Goal: Task Accomplishment & Management: Manage account settings

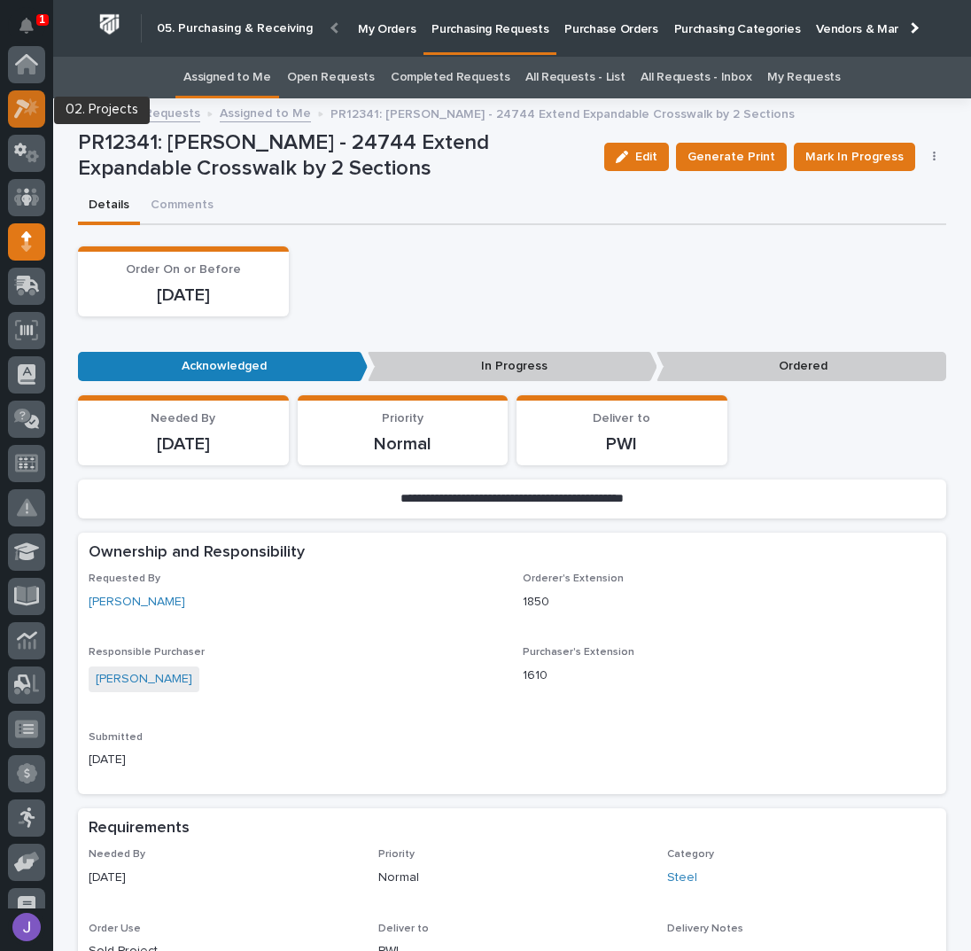
click at [29, 111] on icon at bounding box center [31, 106] width 15 height 18
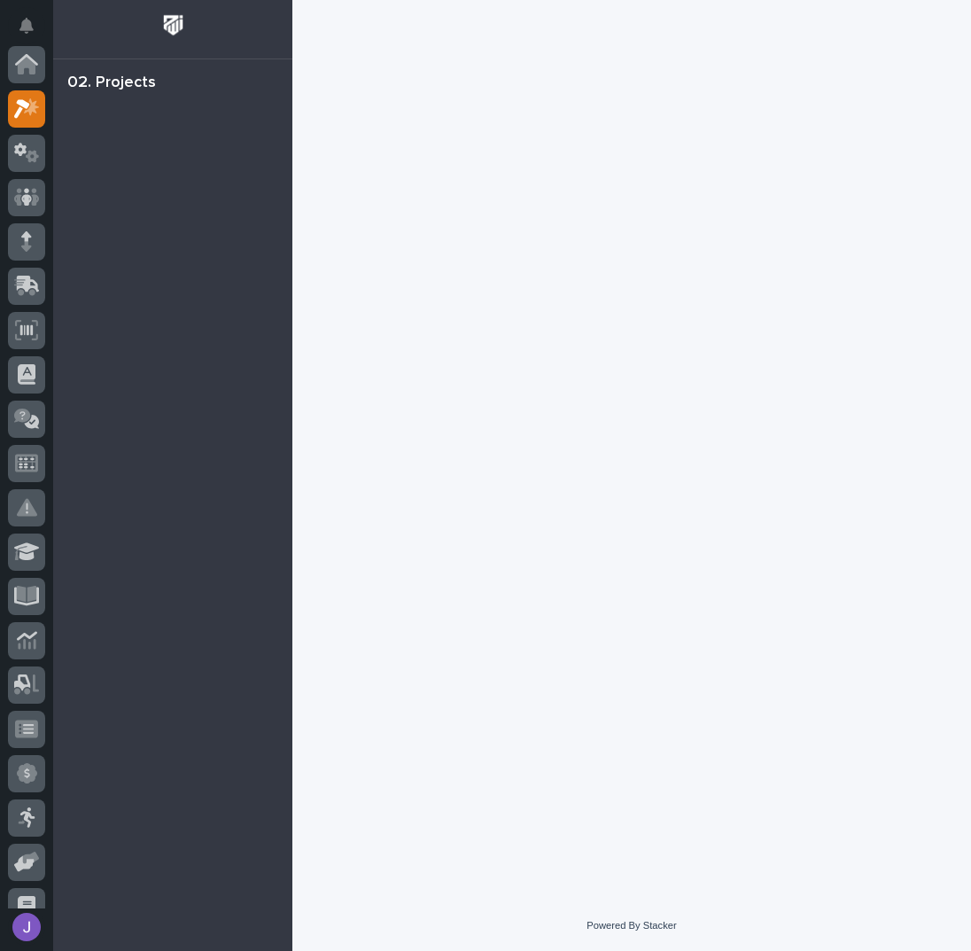
scroll to position [44, 0]
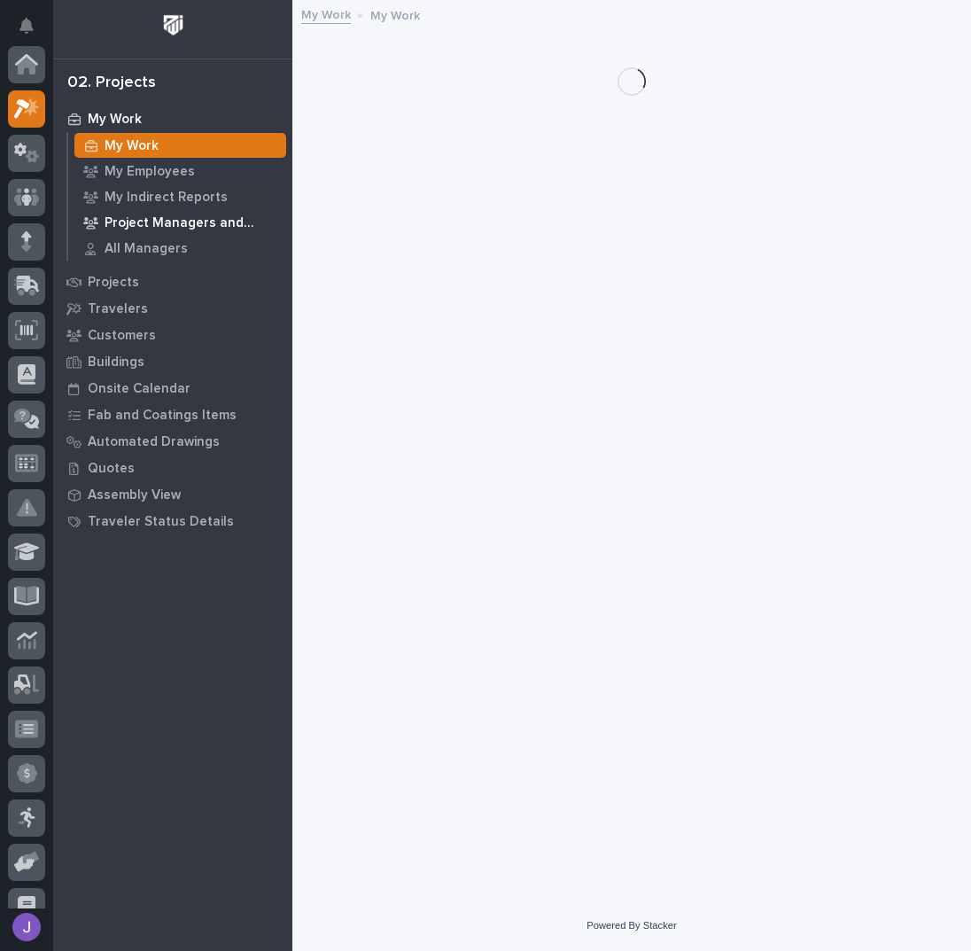
scroll to position [44, 0]
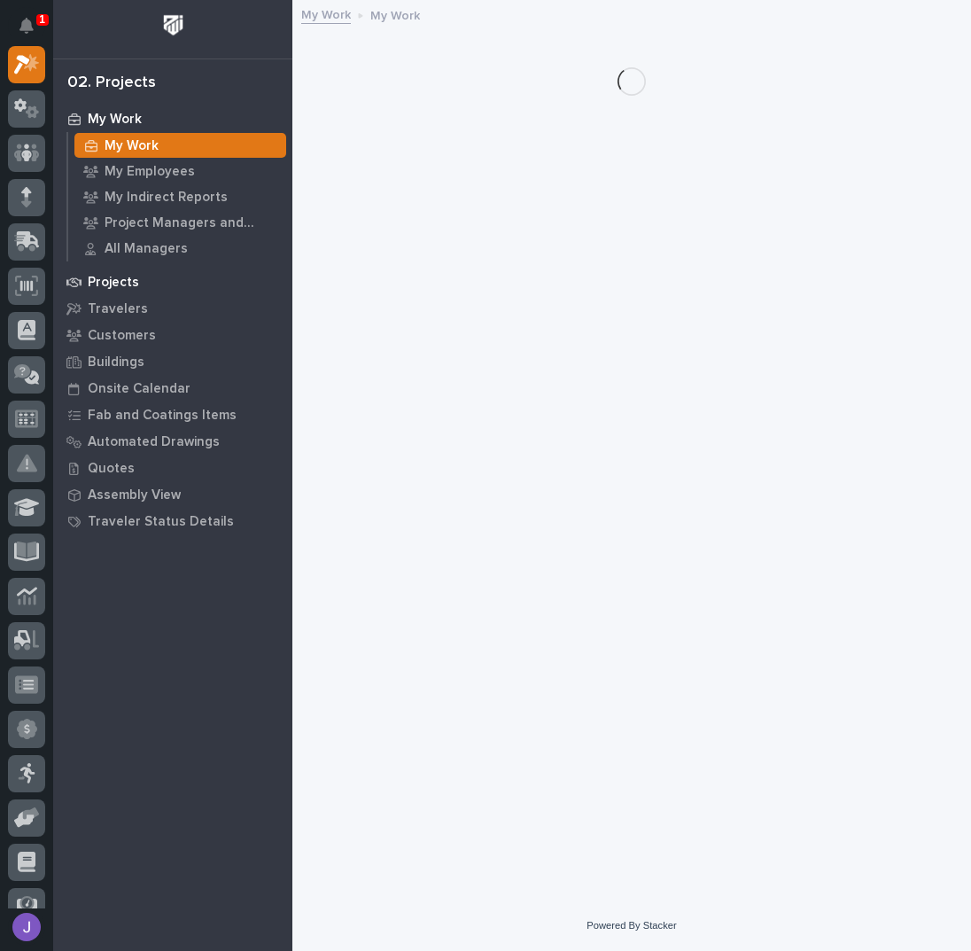
click at [115, 277] on p "Projects" at bounding box center [113, 283] width 51 height 16
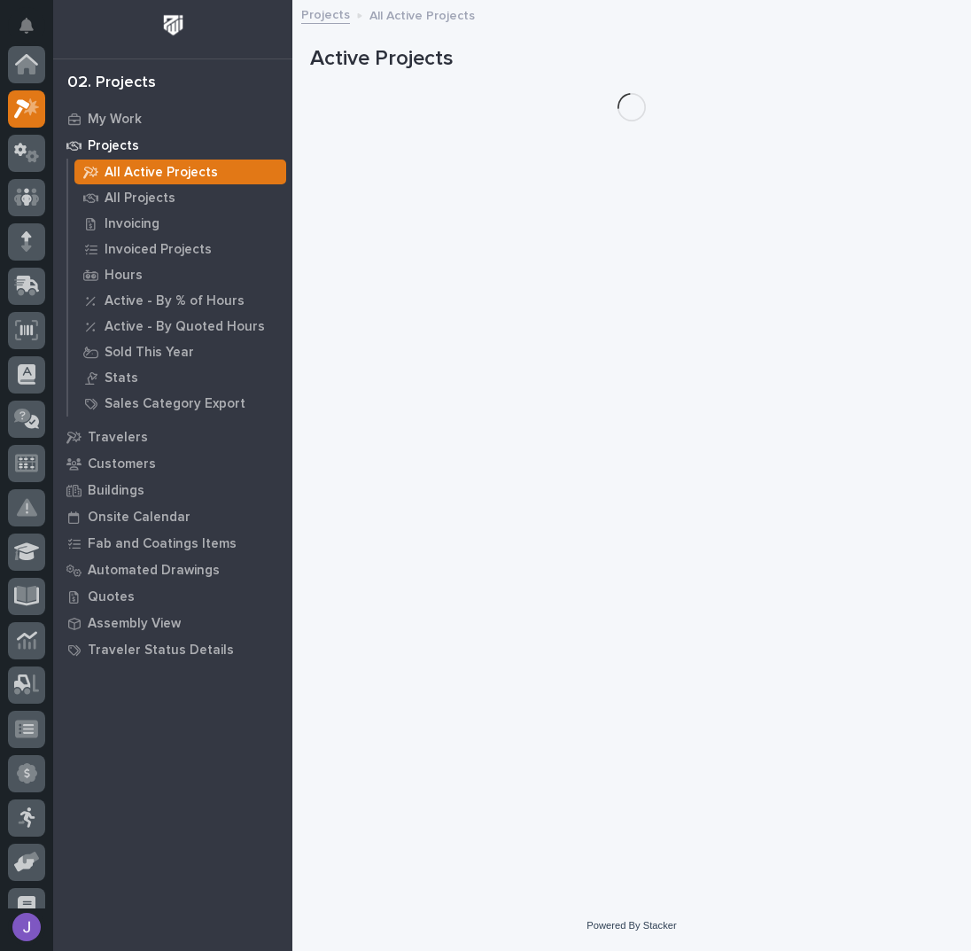
scroll to position [44, 0]
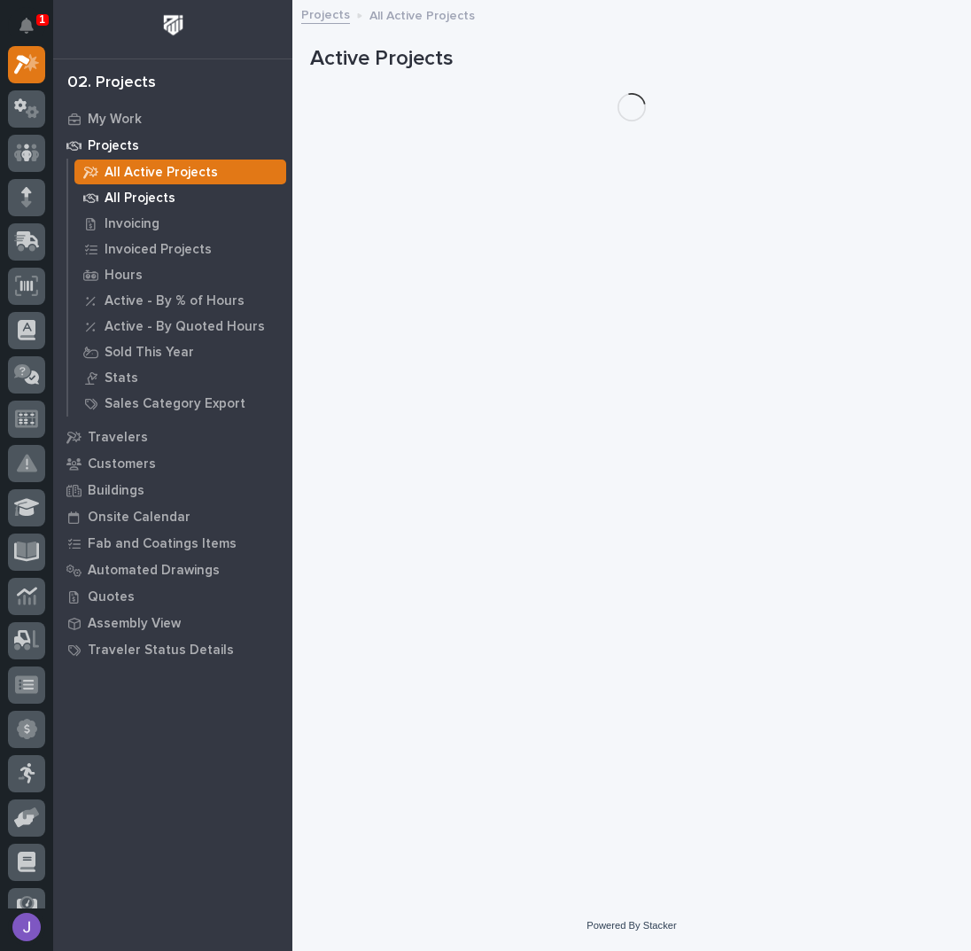
click at [121, 194] on p "All Projects" at bounding box center [140, 198] width 71 height 16
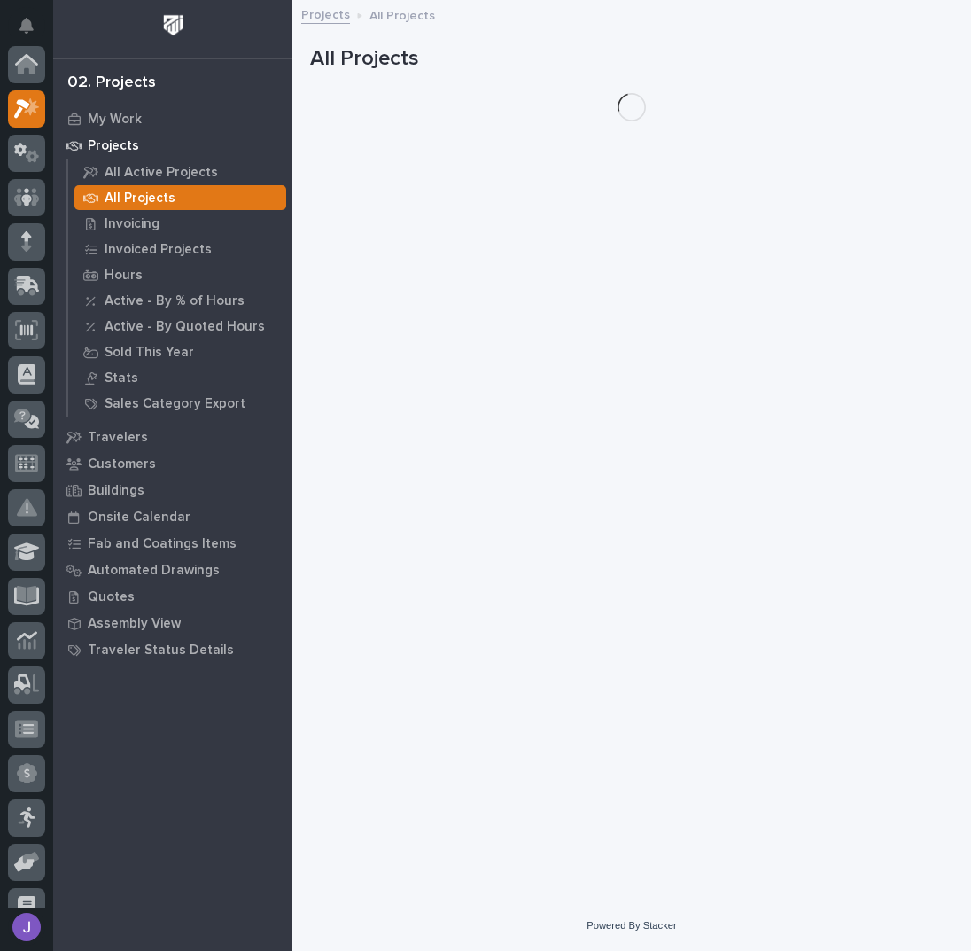
scroll to position [44, 0]
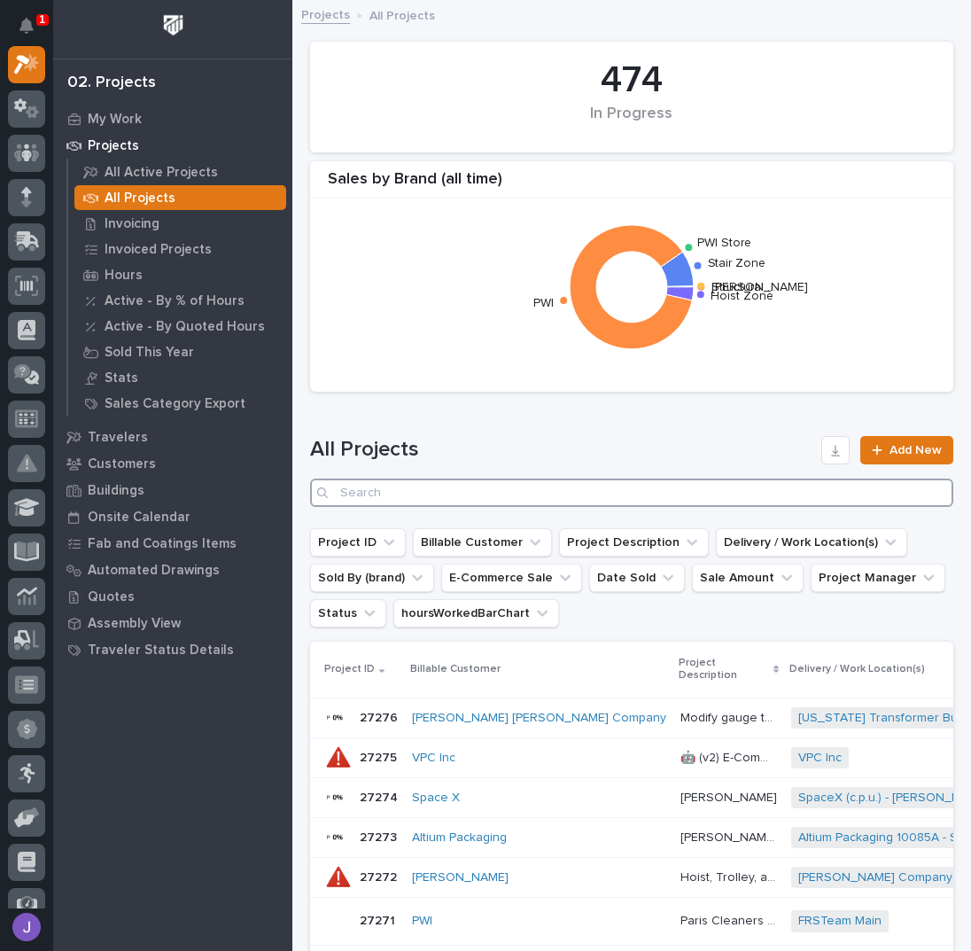
click at [393, 500] on input "Search" at bounding box center [631, 492] width 643 height 28
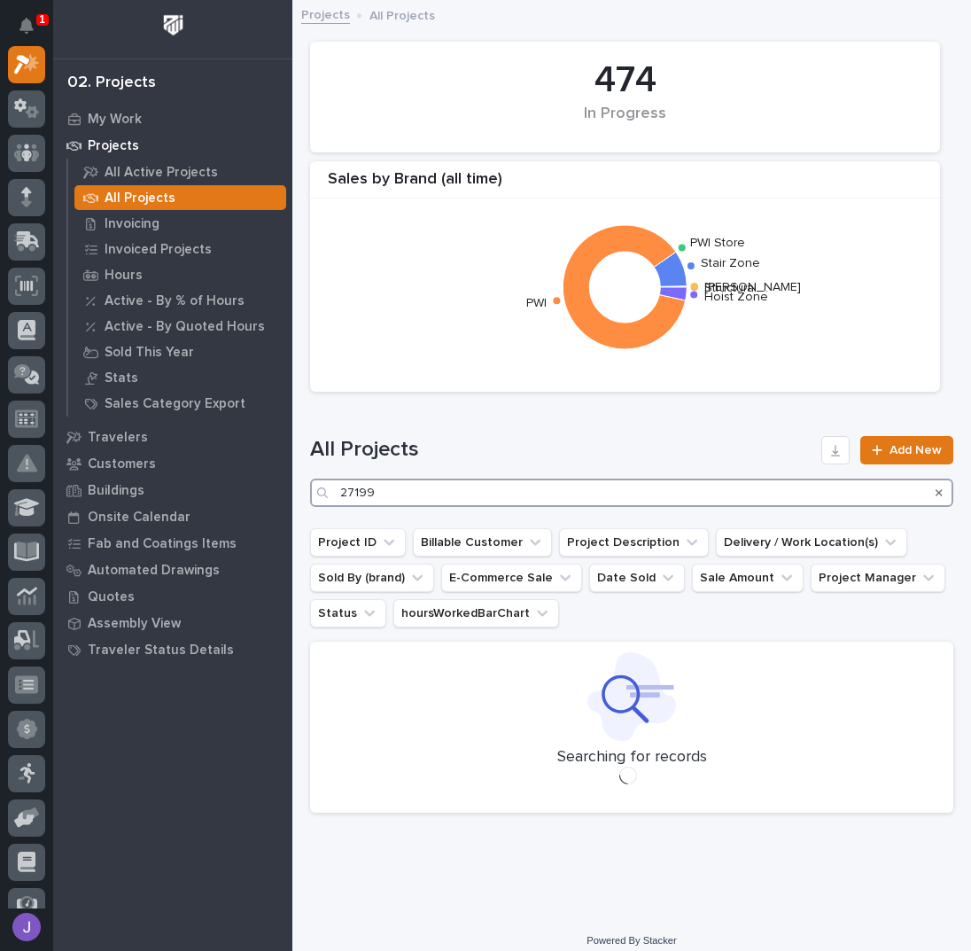
type input "27199"
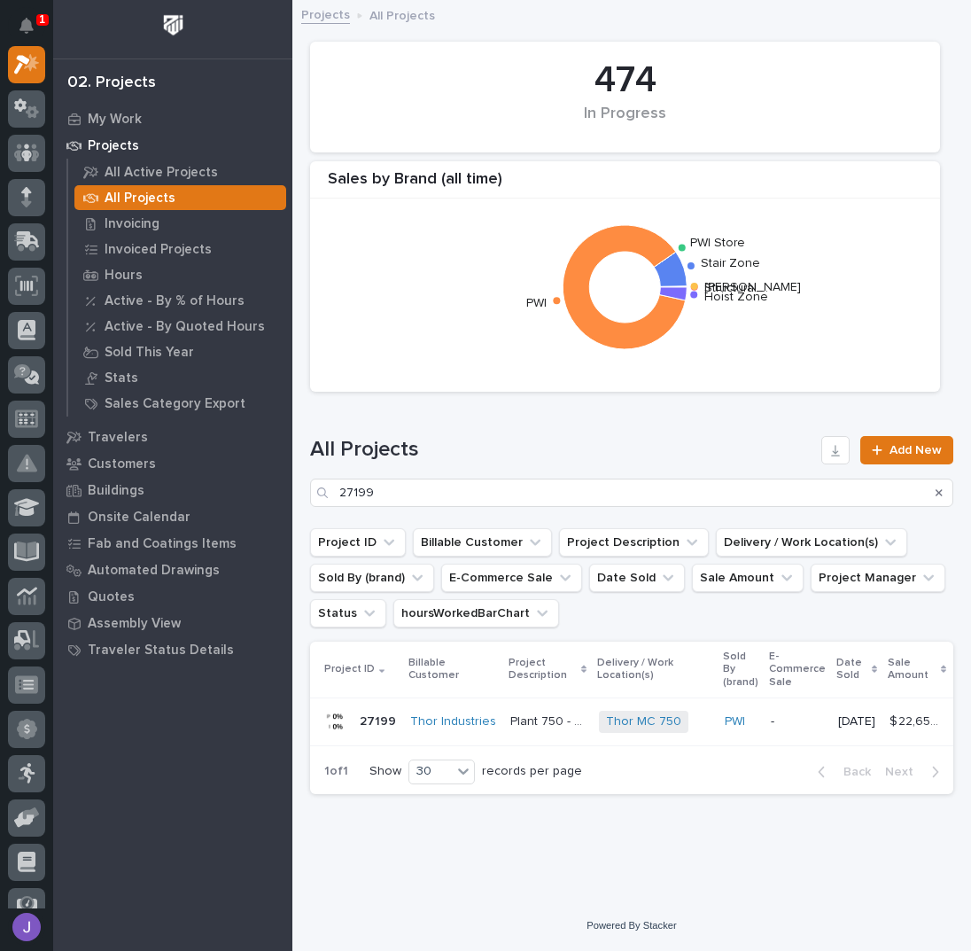
click at [537, 718] on p "Plant 750 - Work Platform and A/C Conveyor Relocation" at bounding box center [549, 720] width 78 height 19
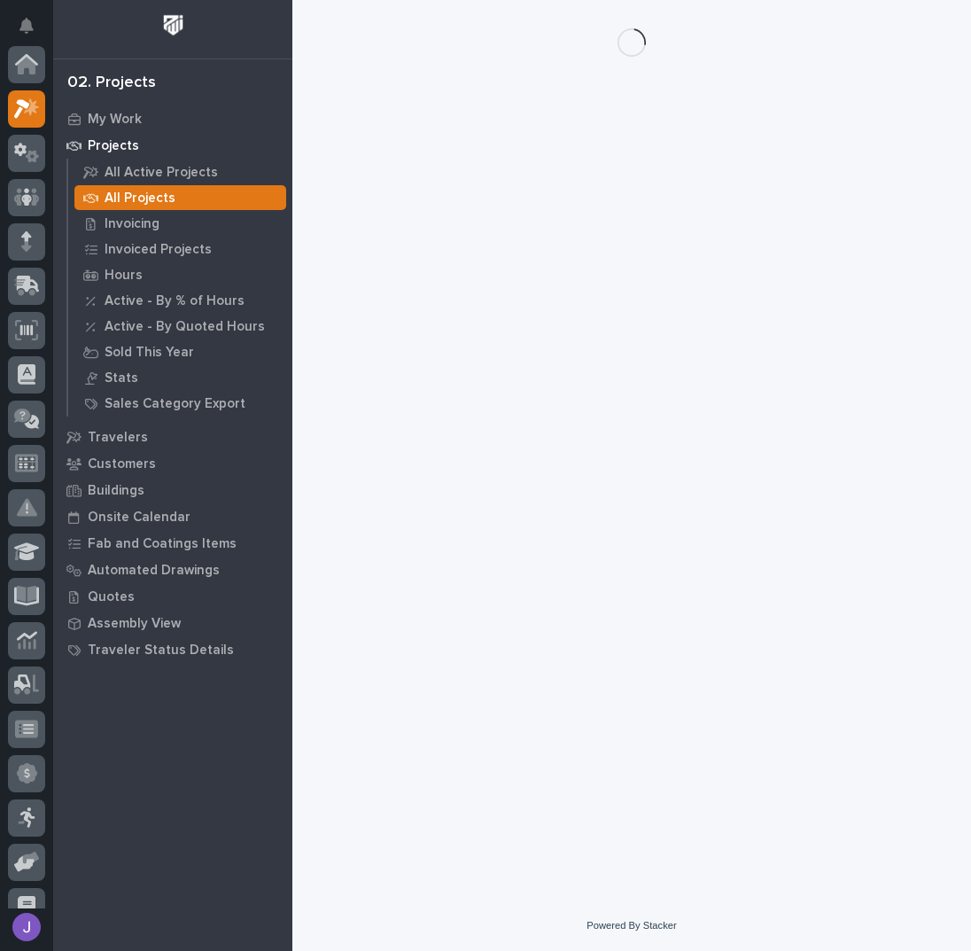
scroll to position [44, 0]
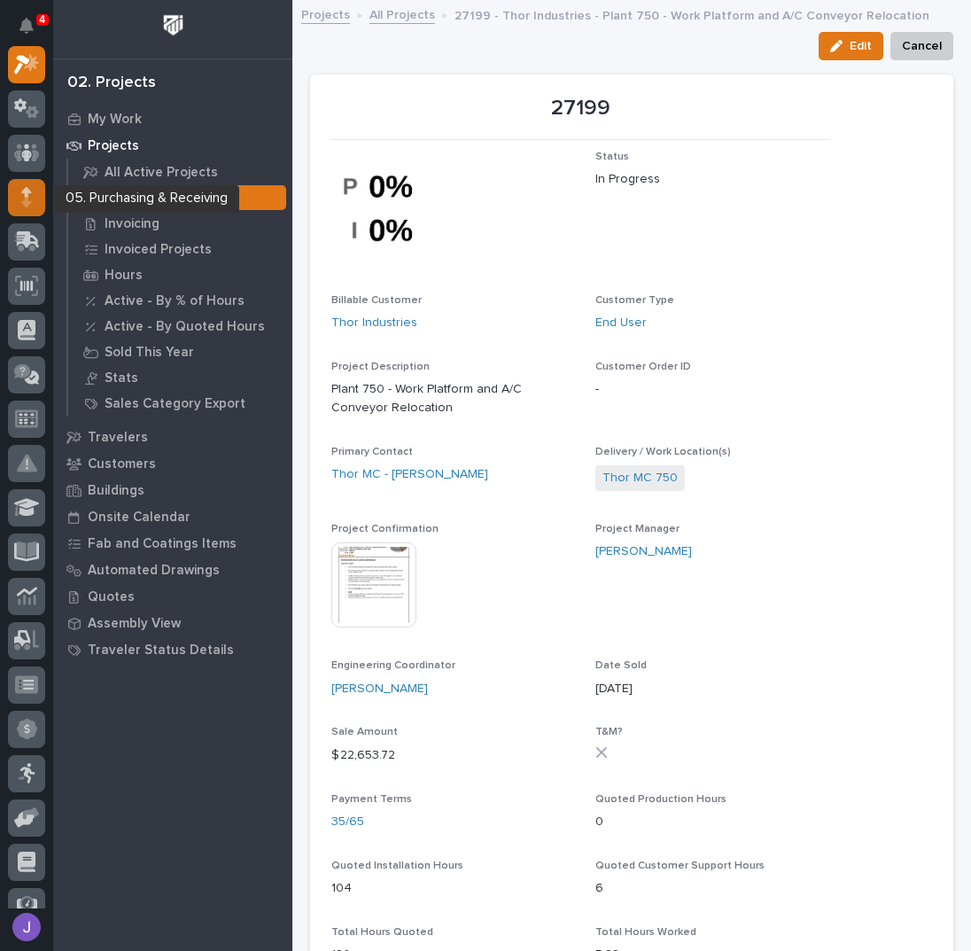
click at [25, 191] on icon at bounding box center [26, 192] width 11 height 10
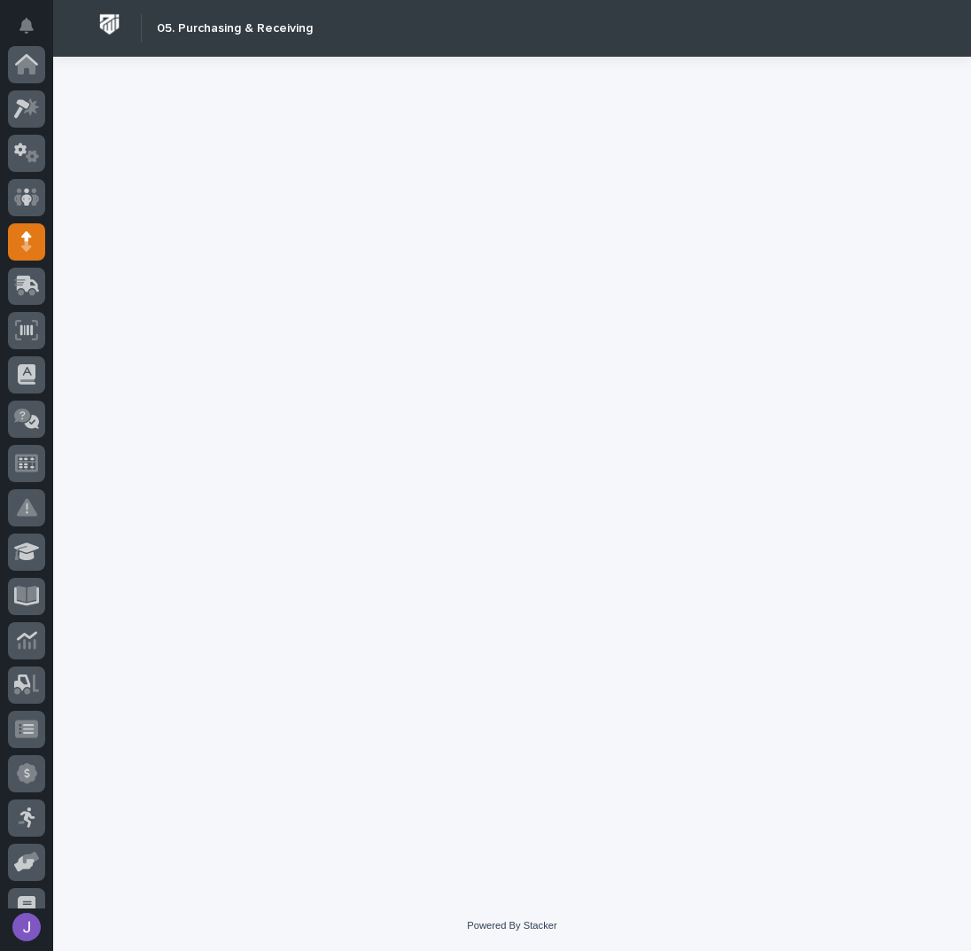
scroll to position [177, 0]
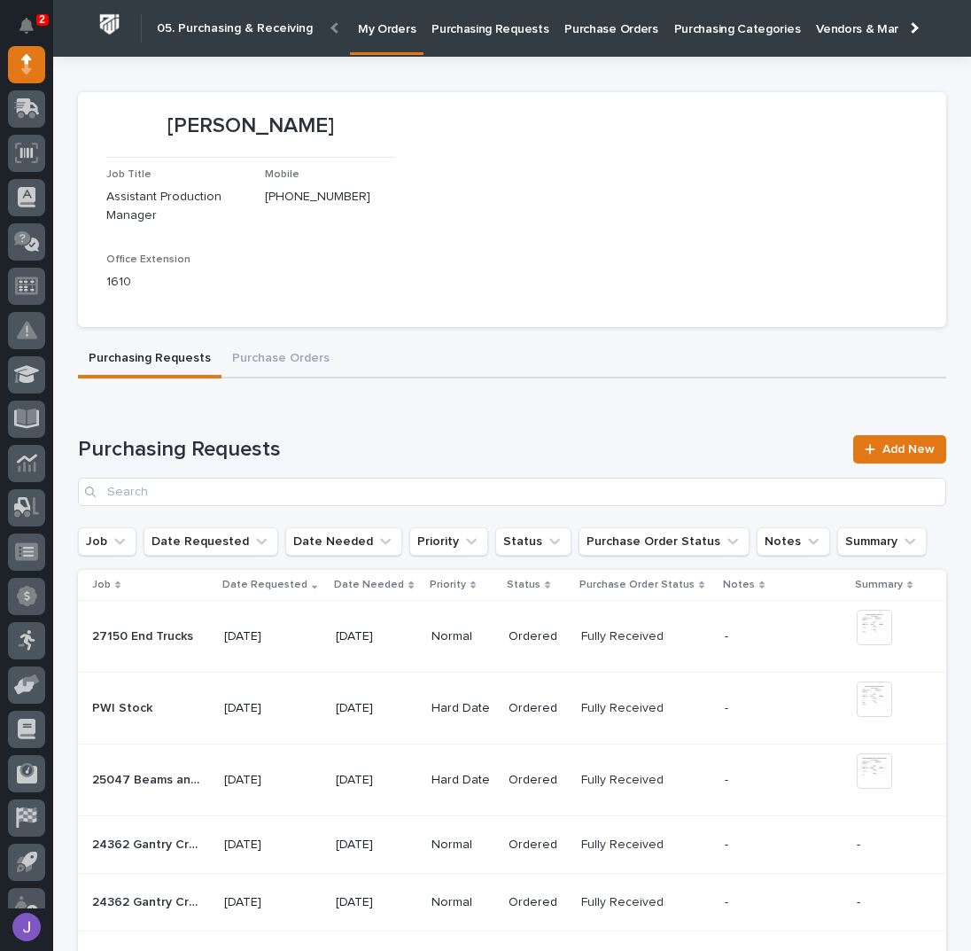
click at [476, 35] on p "Purchasing Requests" at bounding box center [489, 18] width 117 height 37
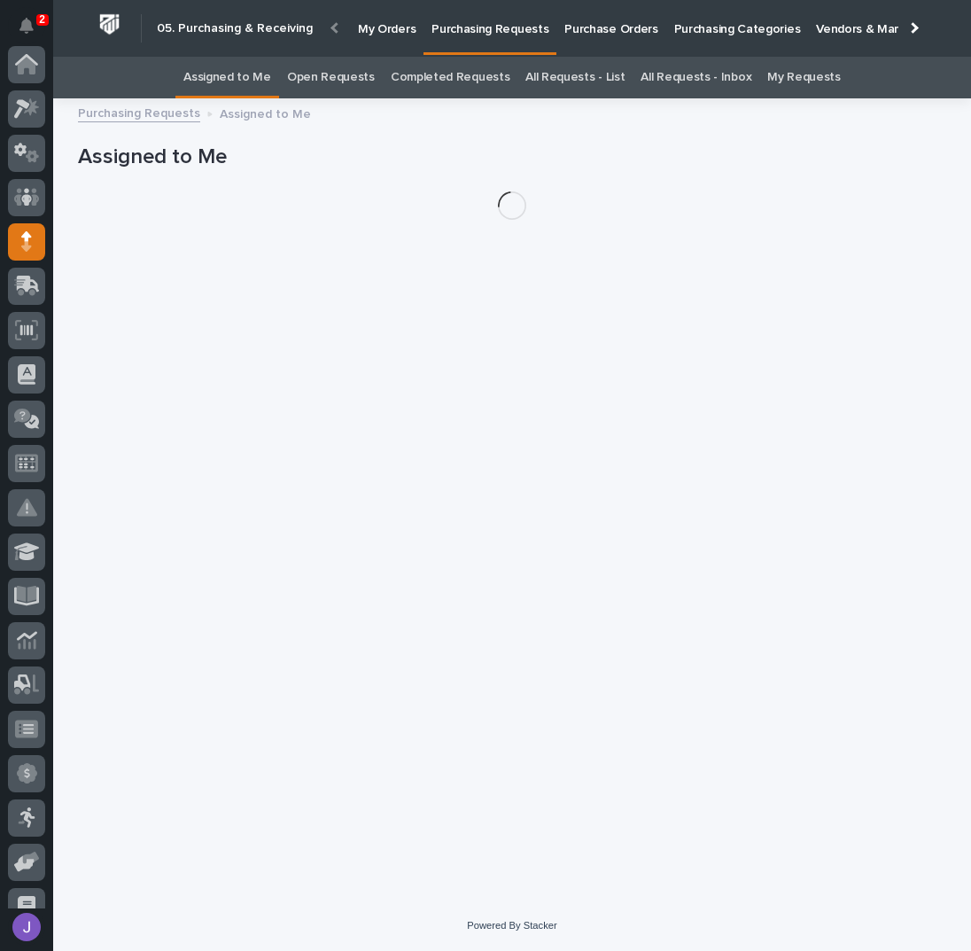
scroll to position [177, 0]
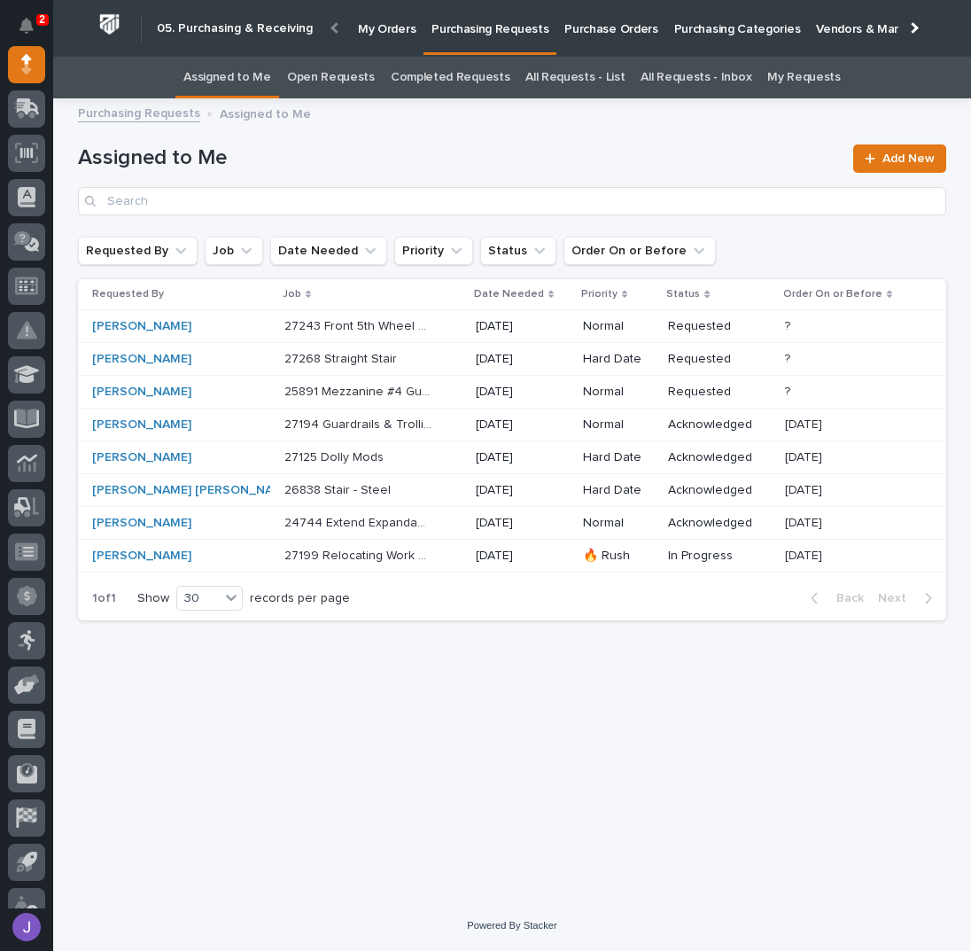
click at [472, 159] on h1 "Assigned to Me" at bounding box center [460, 158] width 765 height 26
drag, startPoint x: 405, startPoint y: 715, endPoint x: 402, endPoint y: 687, distance: 28.5
click at [405, 715] on div "Loading... Saving… Loading... Saving… Assigned to Me Add New Requested By Job D…" at bounding box center [512, 482] width 886 height 747
click at [346, 557] on p "27199 Relocating Work Platform and Mezzanine Modifications" at bounding box center [360, 554] width 152 height 19
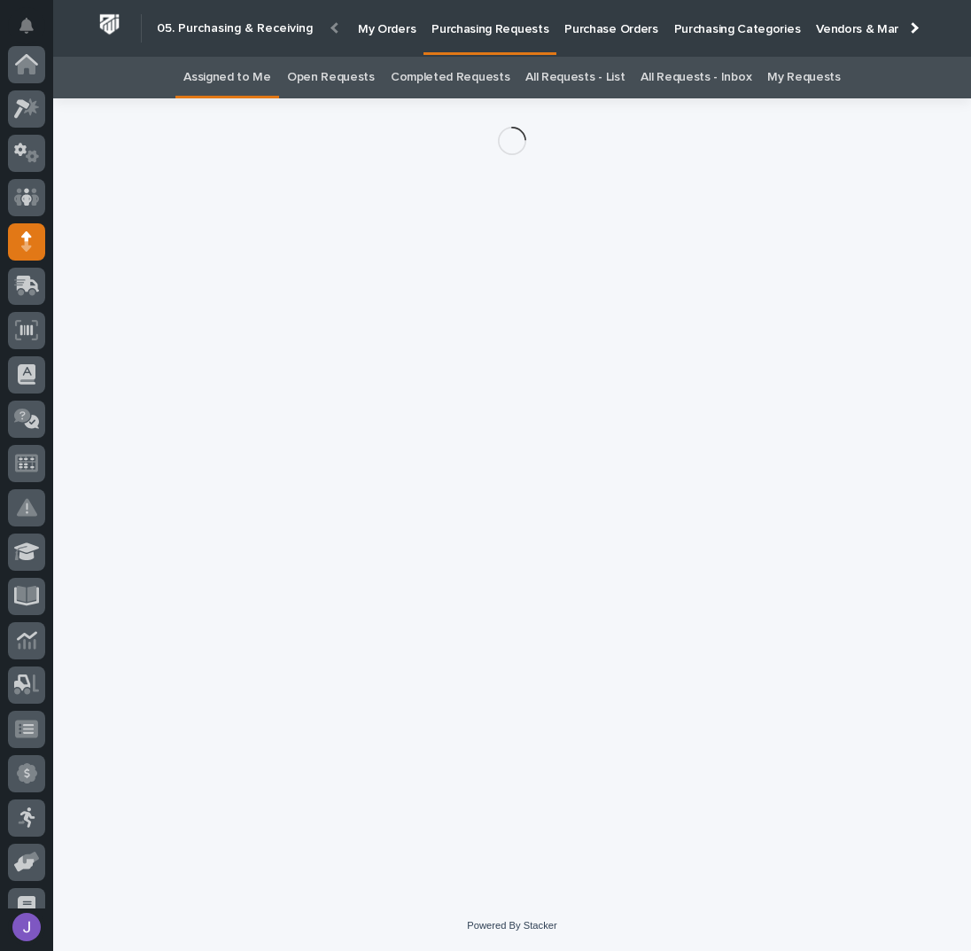
scroll to position [177, 0]
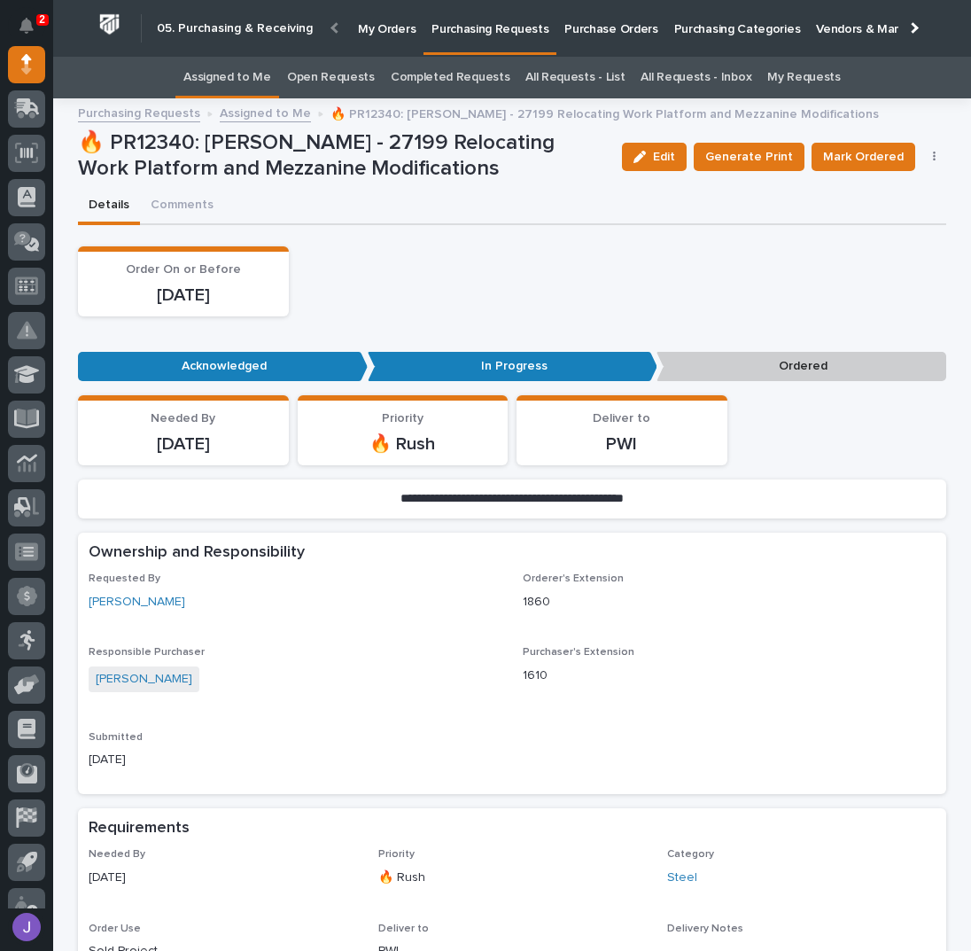
click at [602, 27] on p "Purchase Orders" at bounding box center [610, 18] width 93 height 37
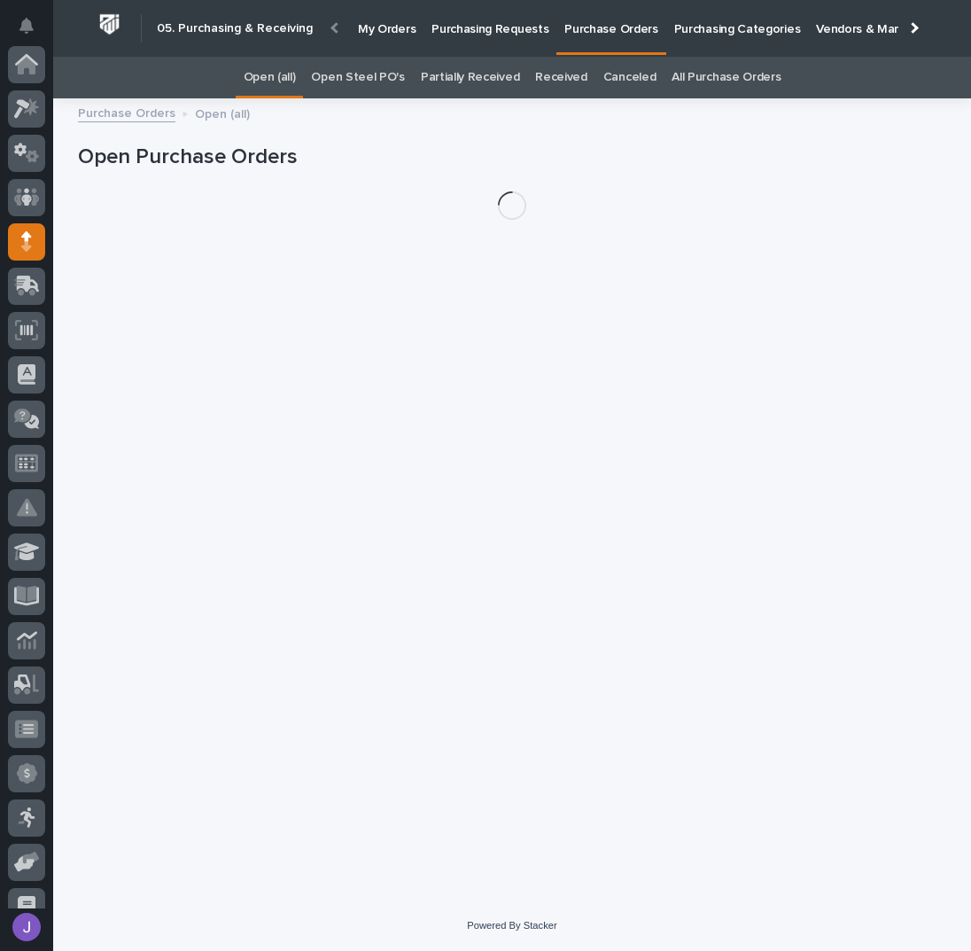
scroll to position [177, 0]
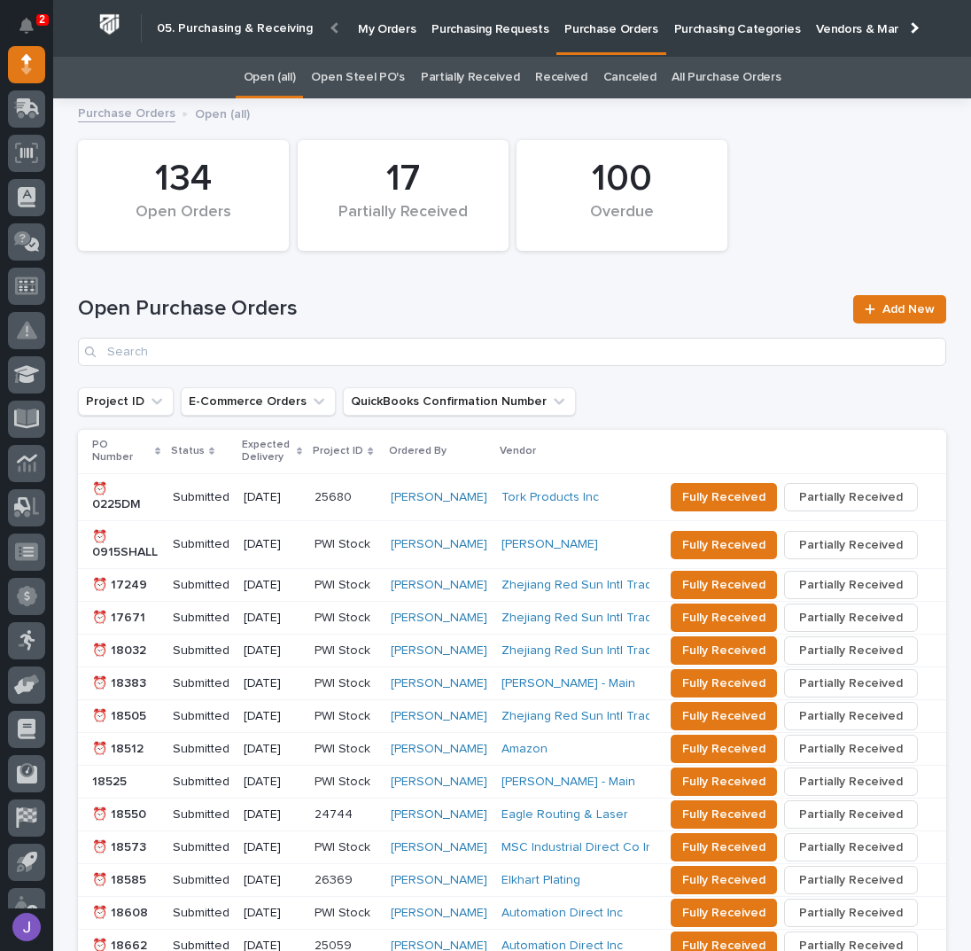
click at [379, 84] on link "Open Steel PO's" at bounding box center [357, 78] width 93 height 42
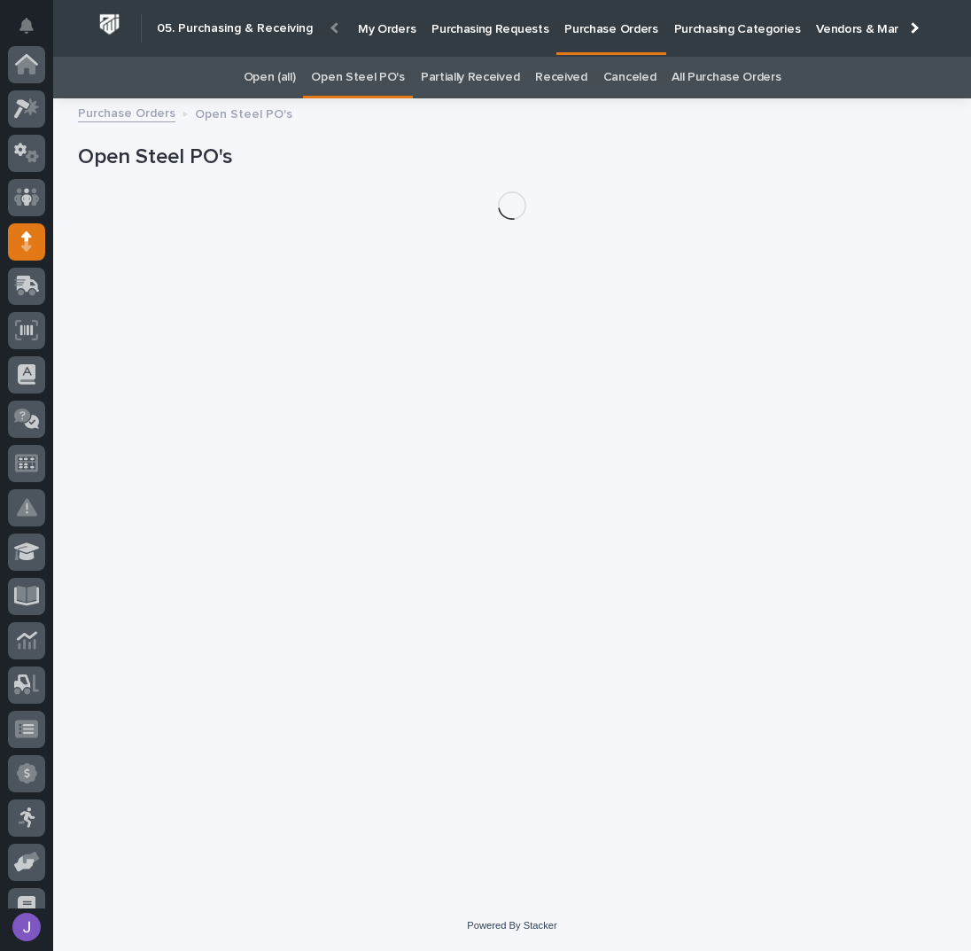
scroll to position [177, 0]
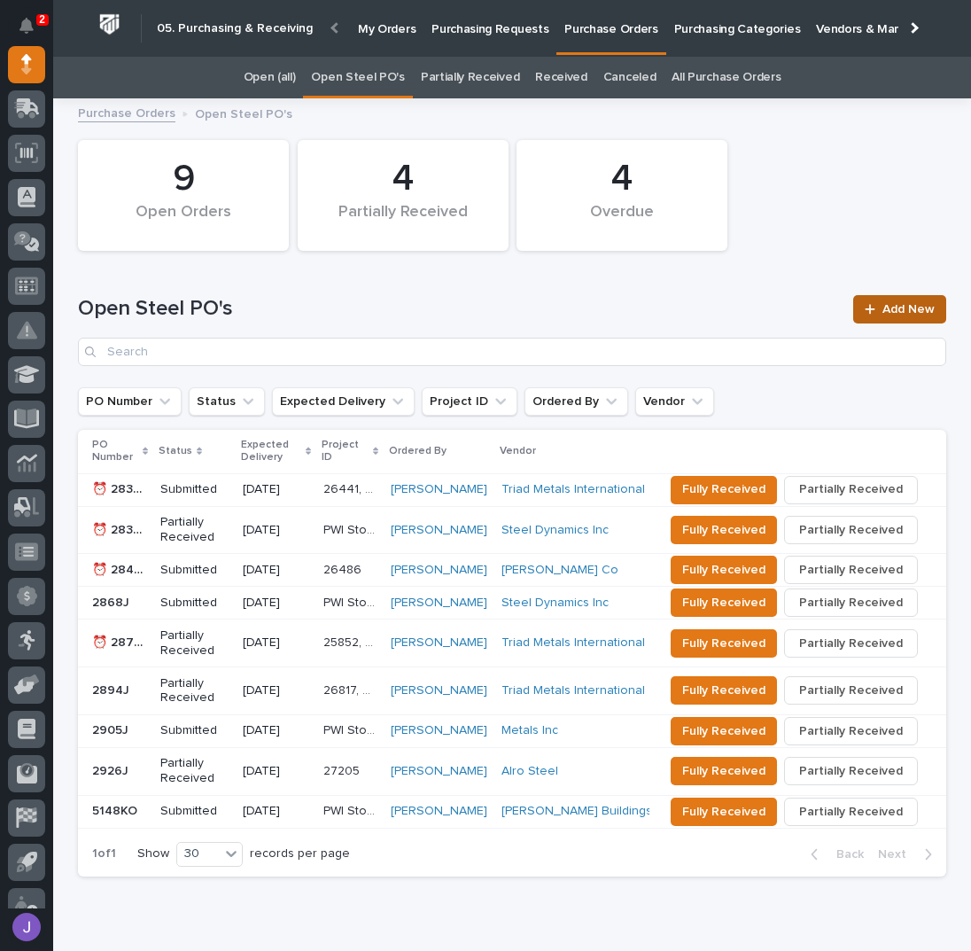
click at [883, 307] on span "Add New" at bounding box center [908, 309] width 52 height 12
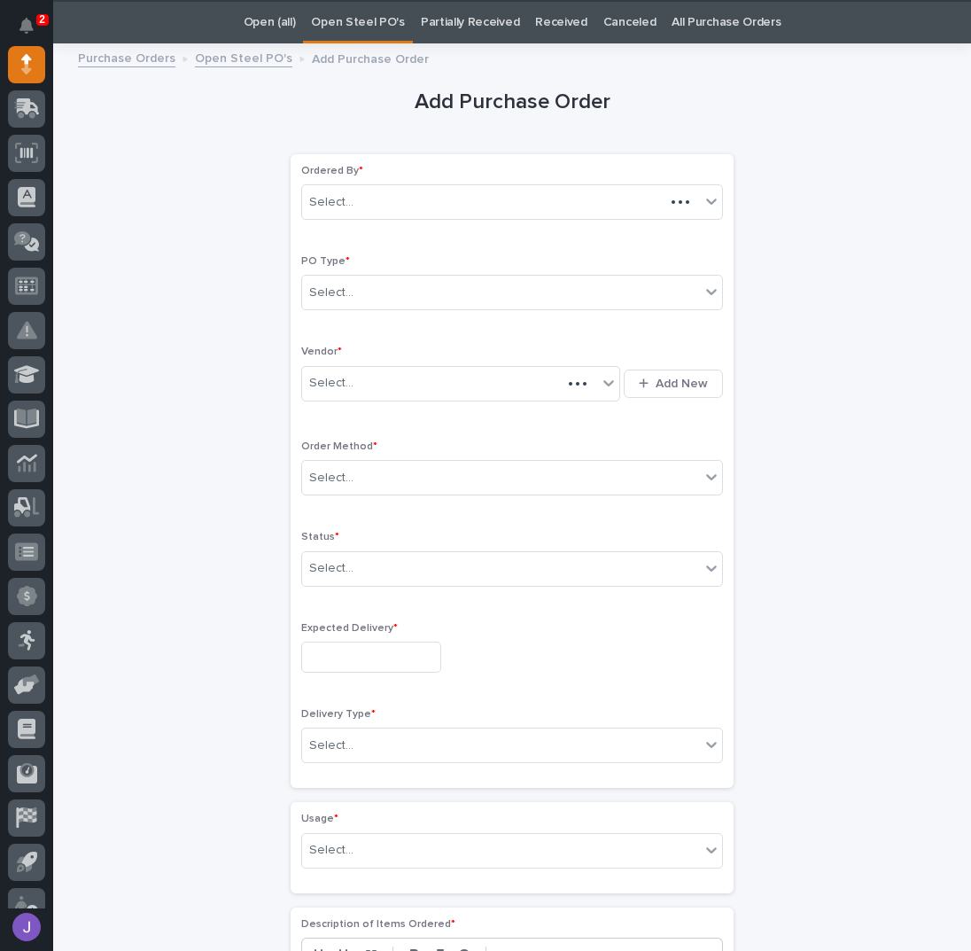
scroll to position [56, 0]
click at [371, 291] on div "Select..." at bounding box center [501, 291] width 398 height 29
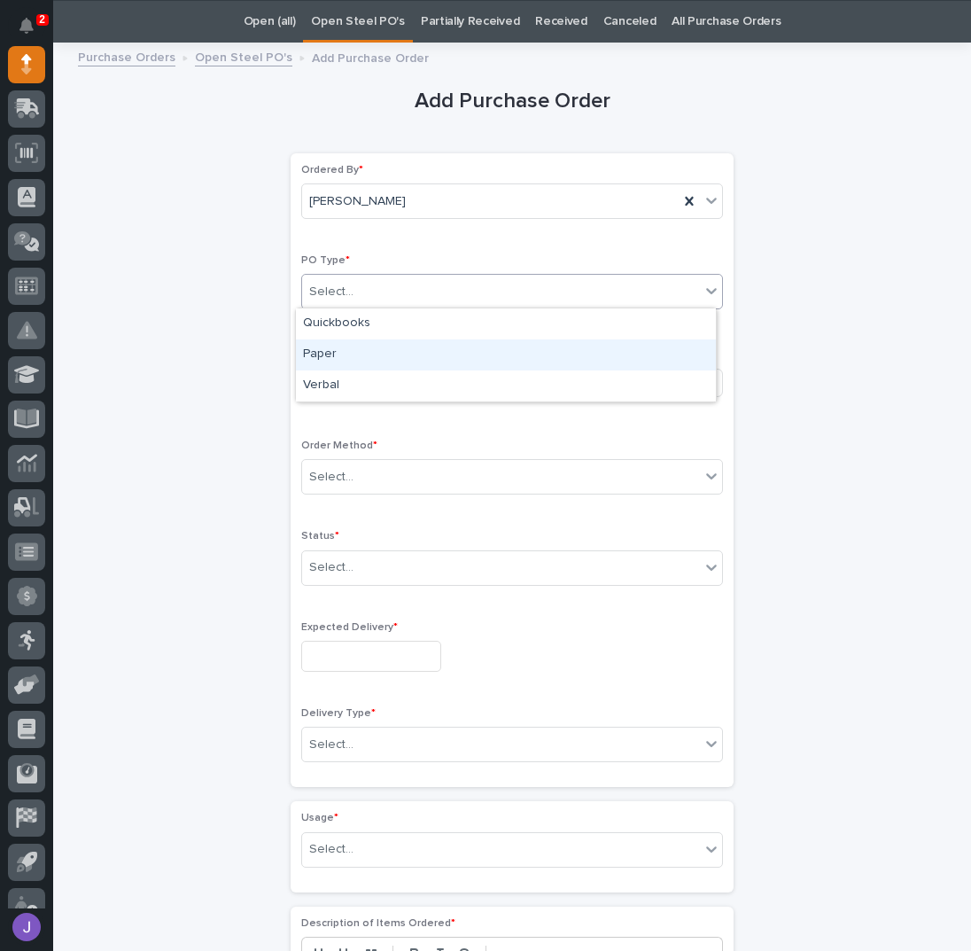
click at [346, 344] on div "Paper" at bounding box center [506, 354] width 420 height 31
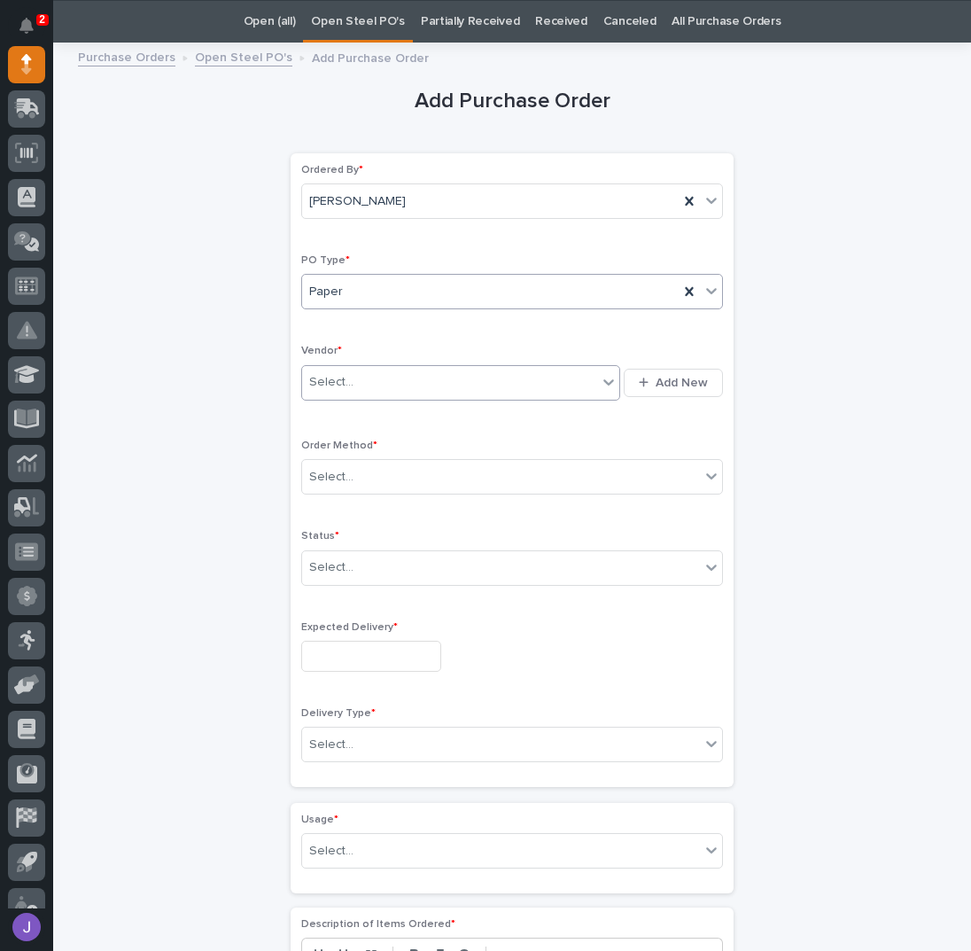
click at [344, 384] on div "Select..." at bounding box center [331, 382] width 44 height 19
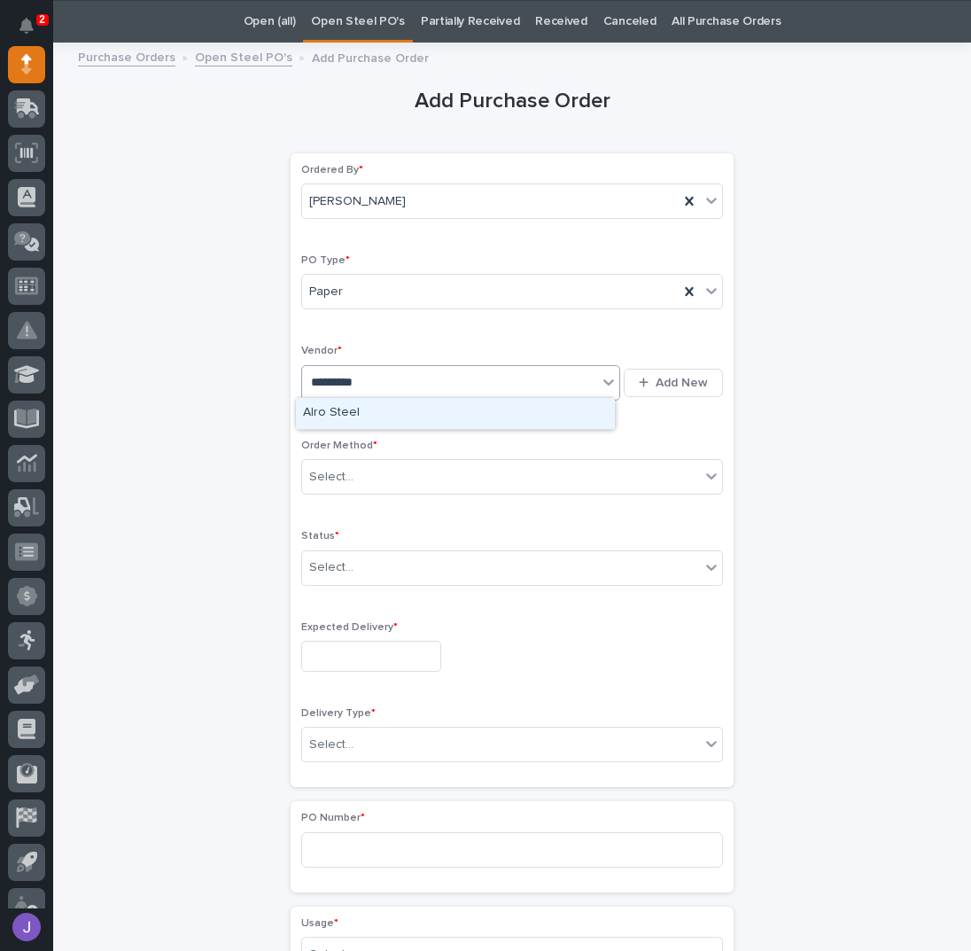
type input "**********"
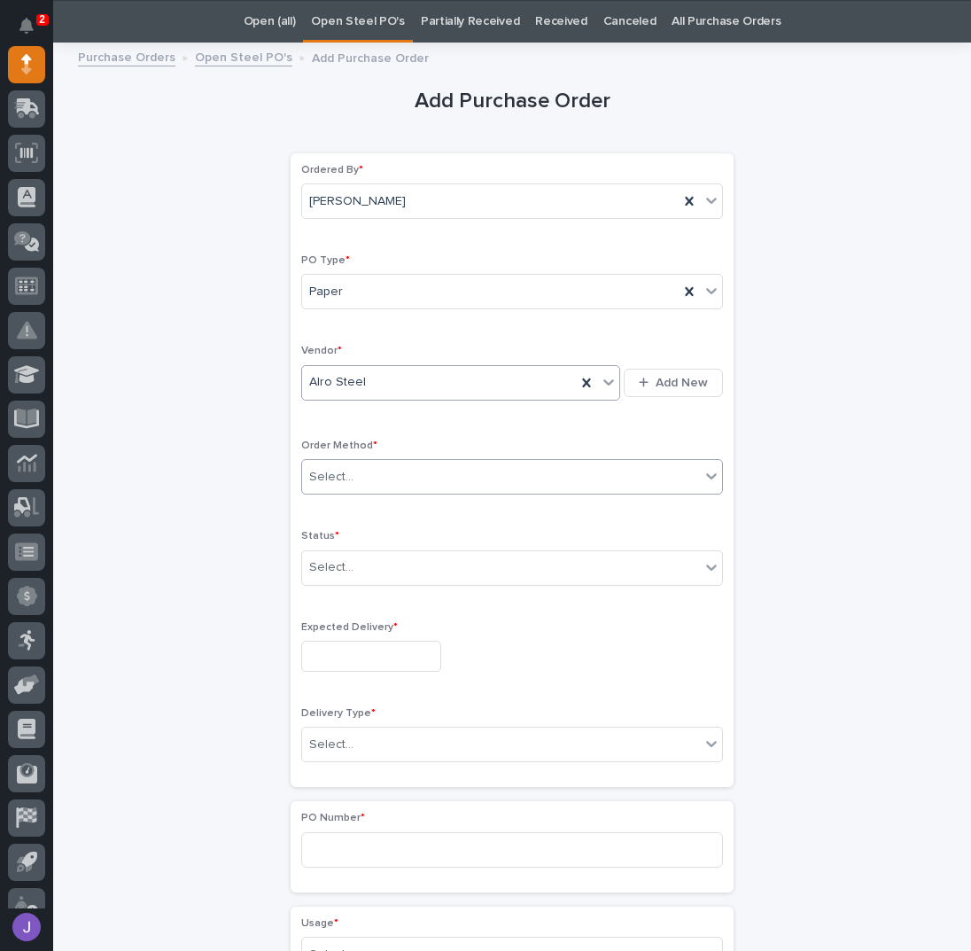
click at [354, 484] on div "Select..." at bounding box center [501, 476] width 398 height 29
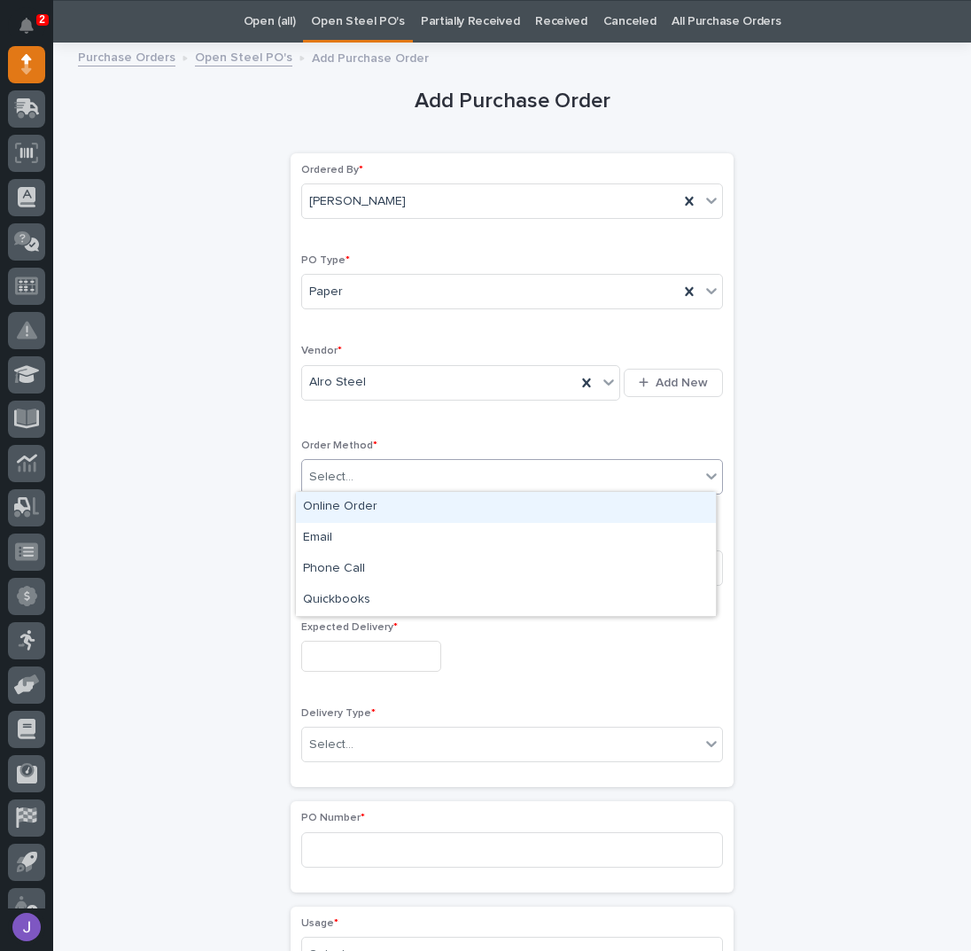
drag, startPoint x: 353, startPoint y: 509, endPoint x: 352, endPoint y: 527, distance: 17.7
click at [353, 509] on div "Online Order" at bounding box center [506, 507] width 420 height 31
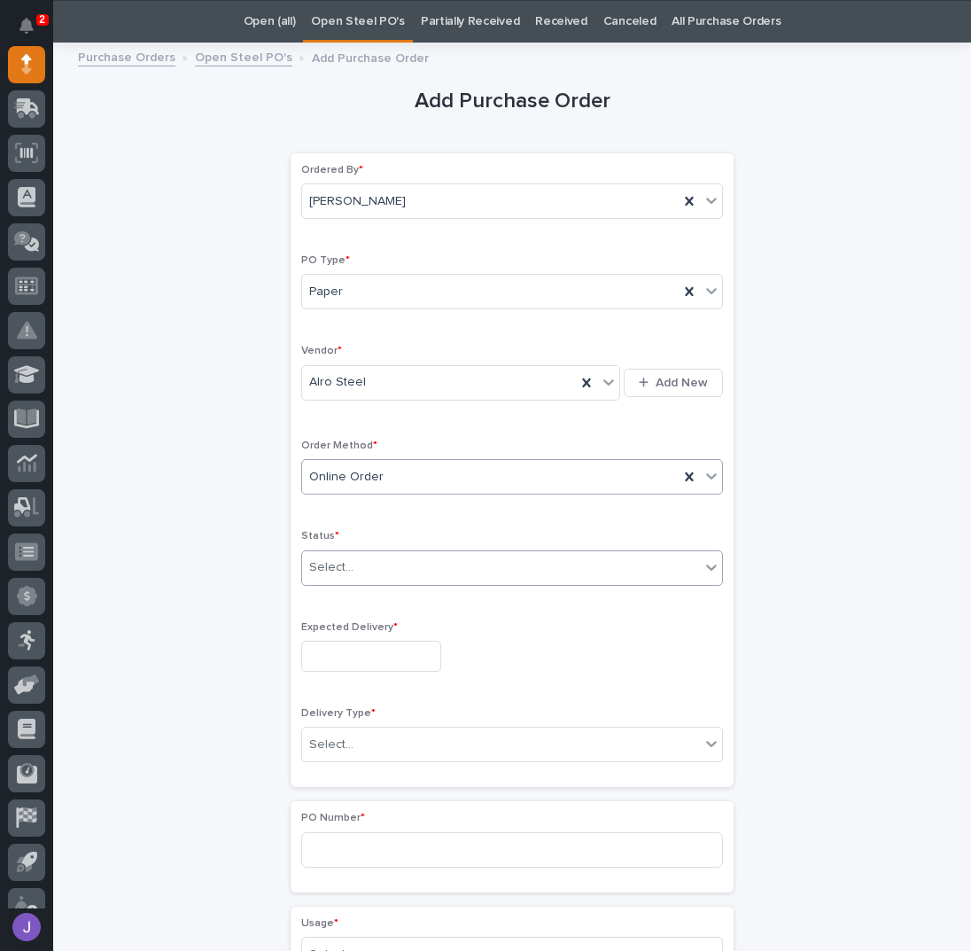
drag, startPoint x: 351, startPoint y: 557, endPoint x: 354, endPoint y: 574, distance: 17.2
click at [352, 558] on div "Select..." at bounding box center [501, 567] width 398 height 29
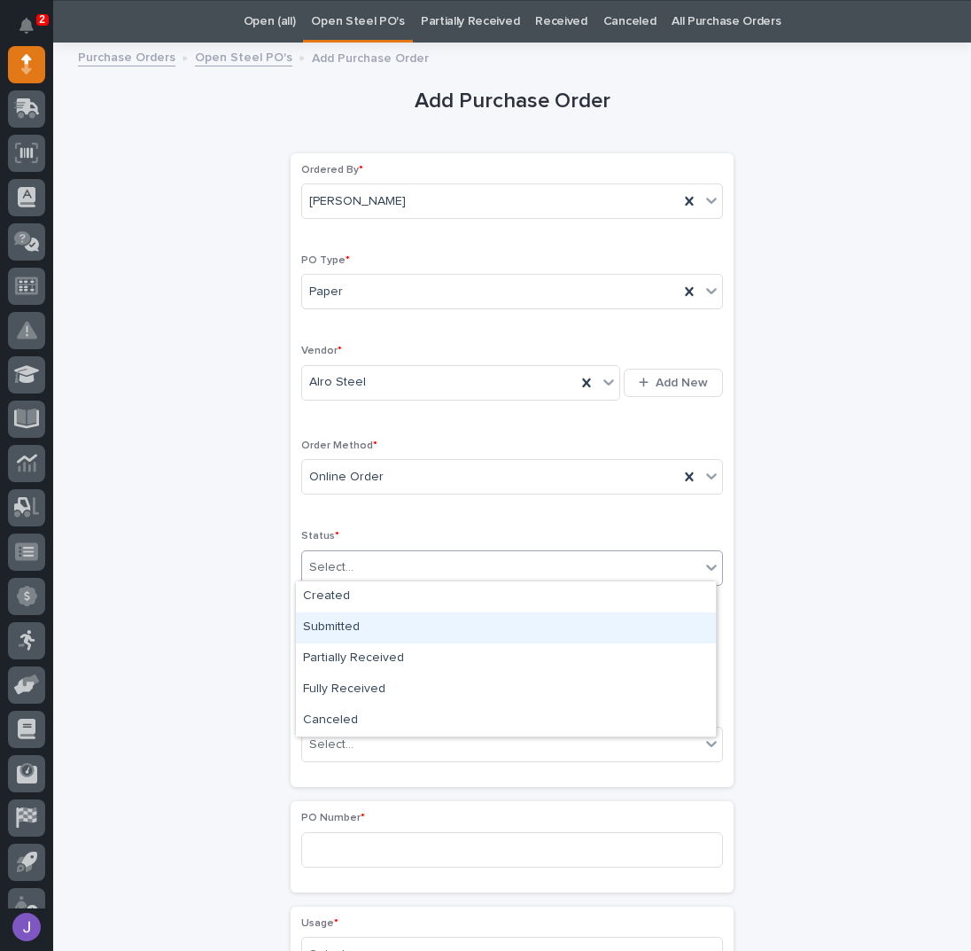
click at [346, 627] on div "Submitted" at bounding box center [506, 627] width 420 height 31
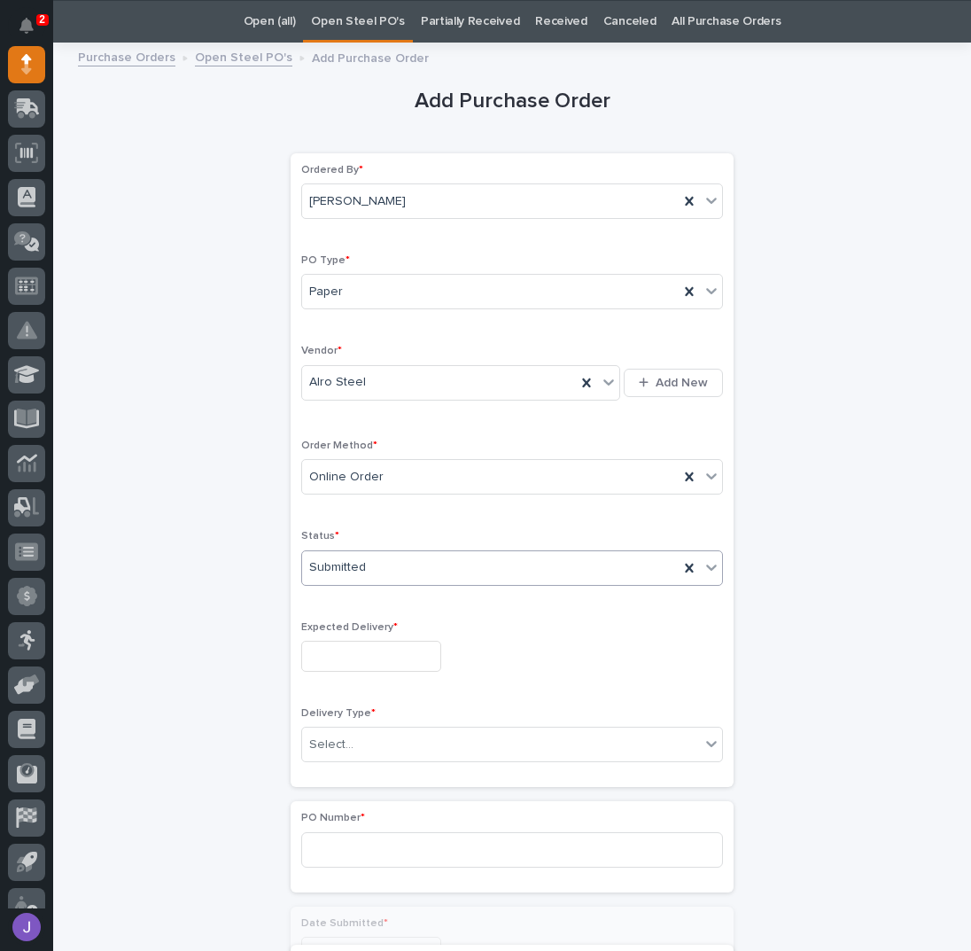
click at [338, 655] on input "text" at bounding box center [371, 656] width 140 height 31
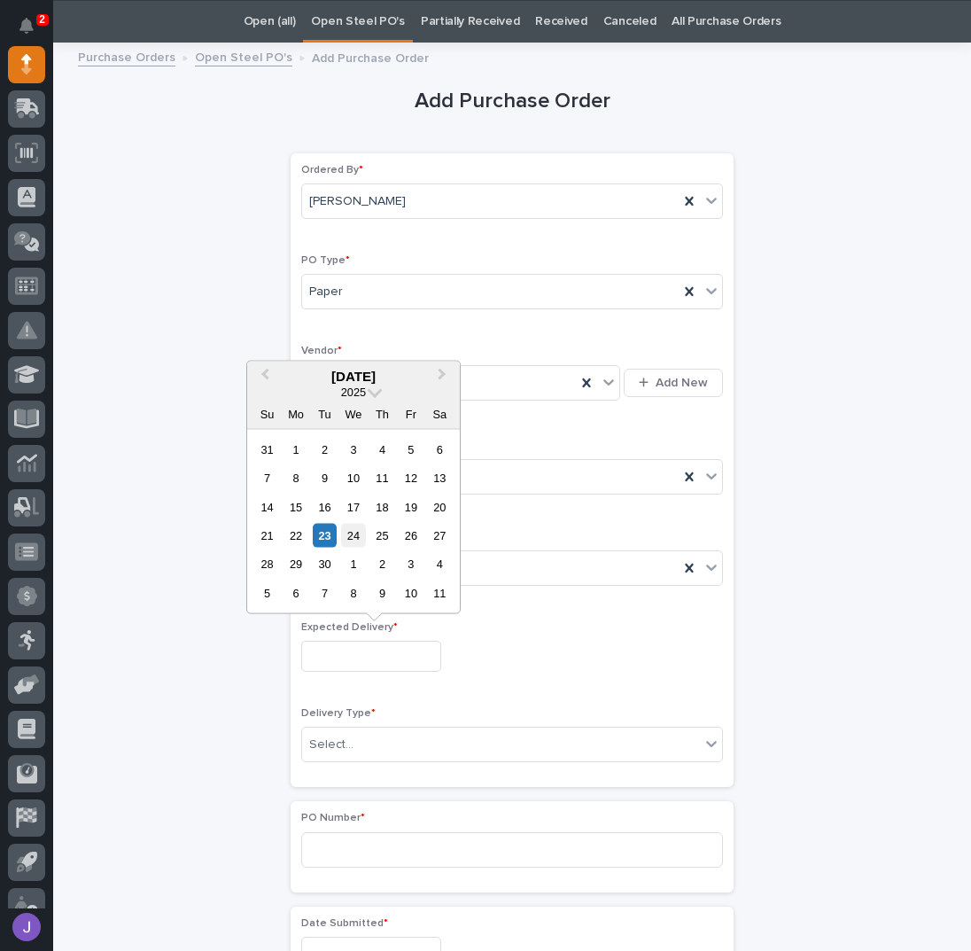
click at [345, 534] on div "24" at bounding box center [353, 536] width 24 height 24
type input "**********"
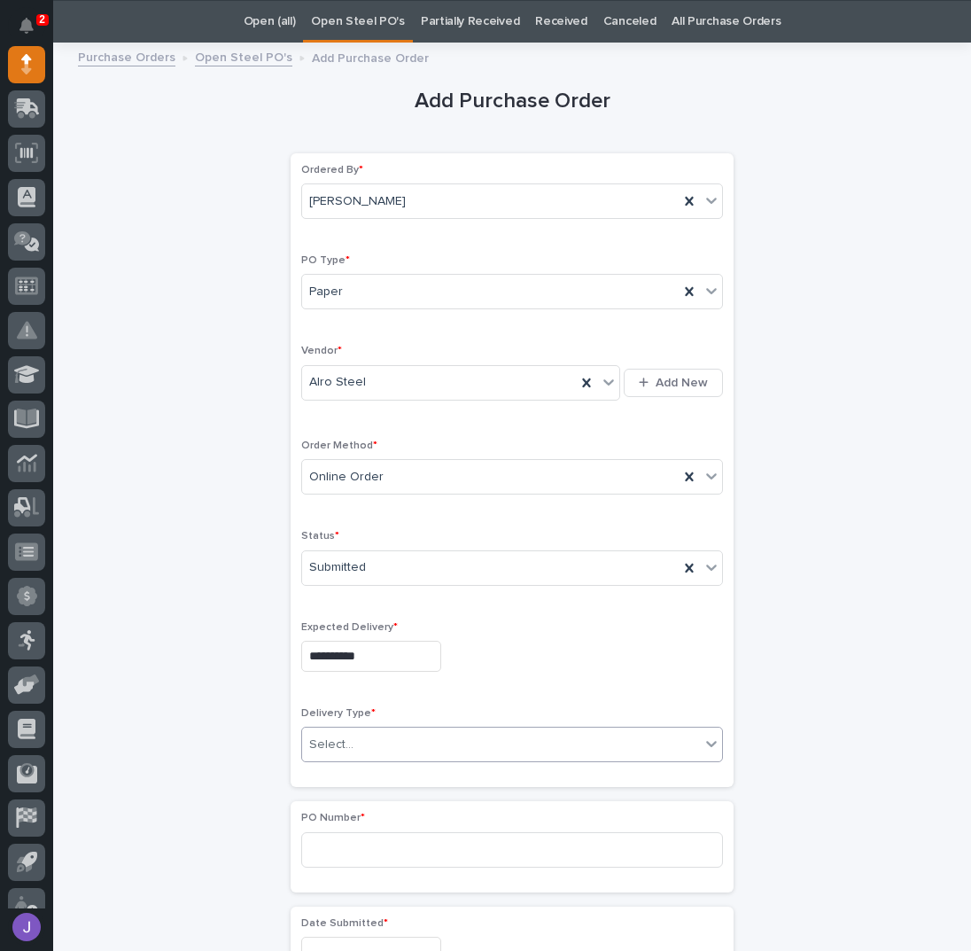
click at [338, 735] on div "Select..." at bounding box center [331, 744] width 44 height 19
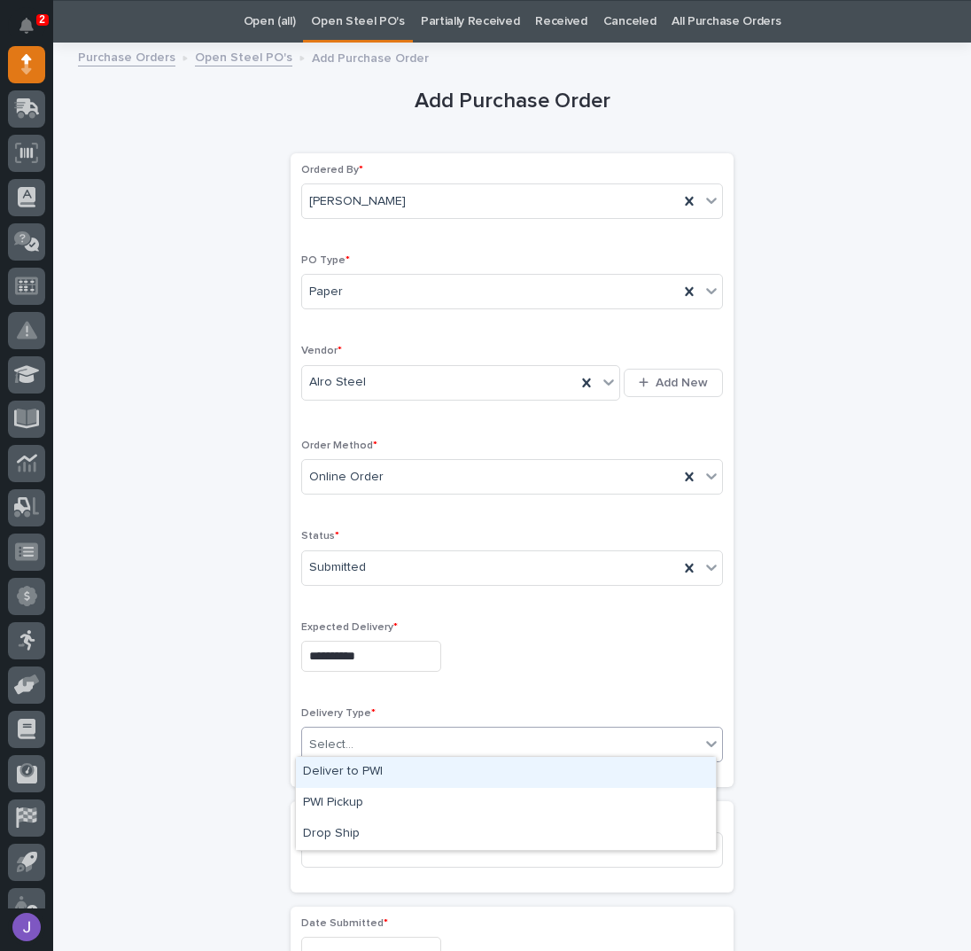
click at [353, 779] on div "Deliver to PWI" at bounding box center [506, 772] width 420 height 31
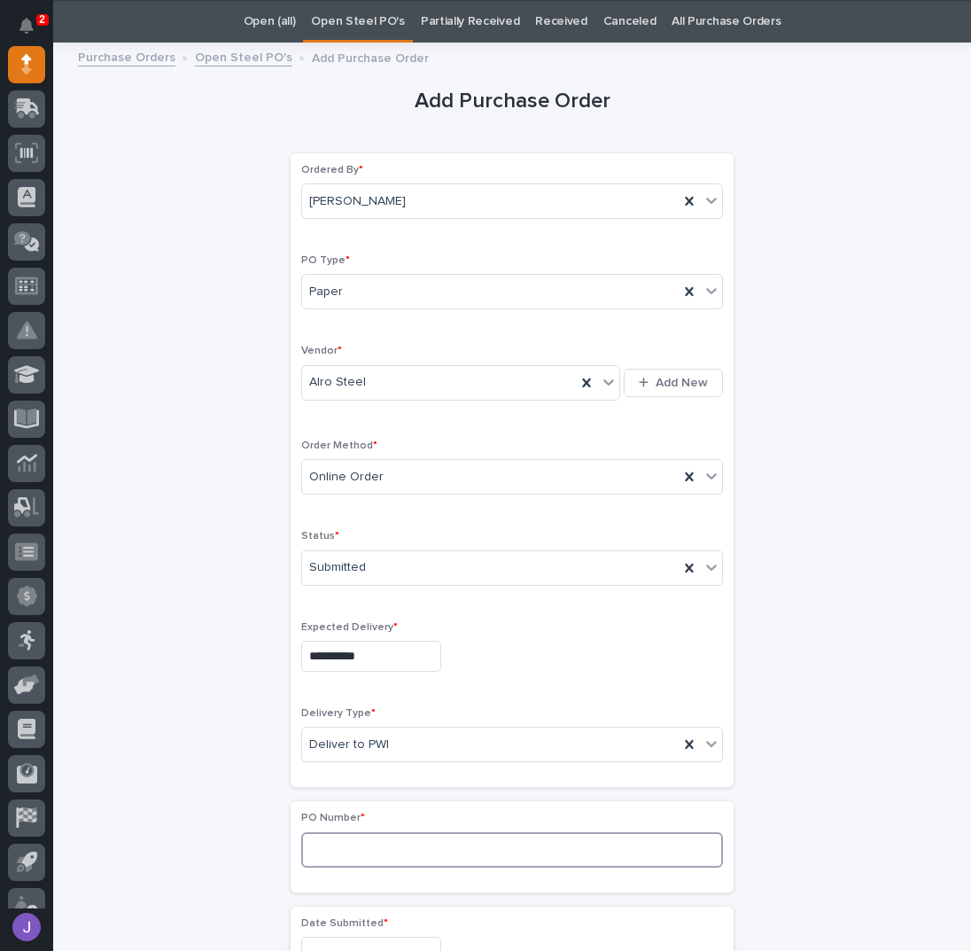
drag, startPoint x: 346, startPoint y: 843, endPoint x: 337, endPoint y: 840, distance: 9.3
click at [346, 843] on input at bounding box center [512, 849] width 422 height 35
type input "2927J"
click at [217, 546] on div "**********" at bounding box center [512, 933] width 868 height 1760
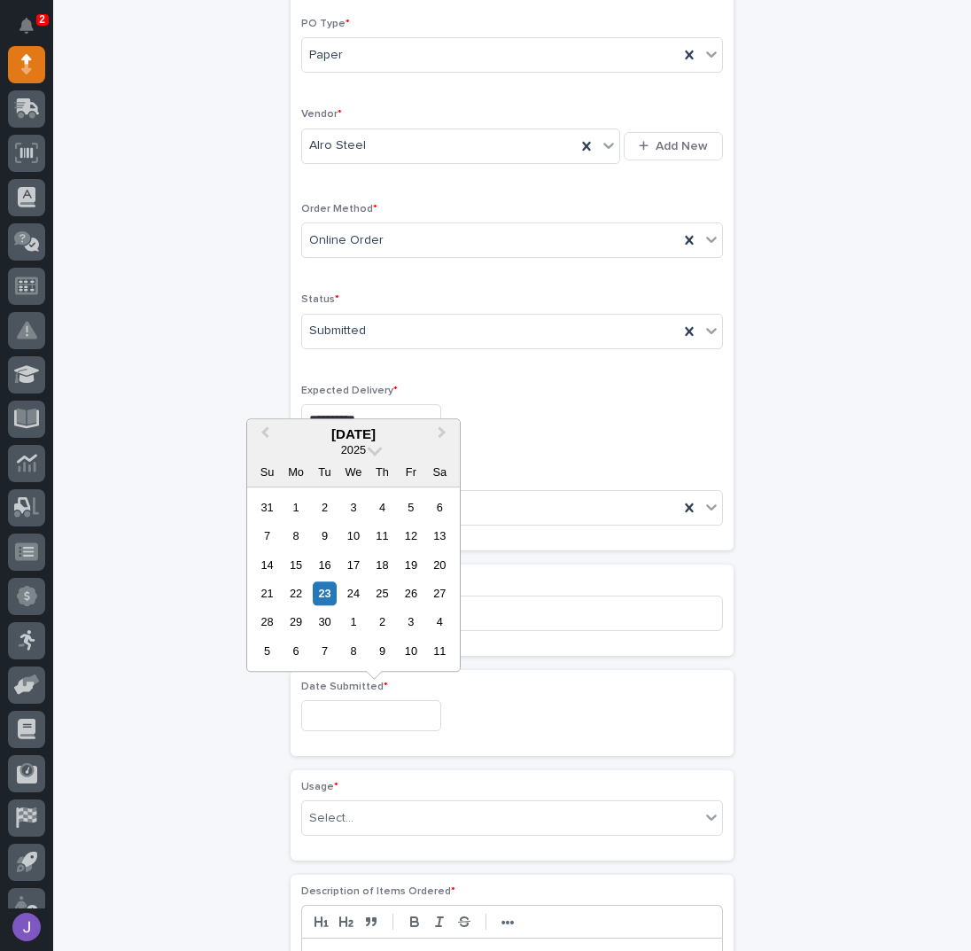
click at [356, 720] on input "text" at bounding box center [371, 715] width 140 height 31
click at [330, 599] on div "23" at bounding box center [325, 593] width 24 height 24
type input "**********"
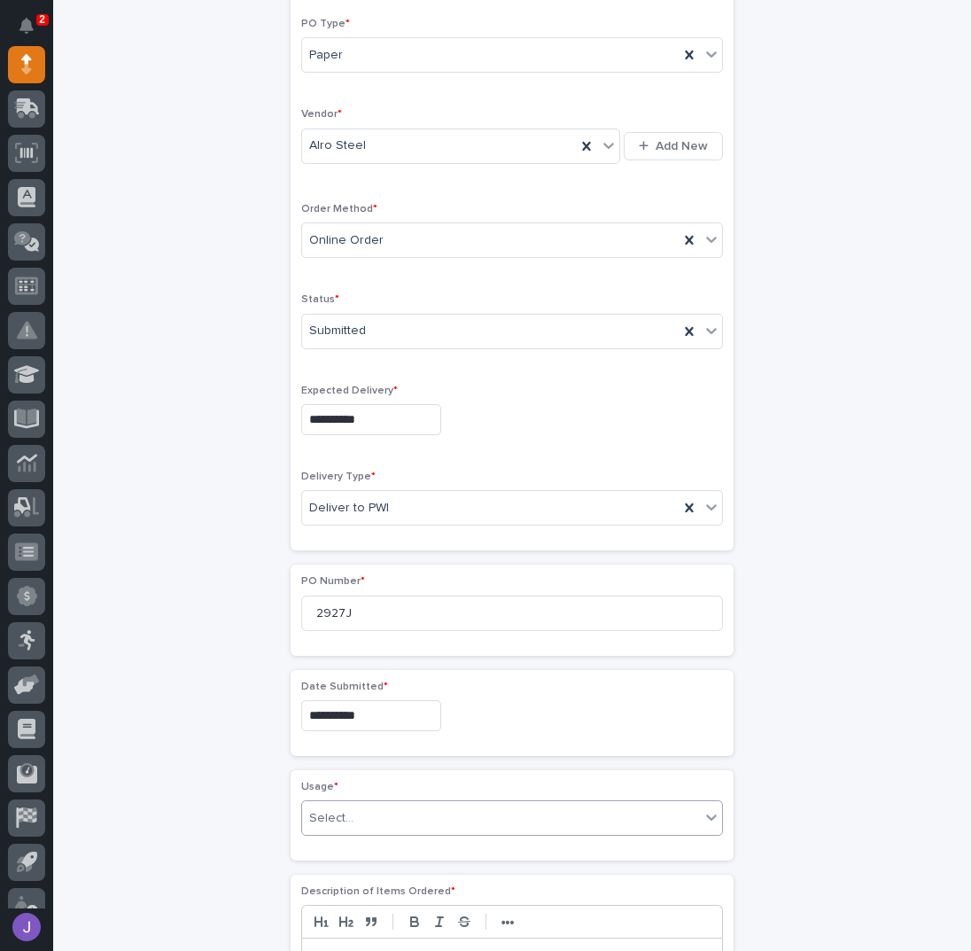
click at [344, 816] on div "Select..." at bounding box center [331, 818] width 44 height 19
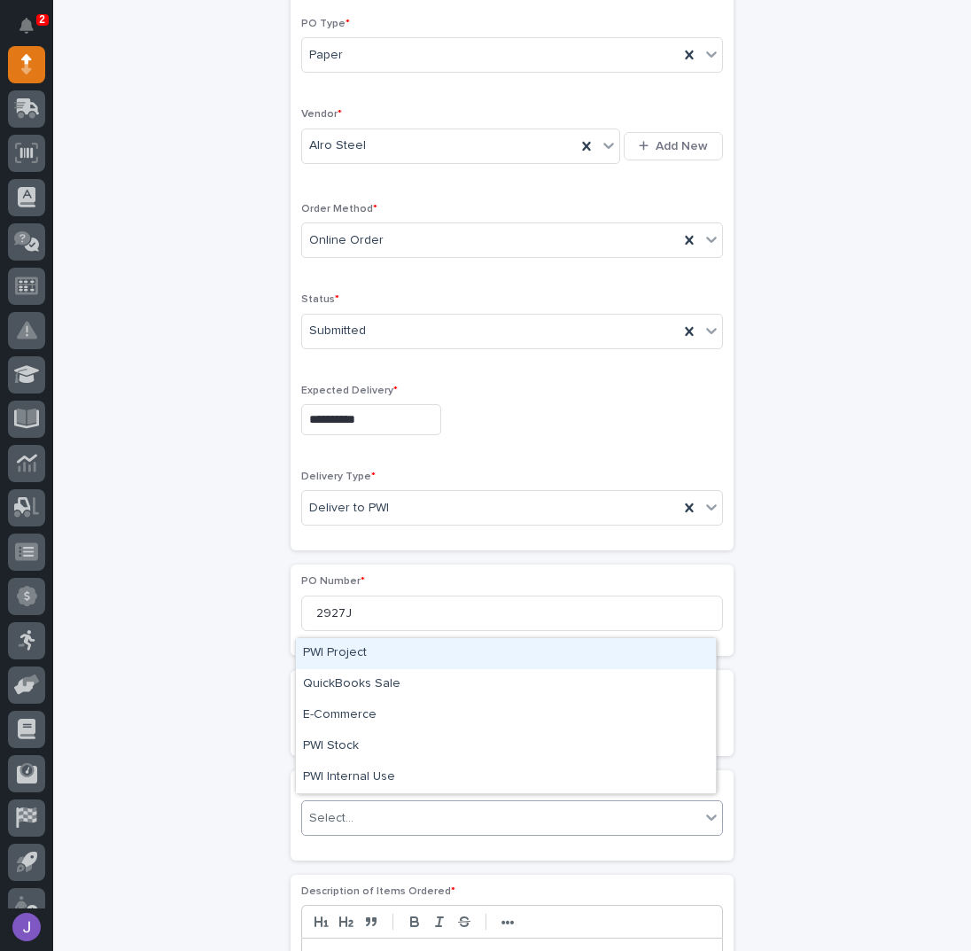
click at [340, 657] on div "PWI Project" at bounding box center [506, 653] width 420 height 31
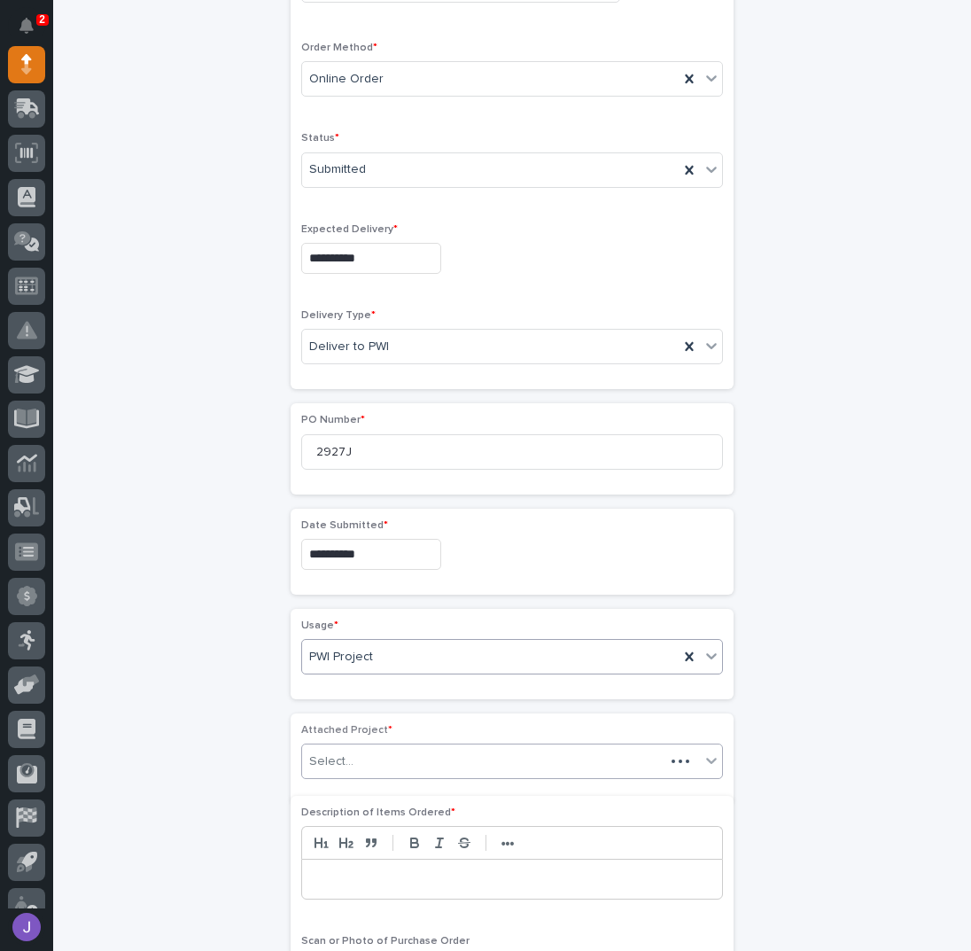
scroll to position [462, 0]
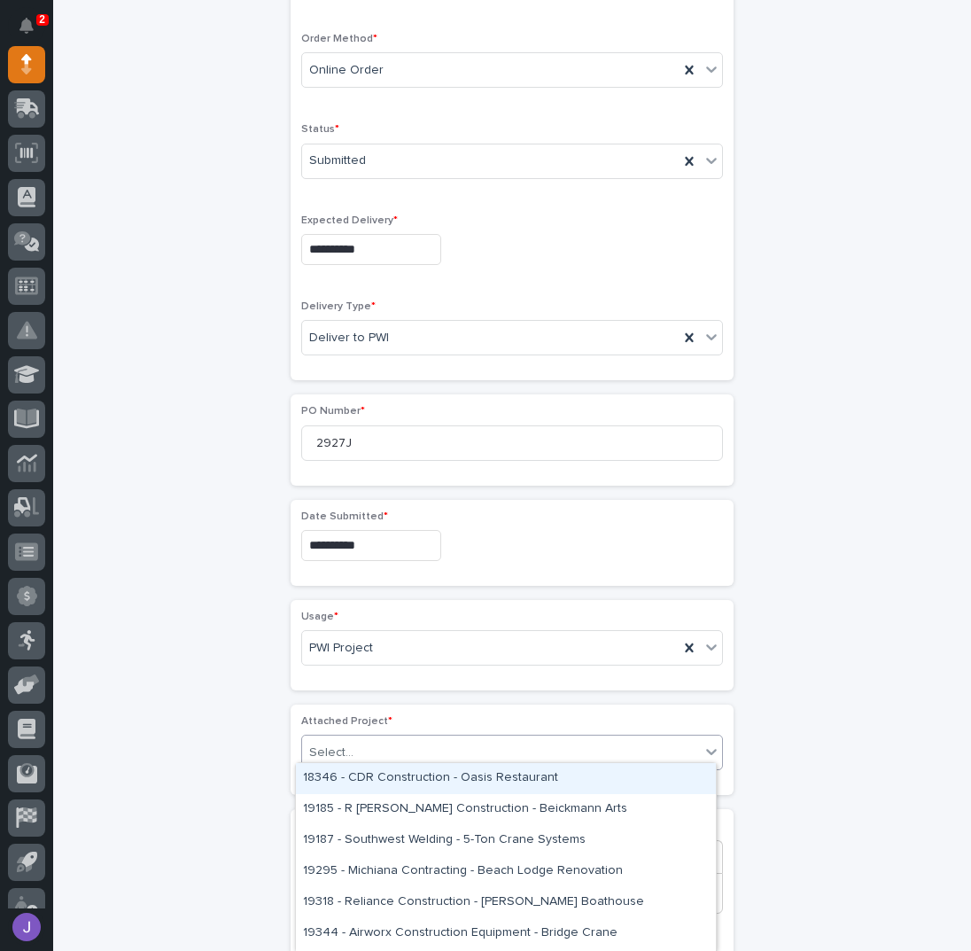
click at [346, 743] on div "Select..." at bounding box center [501, 752] width 398 height 29
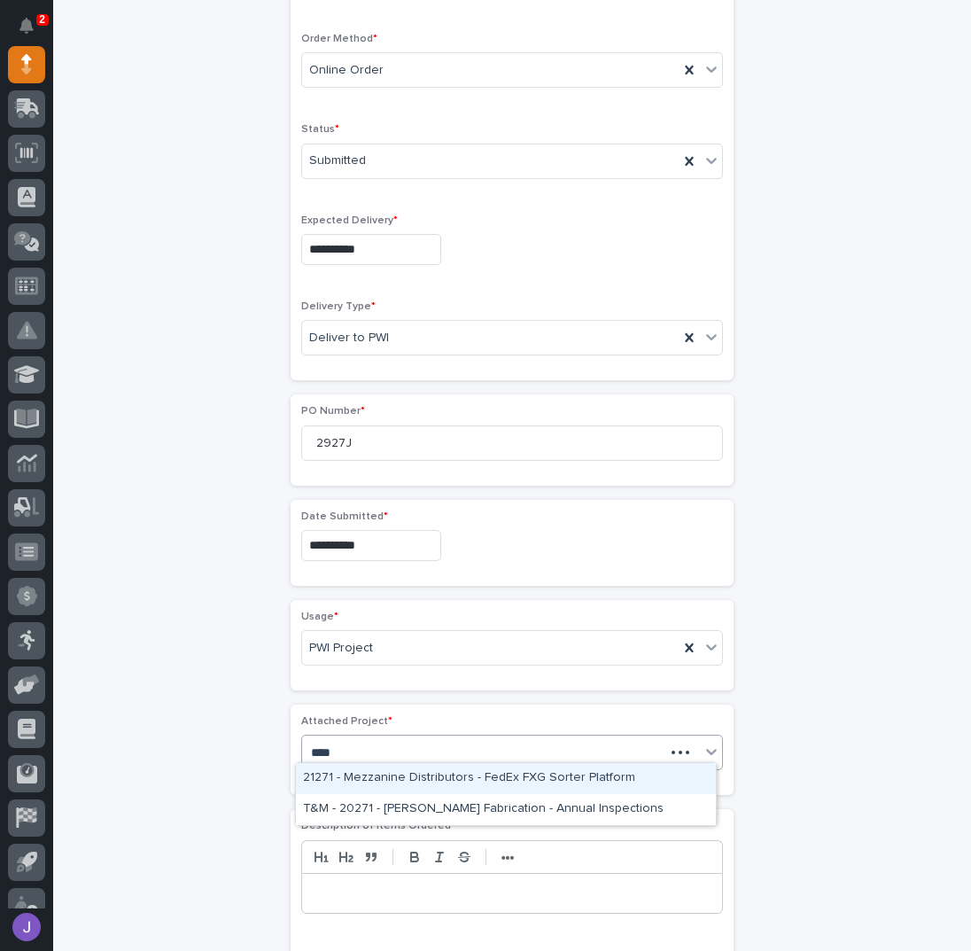
type input "*****"
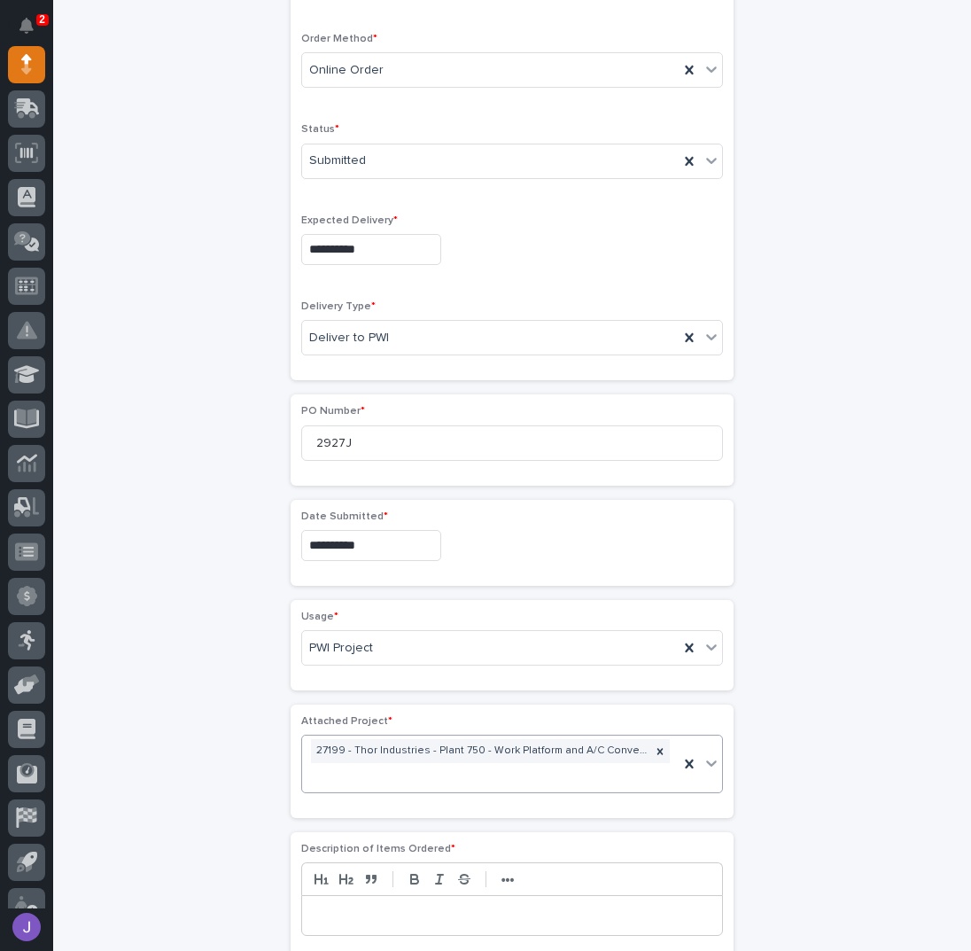
scroll to position [473, 0]
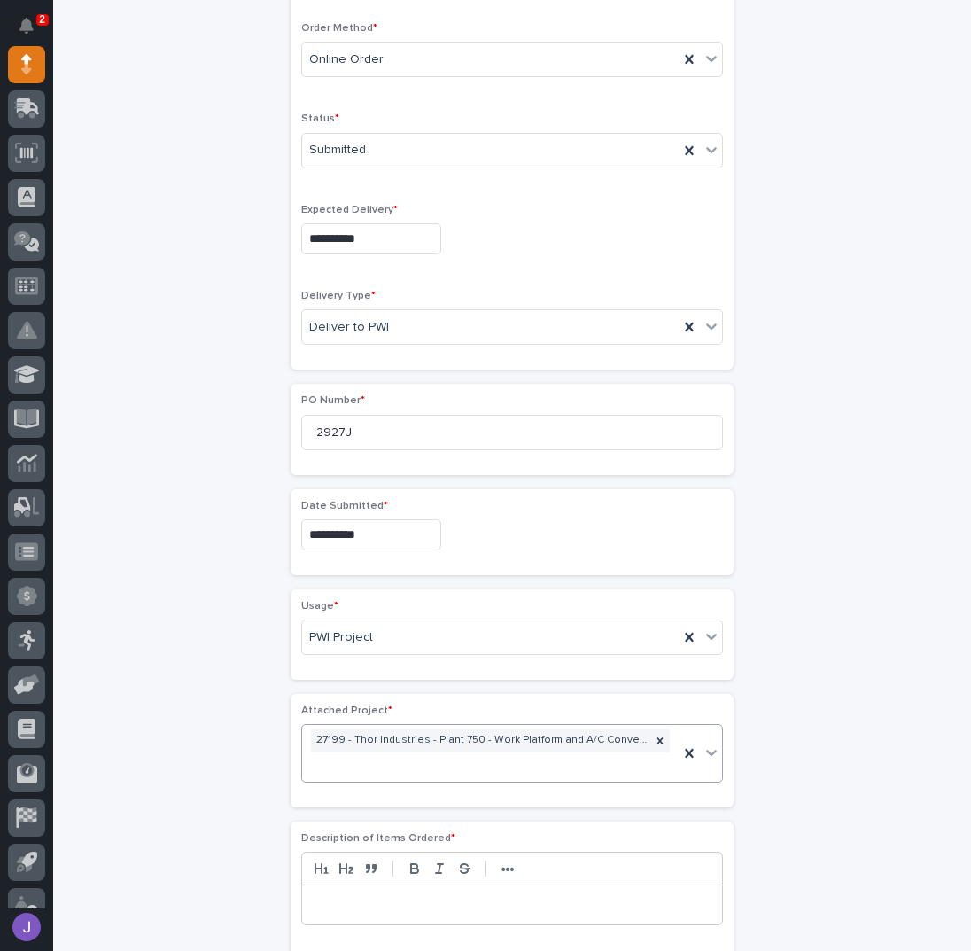
click at [165, 858] on div "**********" at bounding box center [512, 580] width 868 height 1888
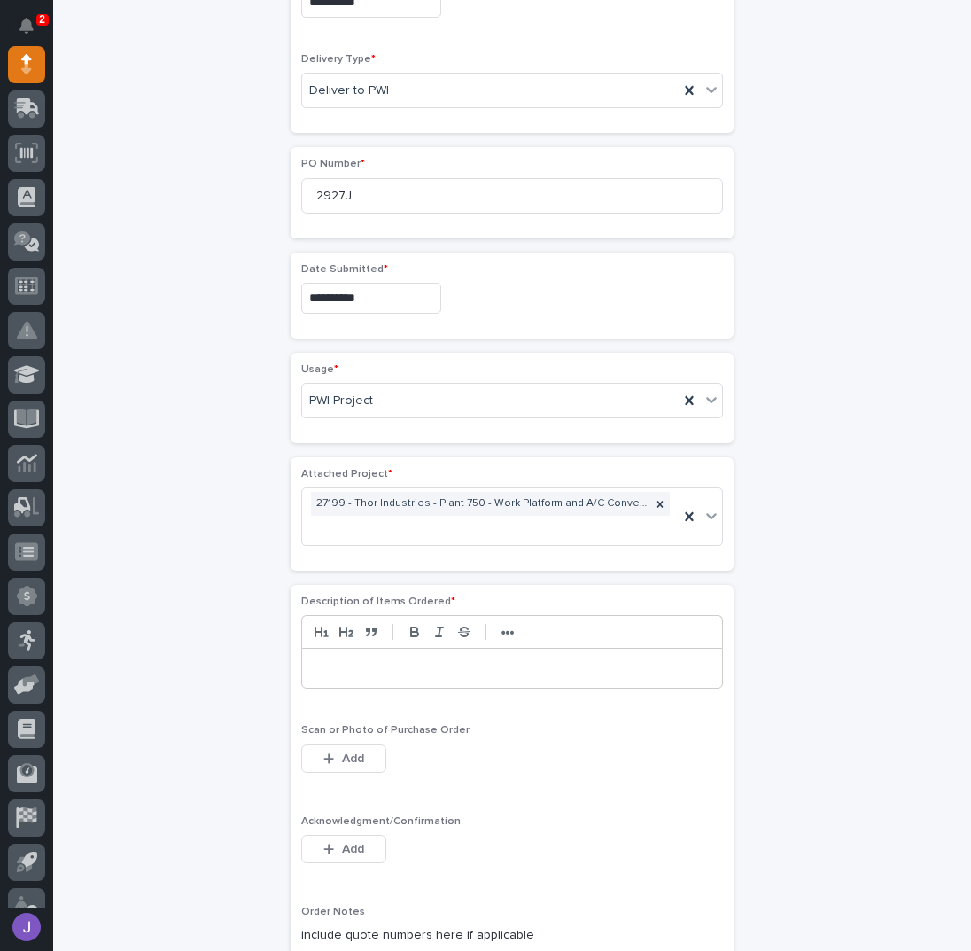
click at [340, 676] on div at bounding box center [512, 668] width 420 height 39
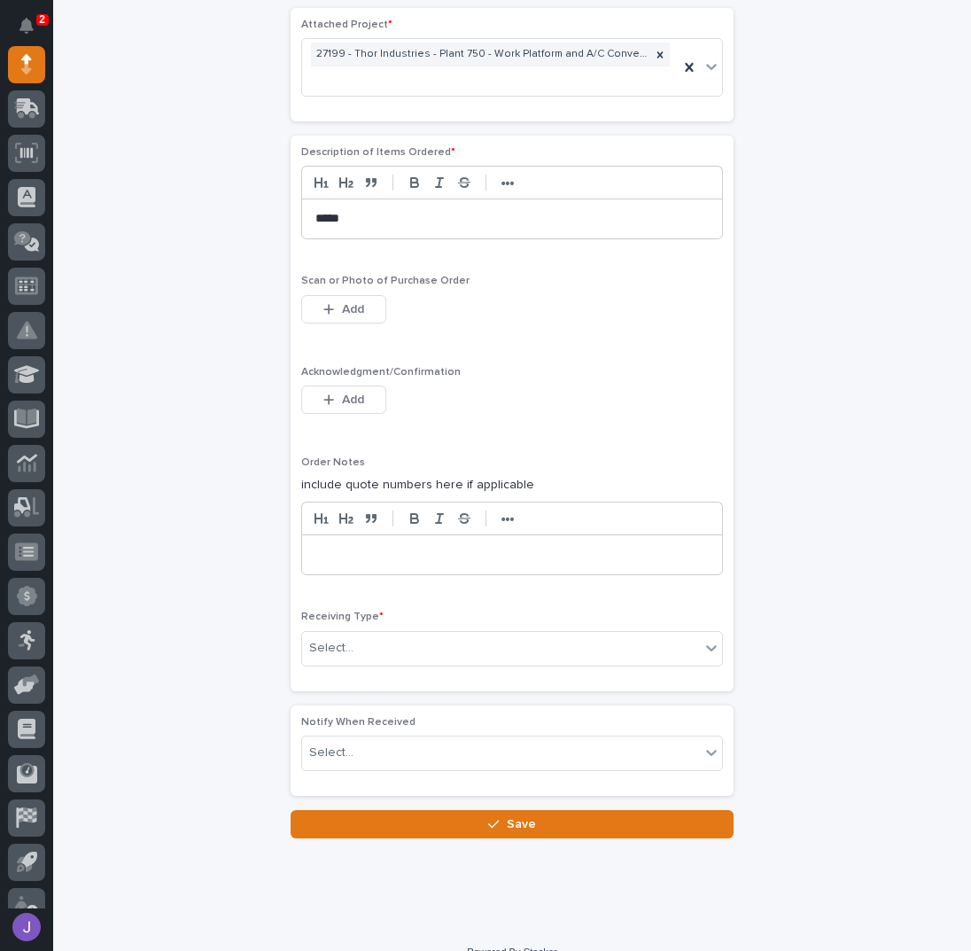
scroll to position [1173, 0]
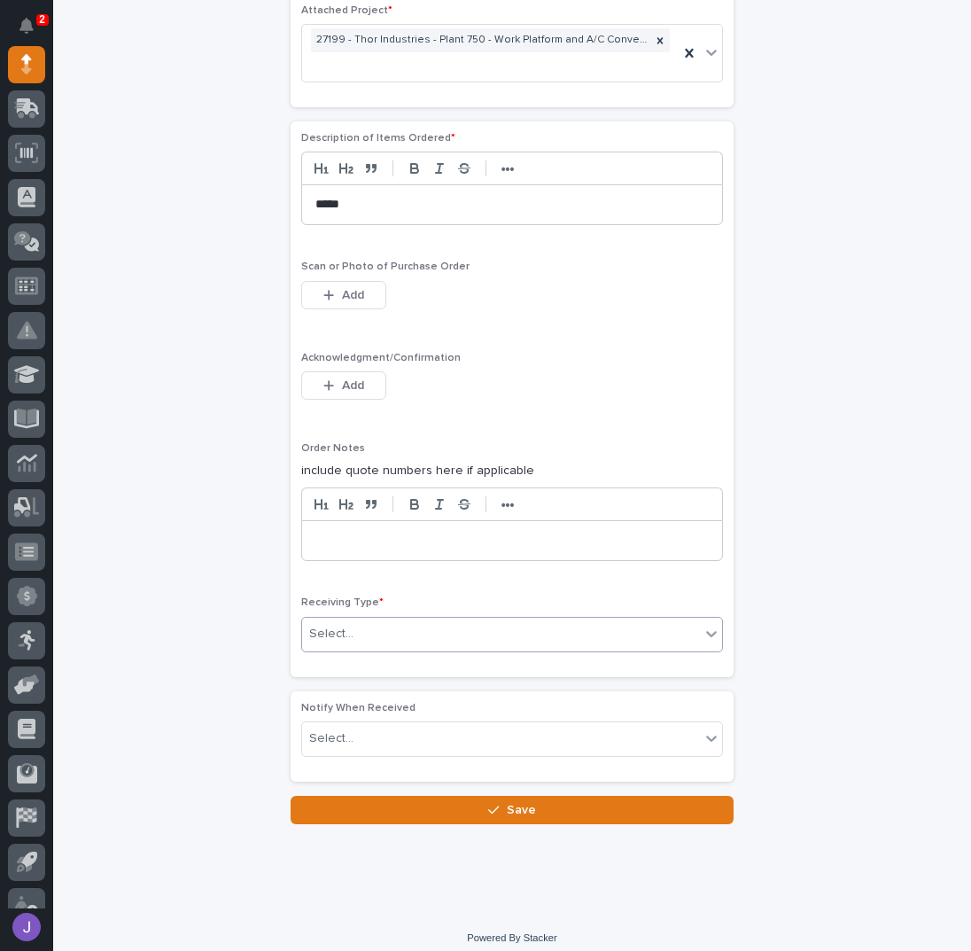
click at [355, 619] on div "Select..." at bounding box center [501, 633] width 398 height 29
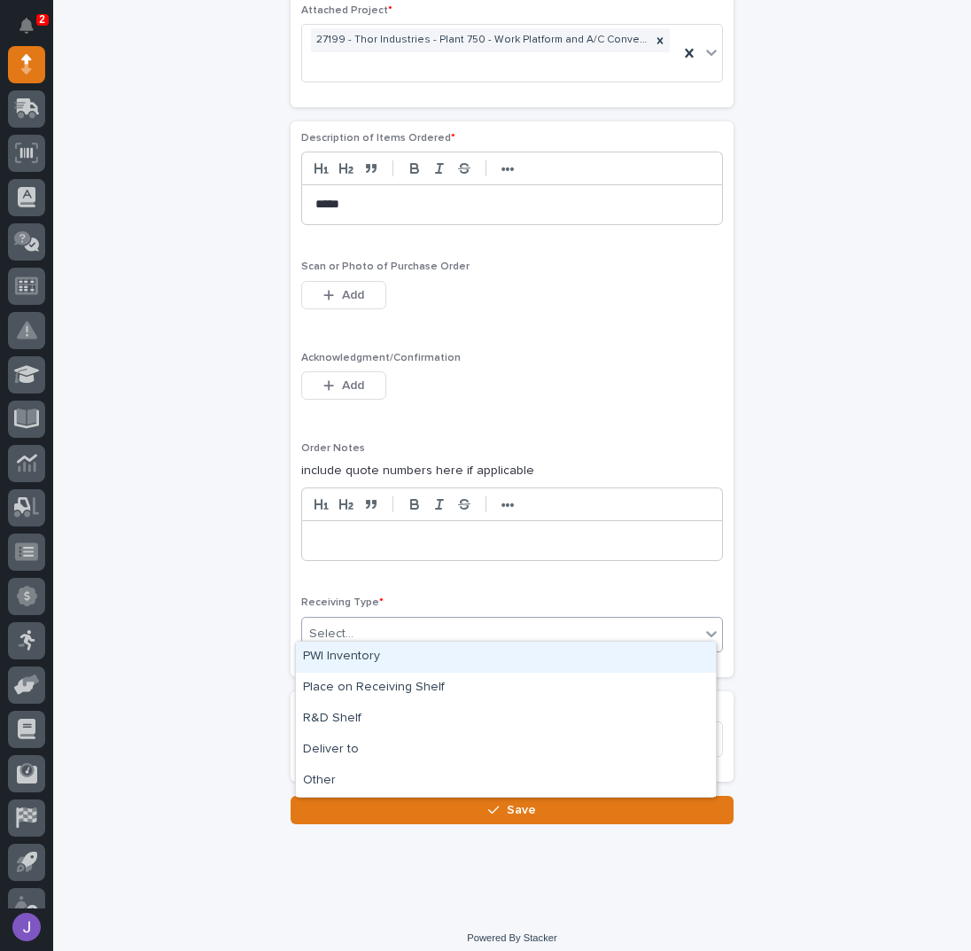
click at [344, 663] on div "PWI Inventory" at bounding box center [506, 656] width 420 height 31
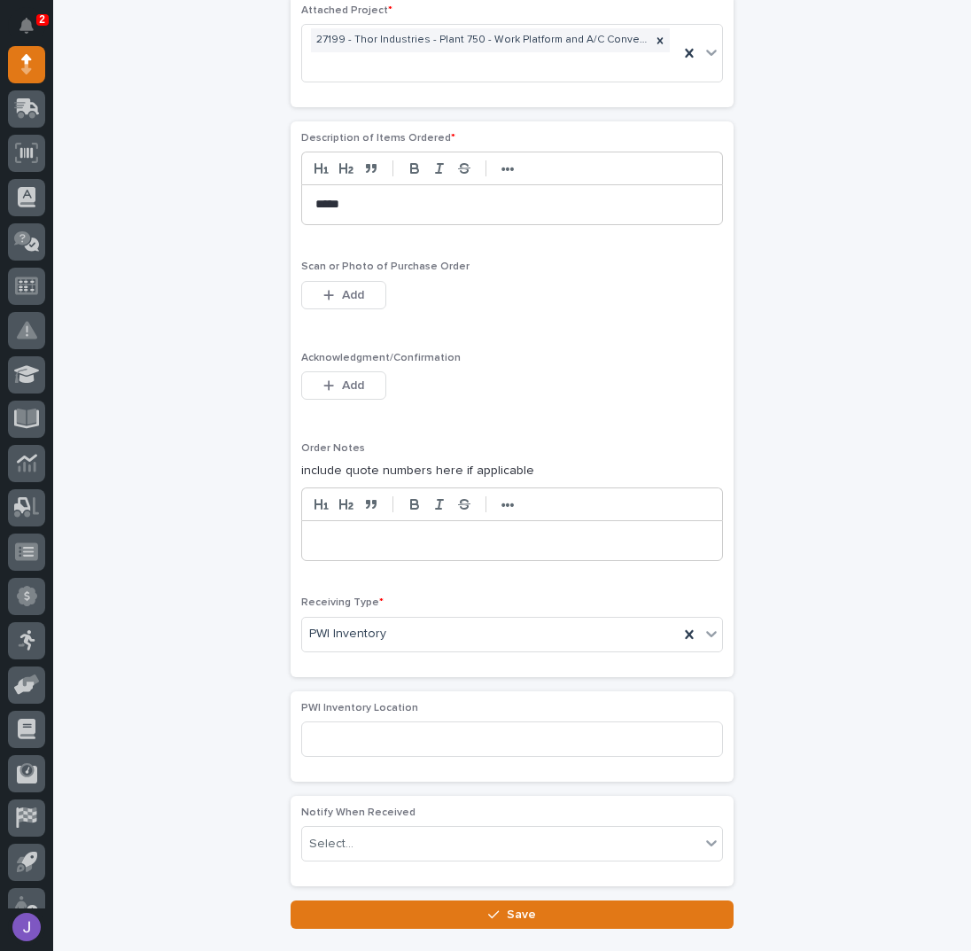
scroll to position [1263, 0]
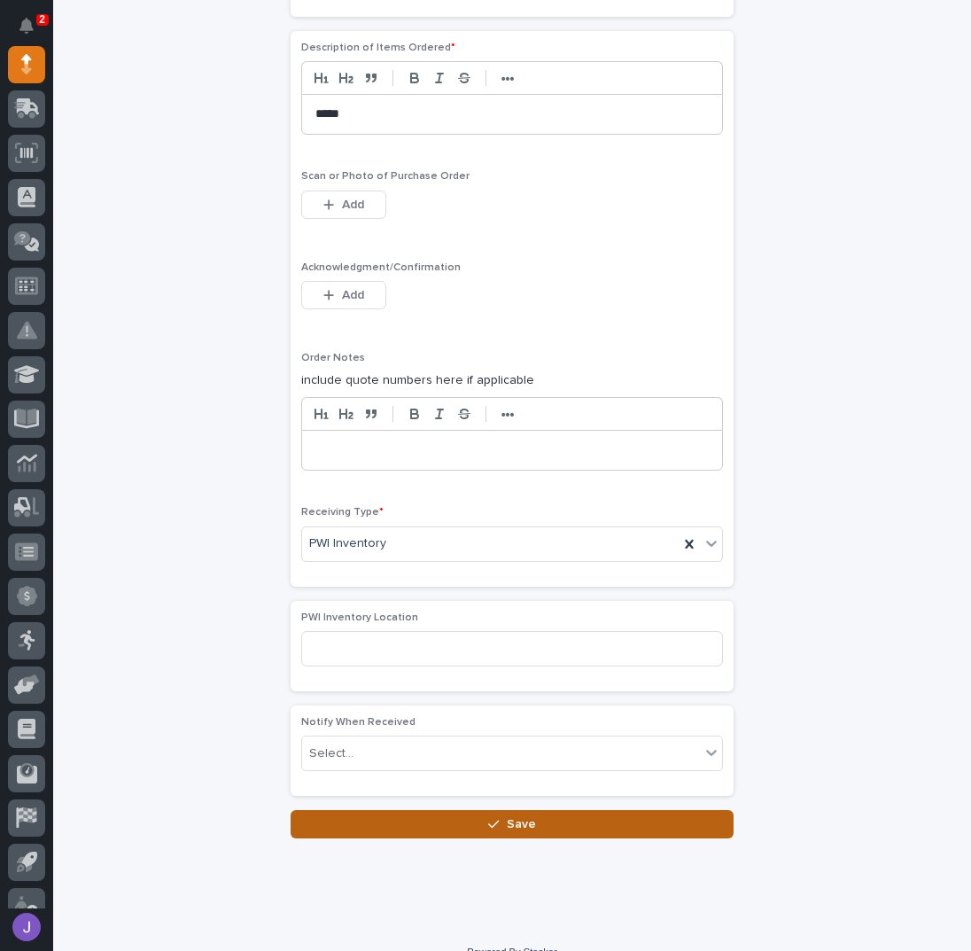
click at [385, 815] on button "Save" at bounding box center [512, 824] width 443 height 28
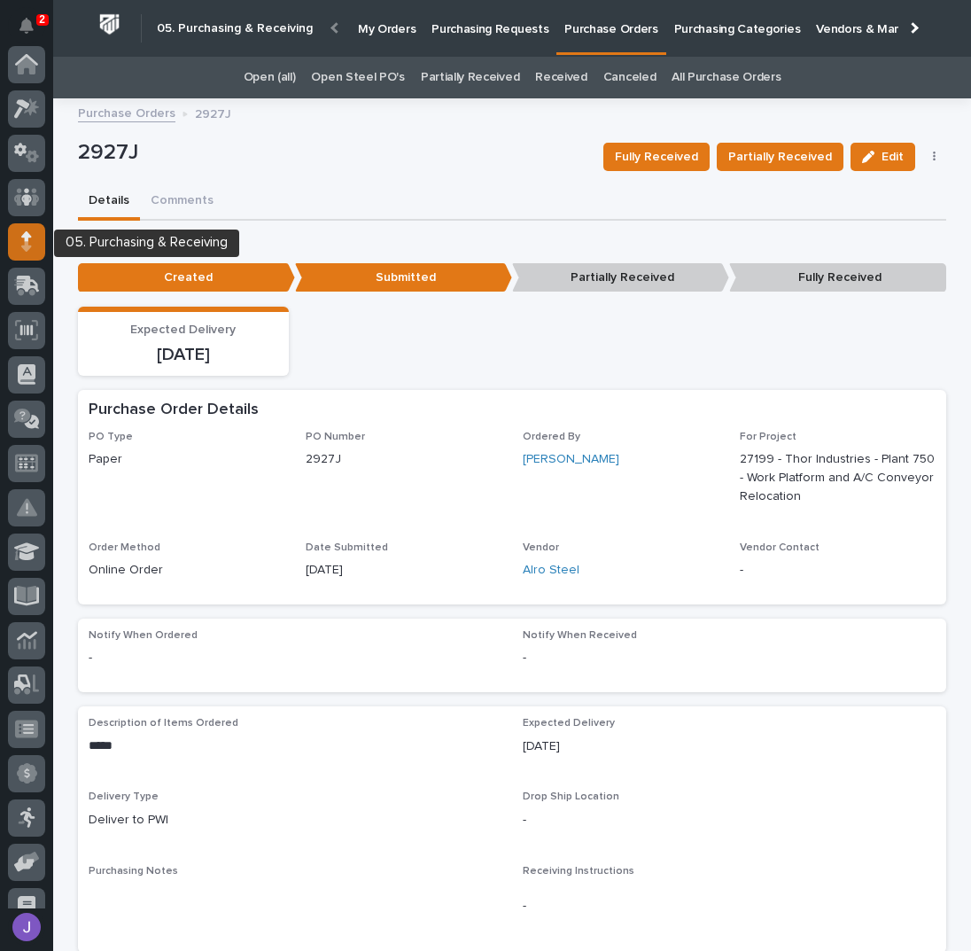
click at [33, 246] on div at bounding box center [26, 241] width 37 height 37
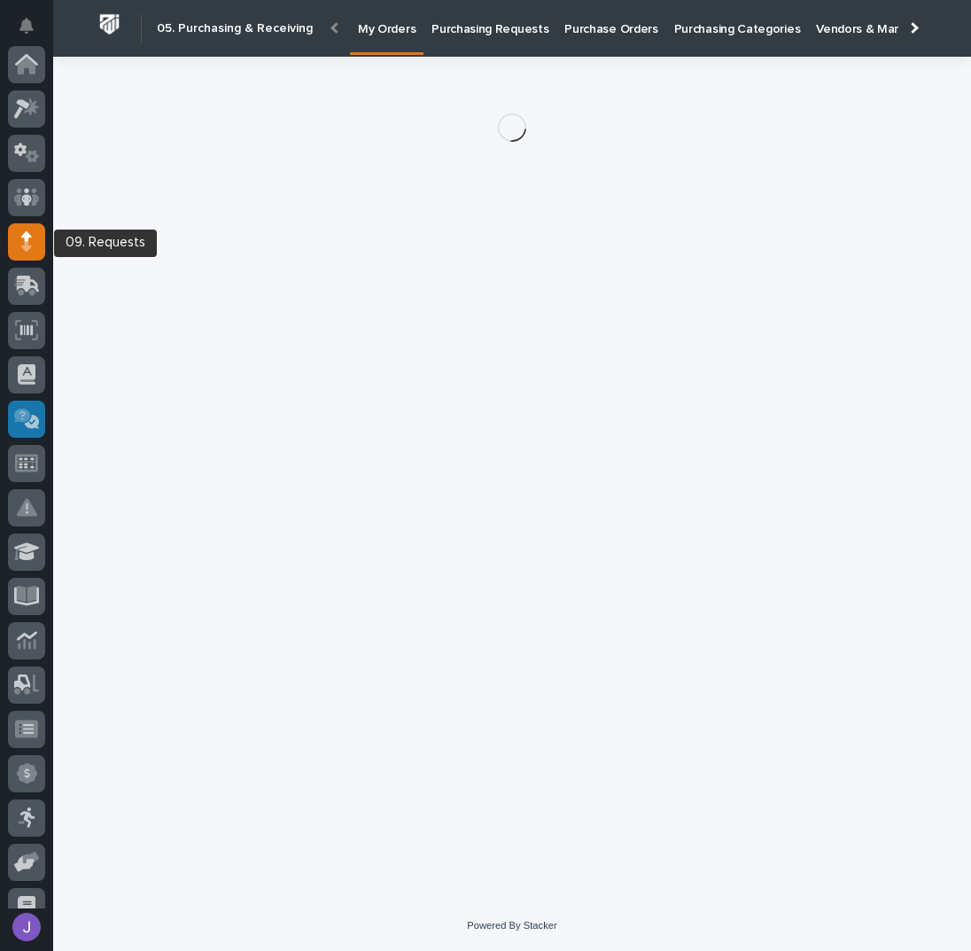
scroll to position [177, 0]
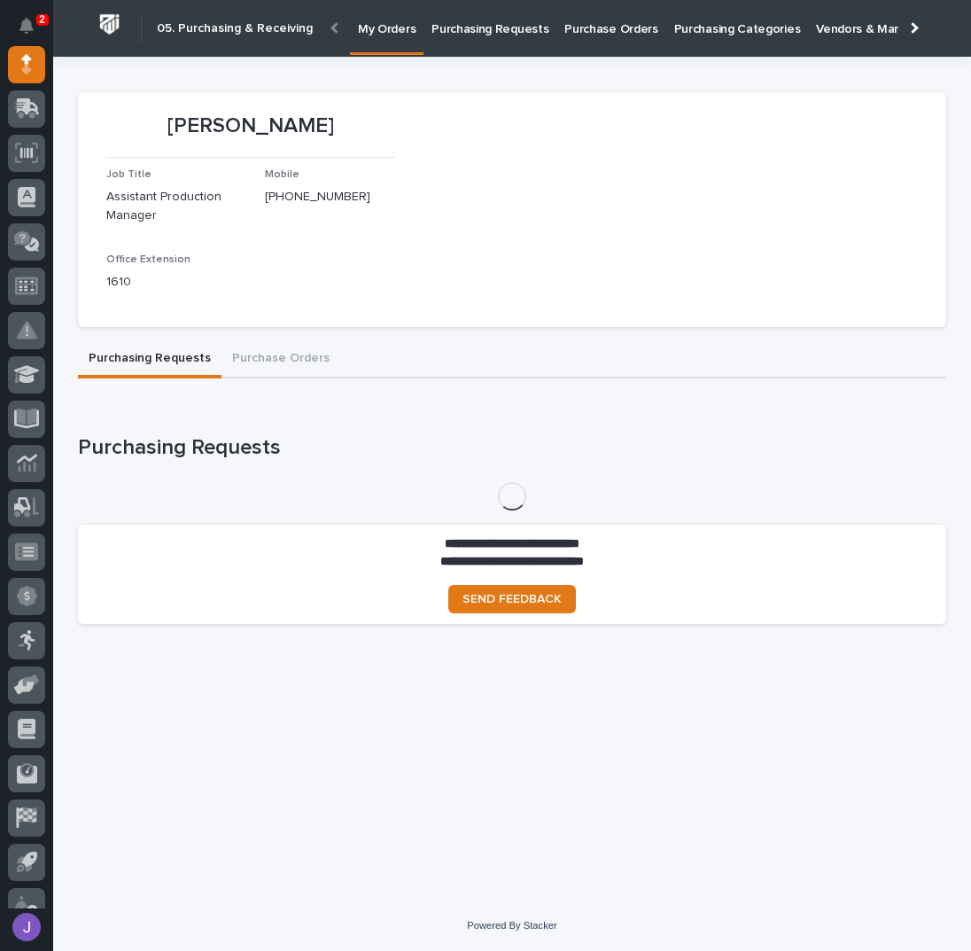
click at [473, 36] on link "Purchasing Requests" at bounding box center [490, 27] width 133 height 55
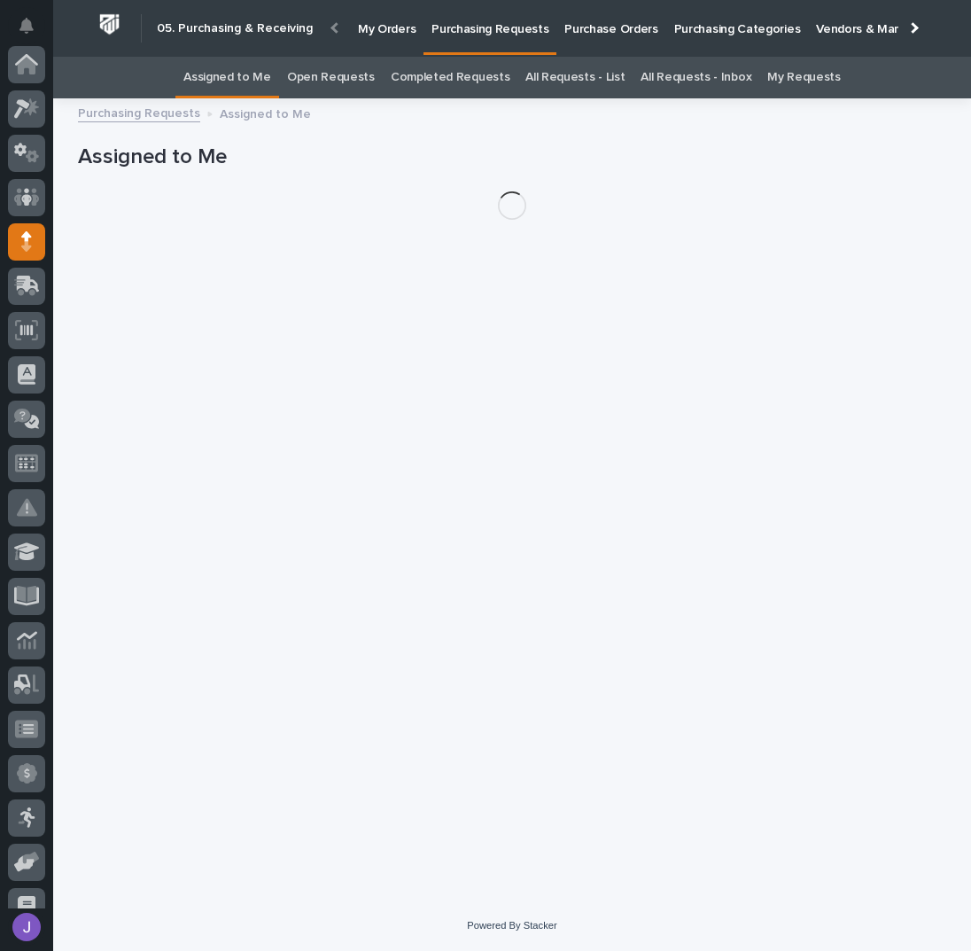
scroll to position [177, 0]
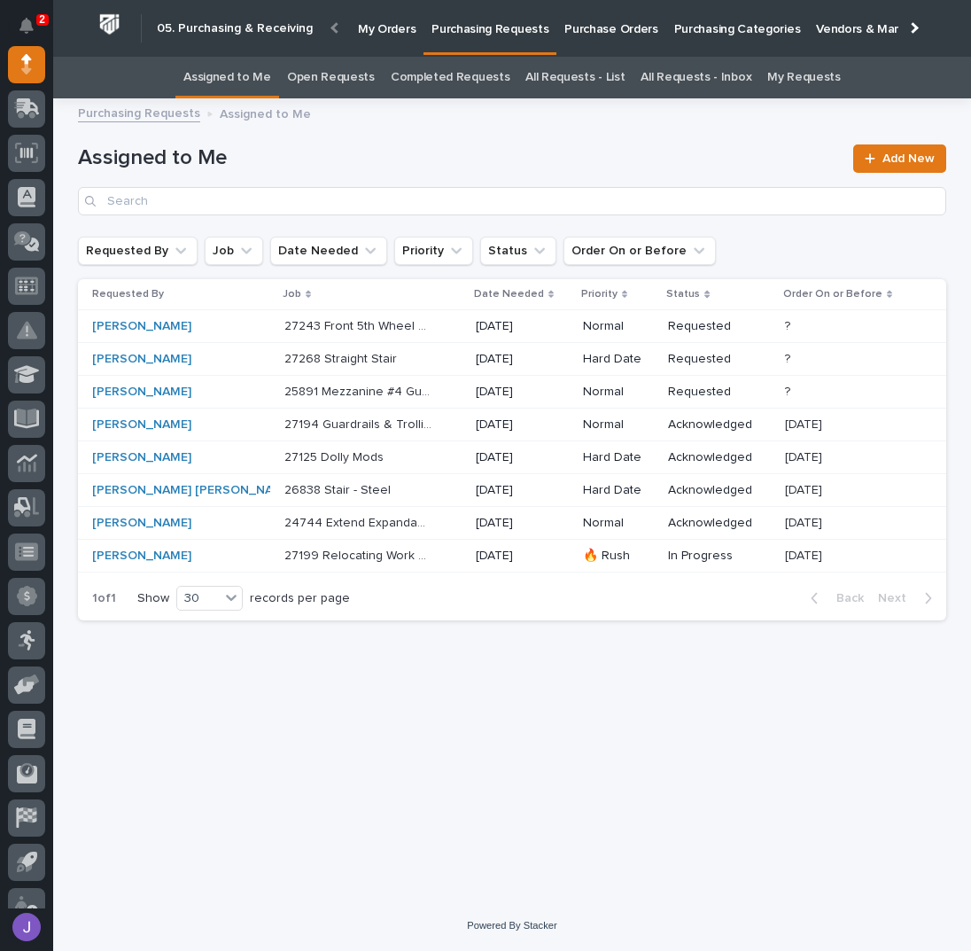
click at [404, 359] on div "27268 Straight Stair 27268 Straight Stair" at bounding box center [372, 359] width 177 height 29
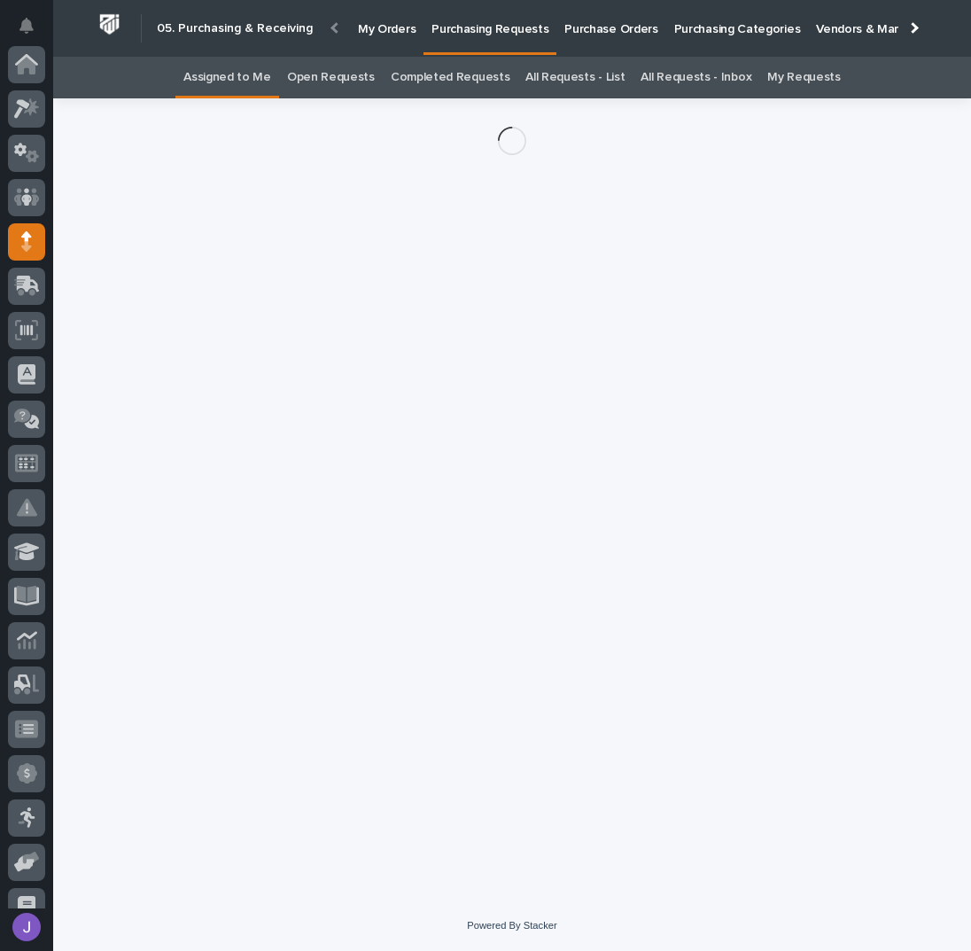
scroll to position [177, 0]
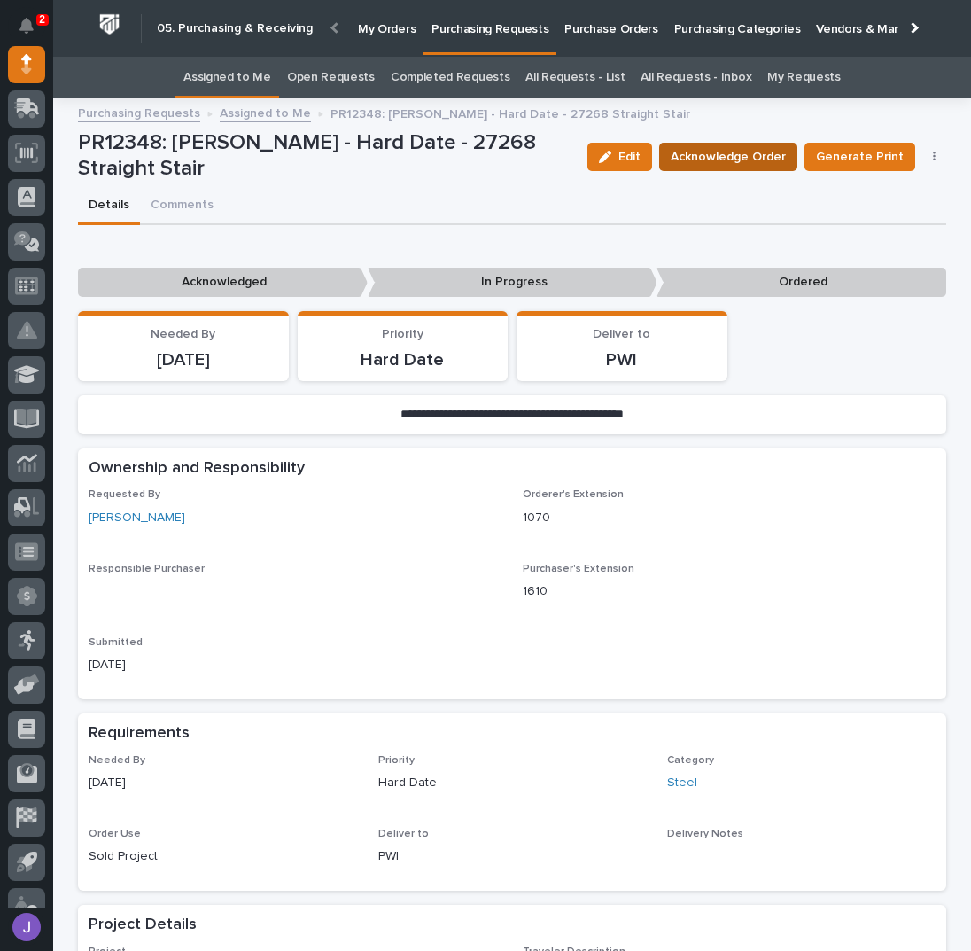
click at [696, 160] on span "Acknowledge Order" at bounding box center [728, 156] width 115 height 21
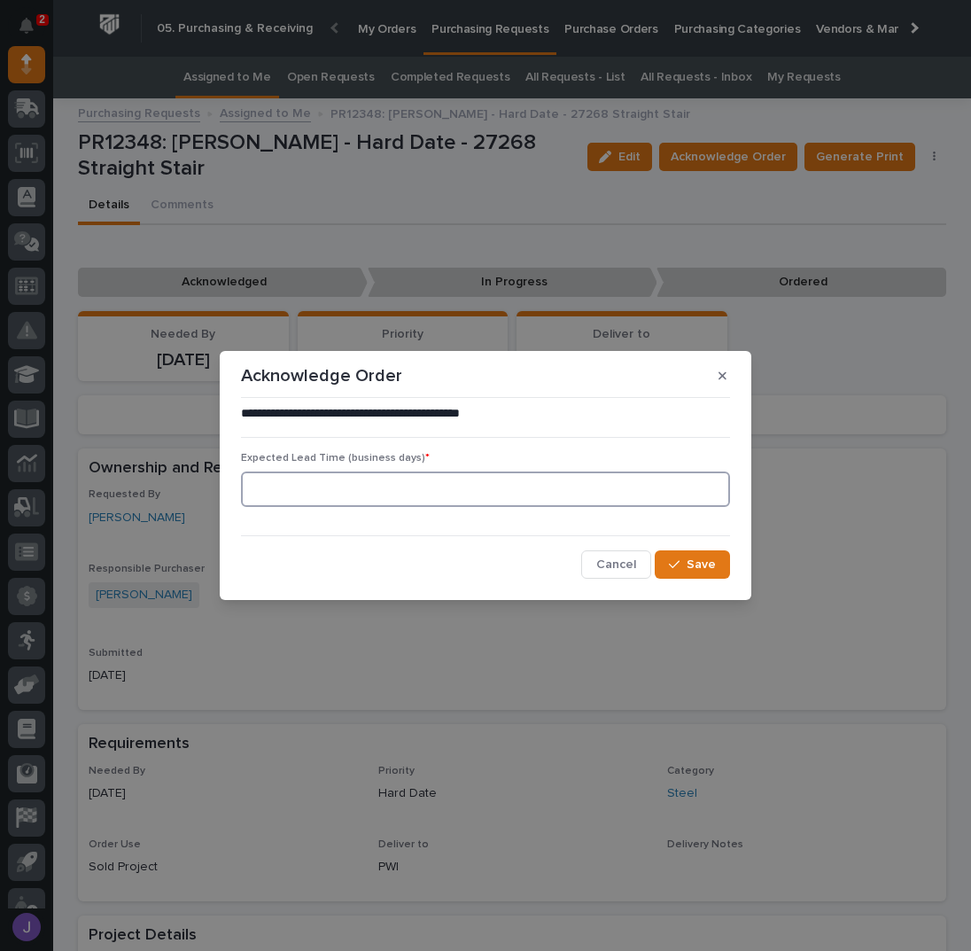
click at [315, 502] on input at bounding box center [485, 488] width 489 height 35
type input "0"
click at [691, 560] on span "Save" at bounding box center [701, 564] width 29 height 16
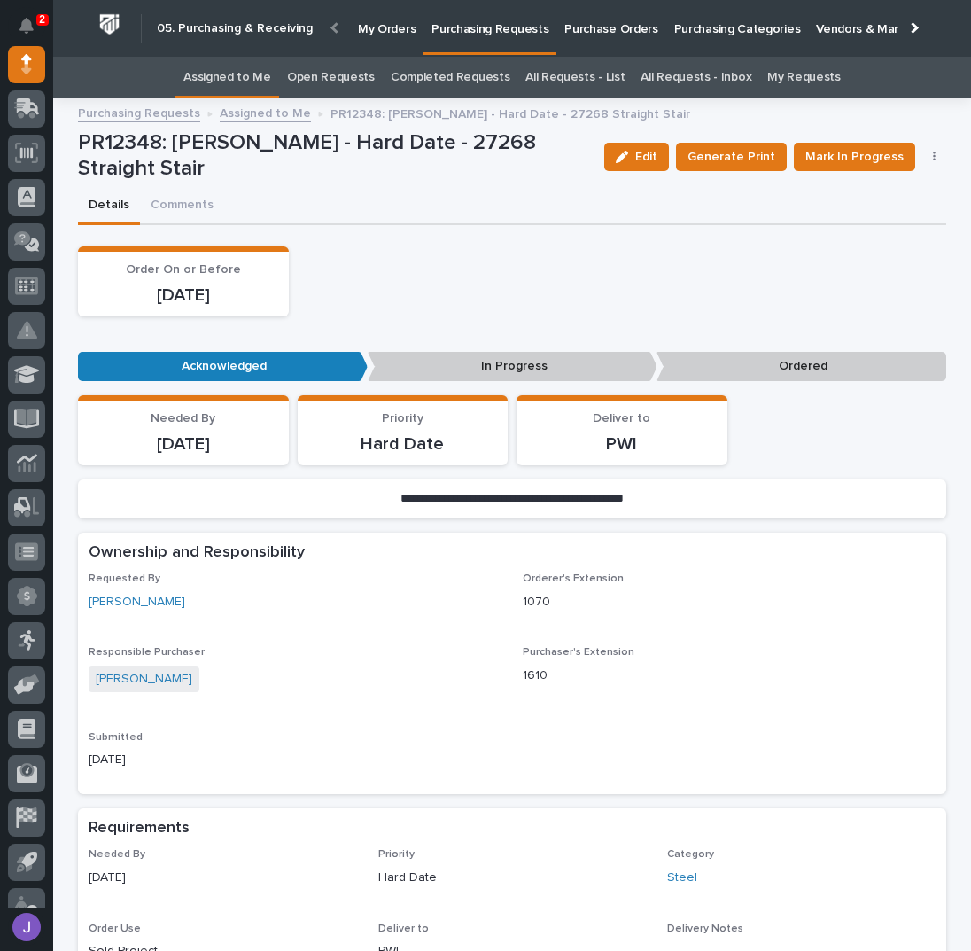
click at [590, 36] on link "Purchase Orders" at bounding box center [610, 27] width 109 height 55
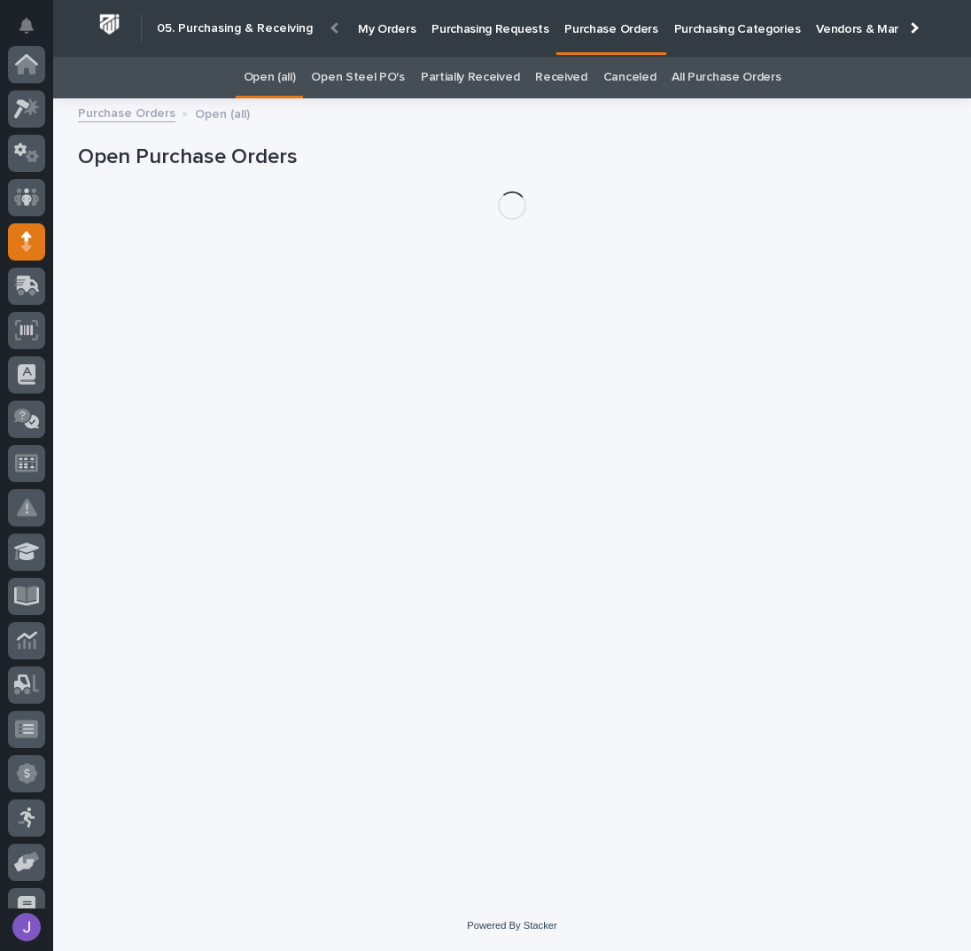
scroll to position [177, 0]
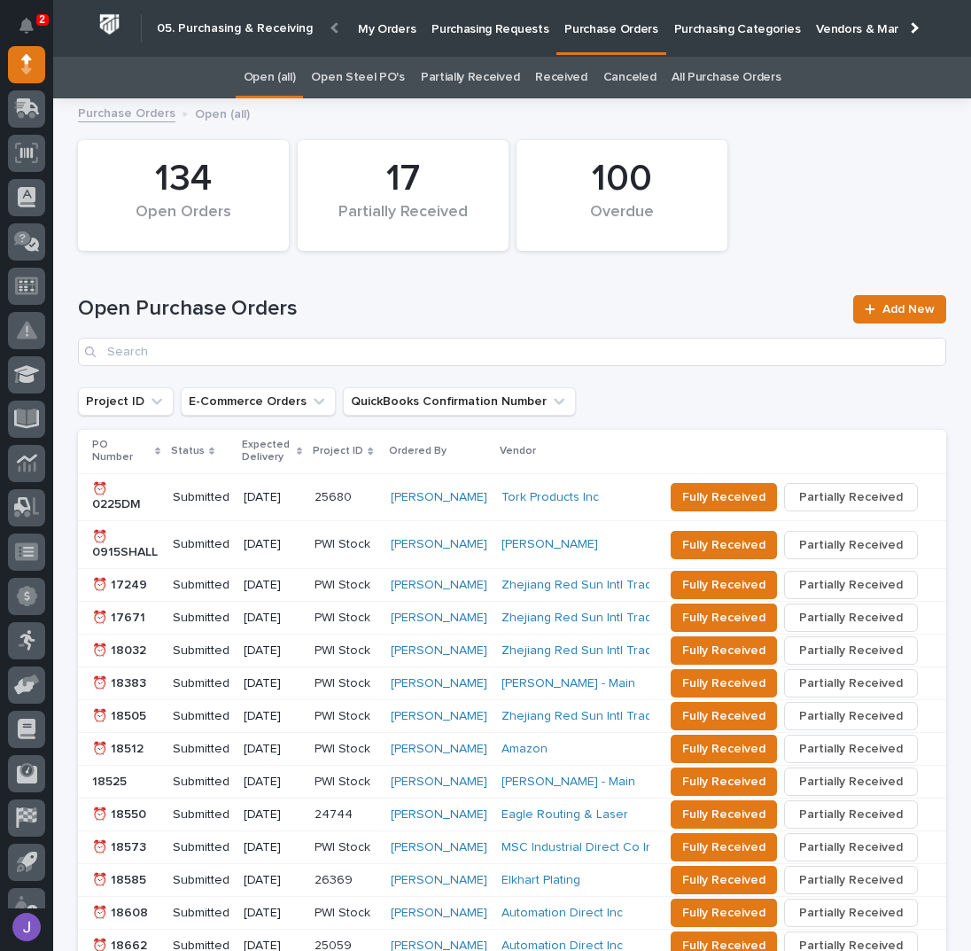
click at [355, 78] on link "Open Steel PO's" at bounding box center [357, 78] width 93 height 42
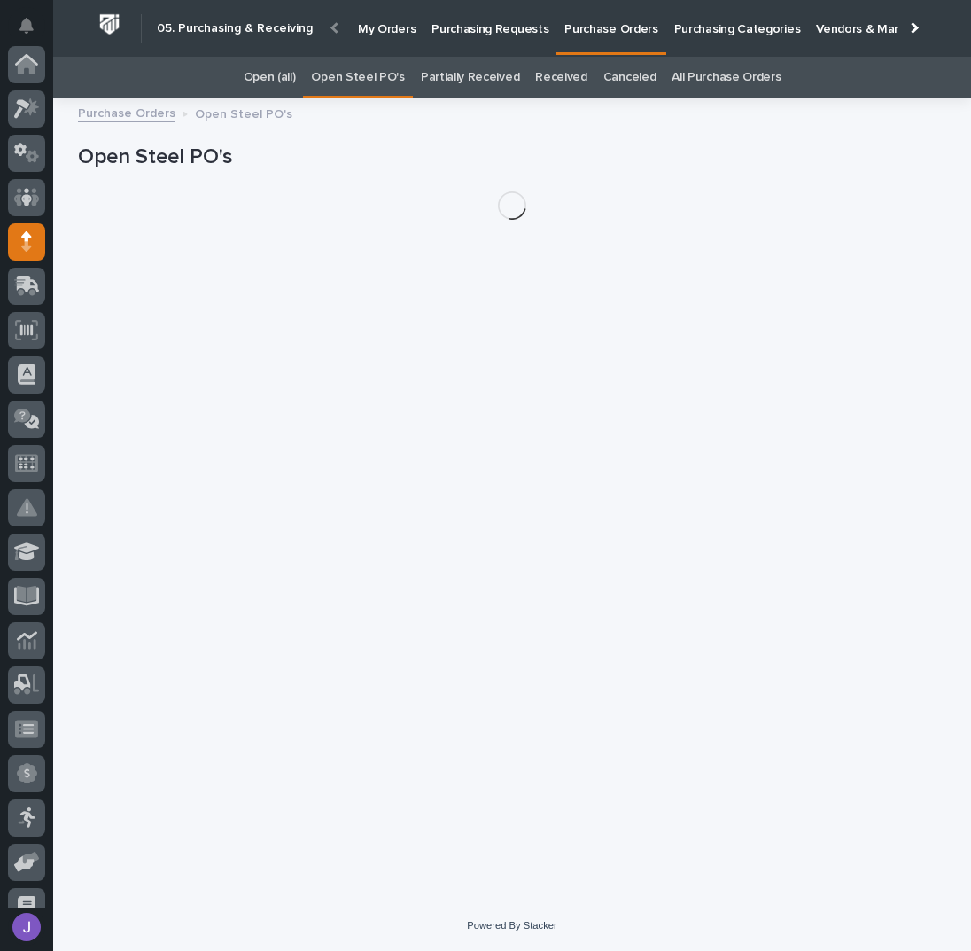
scroll to position [177, 0]
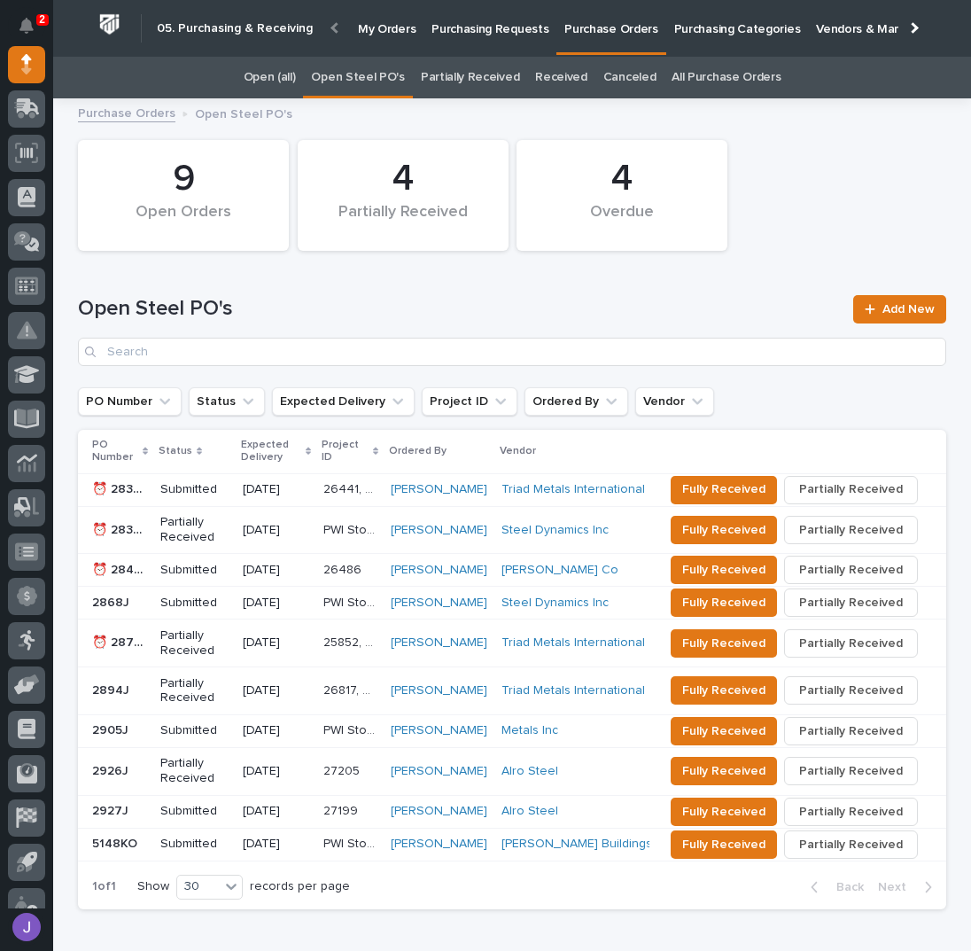
click at [100, 803] on p "2927J" at bounding box center [112, 809] width 40 height 19
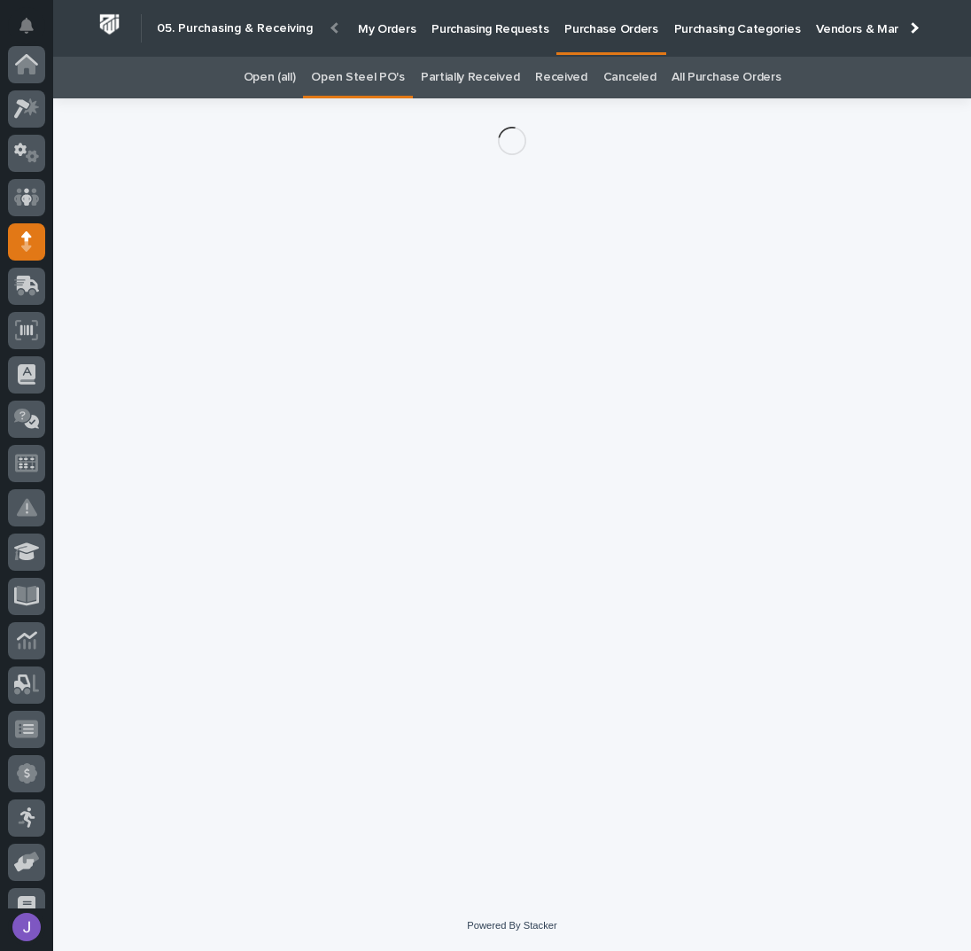
scroll to position [177, 0]
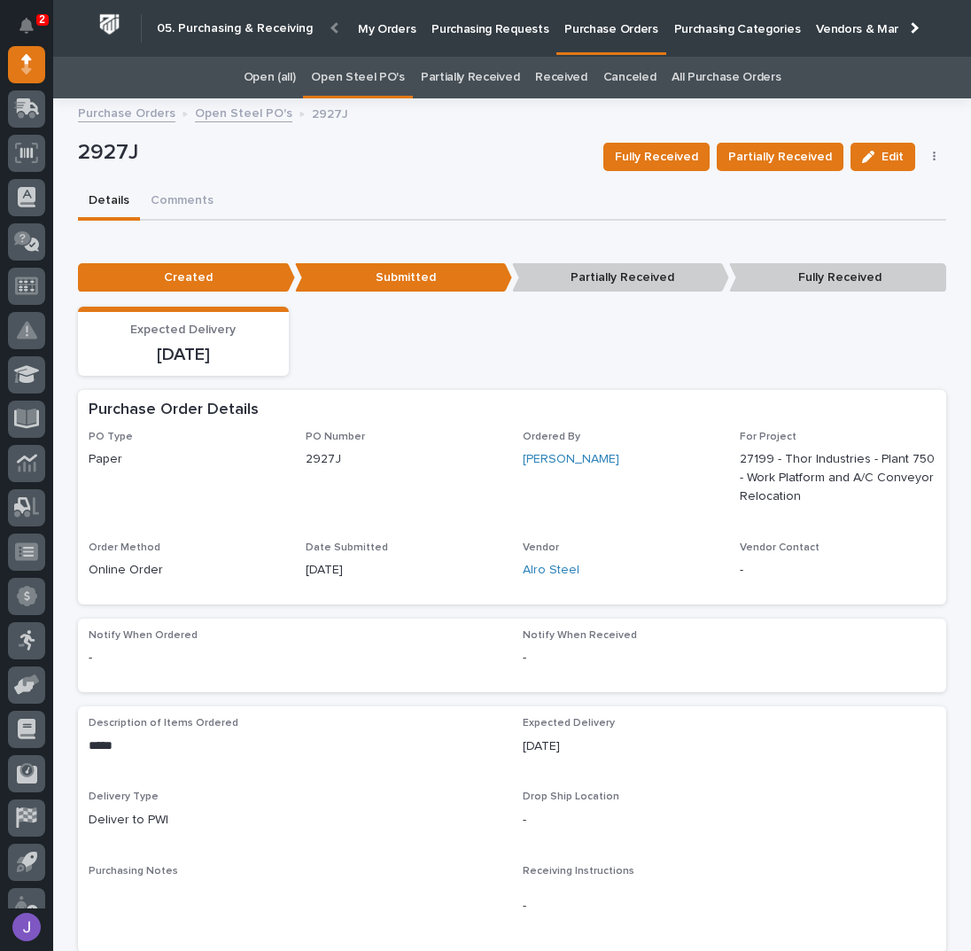
click at [886, 159] on span "Edit" at bounding box center [893, 157] width 22 height 16
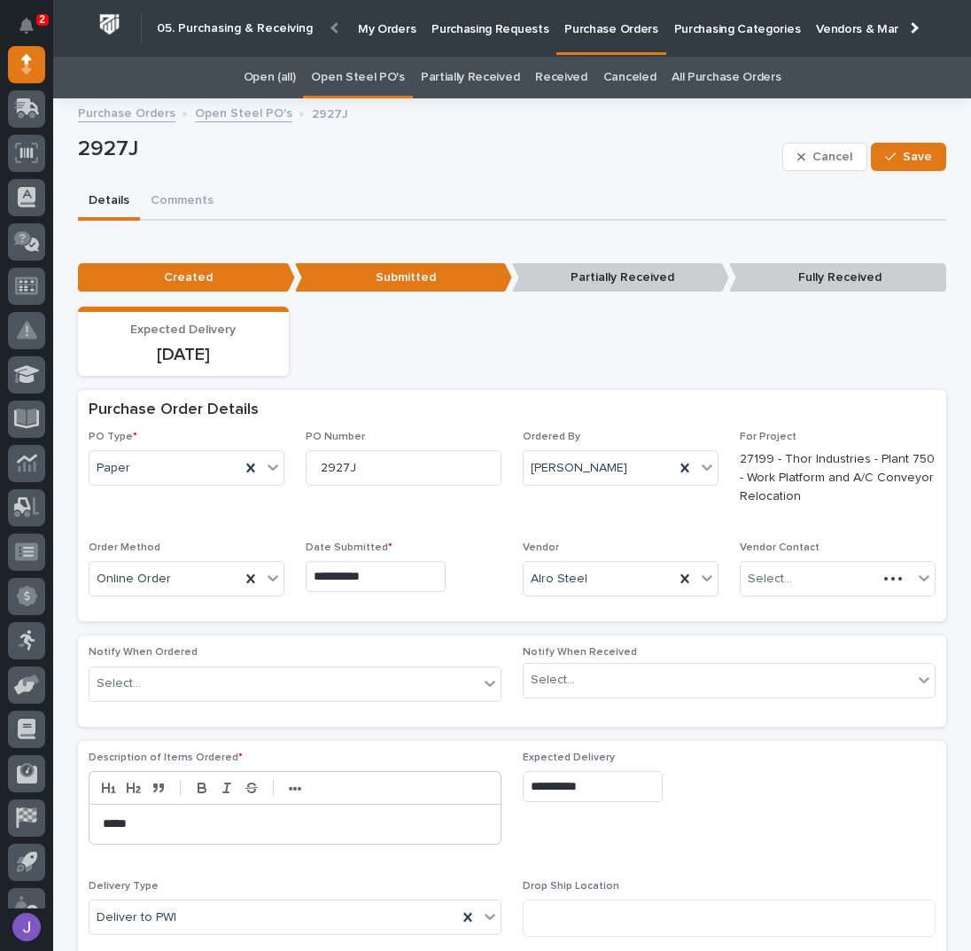
scroll to position [472, 0]
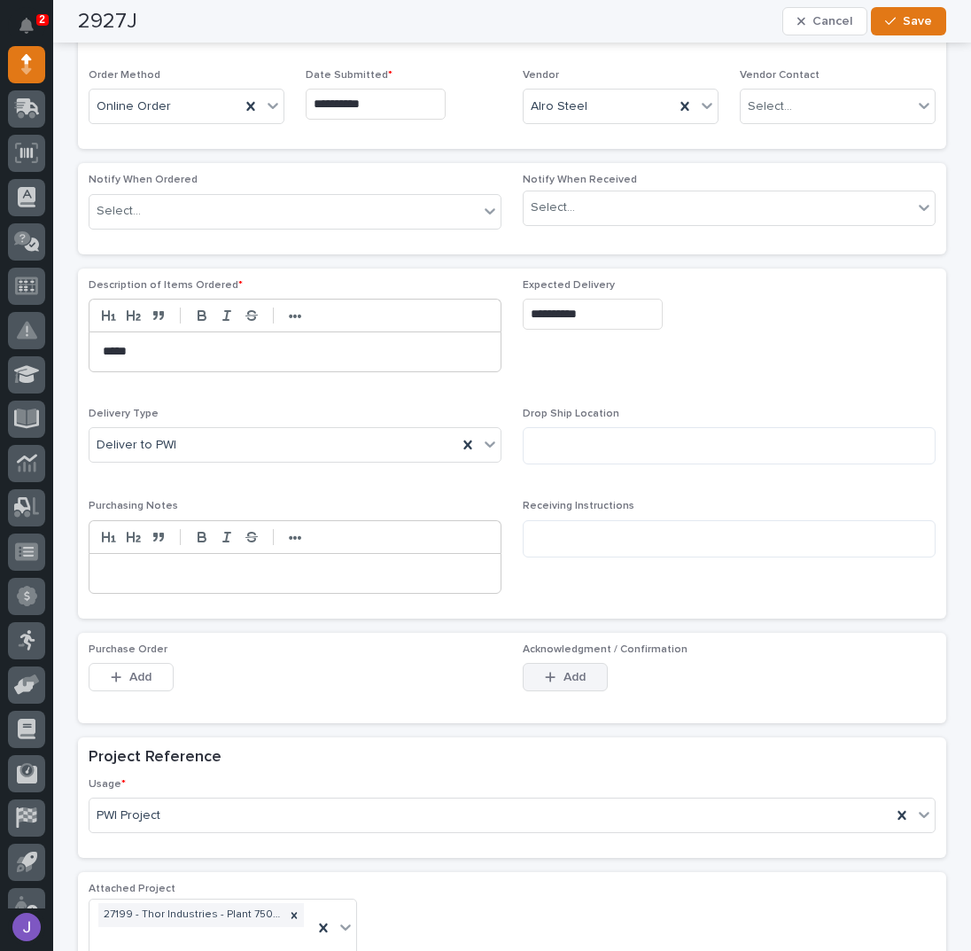
click at [550, 671] on div "button" at bounding box center [554, 677] width 18 height 12
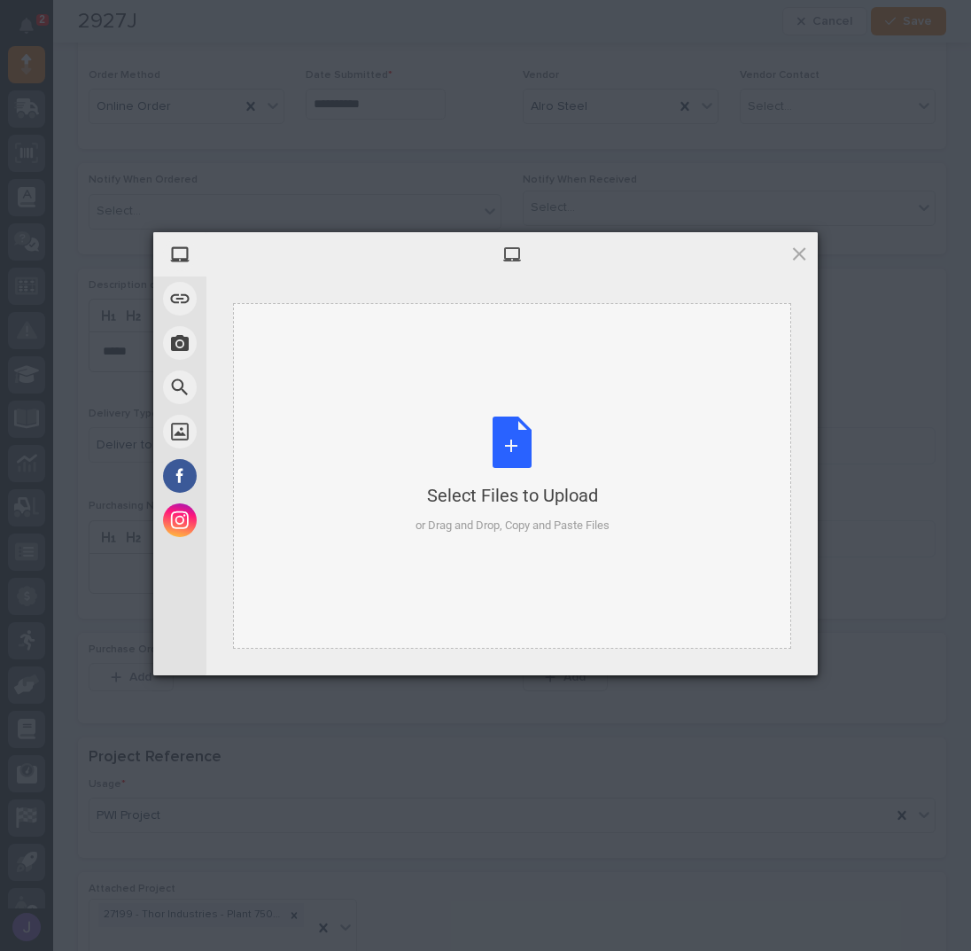
click at [515, 438] on div "Select Files to Upload or Drag and Drop, Copy and Paste Files" at bounding box center [513, 475] width 194 height 118
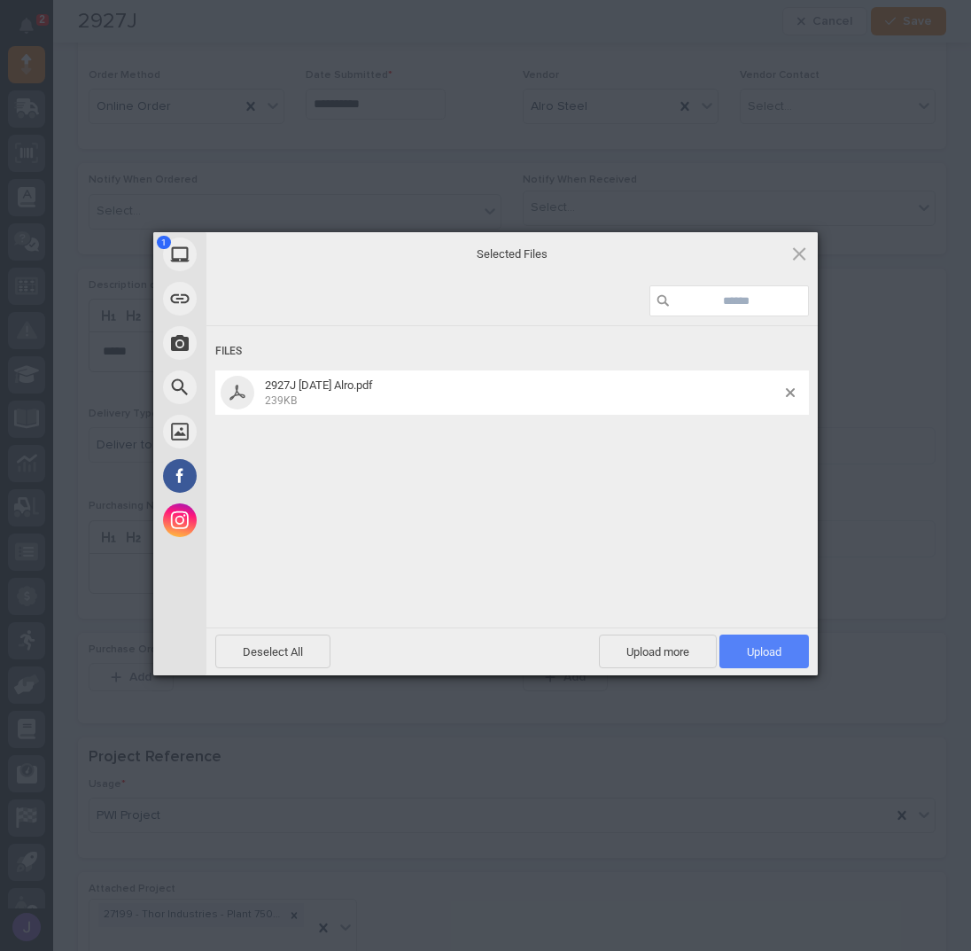
click at [773, 659] on span "Upload 1" at bounding box center [763, 651] width 89 height 34
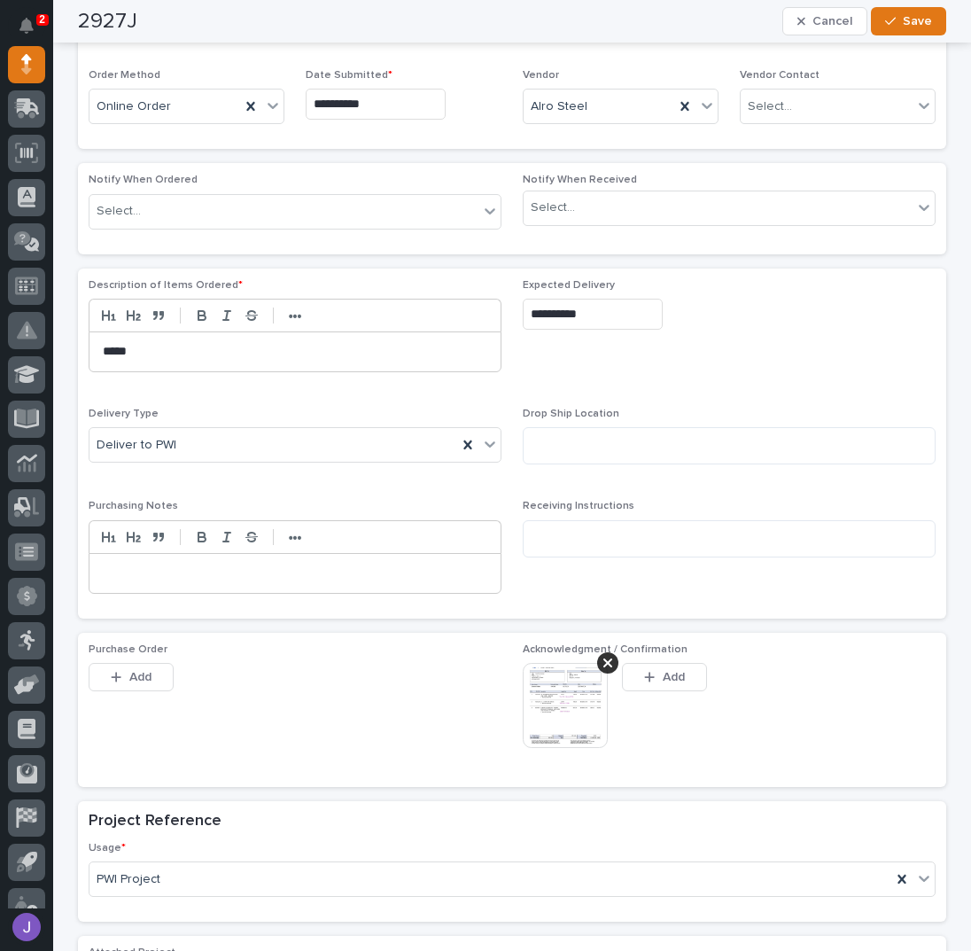
scroll to position [504, 0]
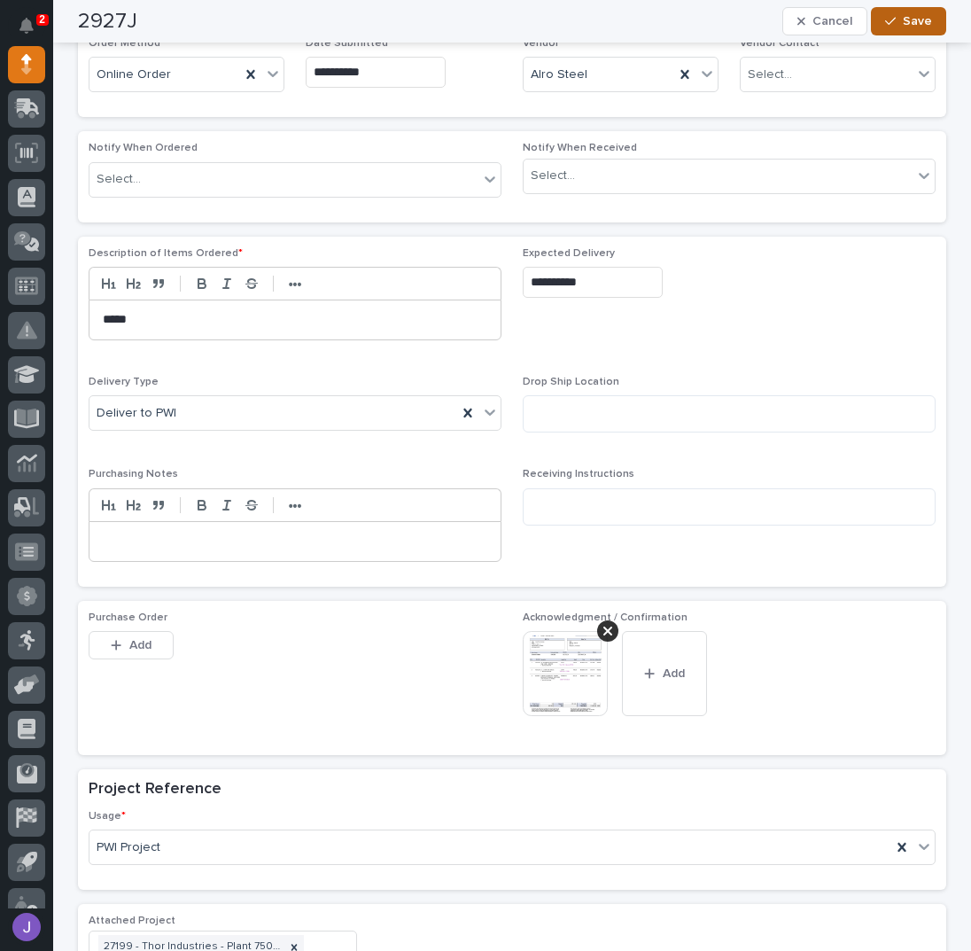
click at [921, 27] on span "Save" at bounding box center [917, 21] width 29 height 16
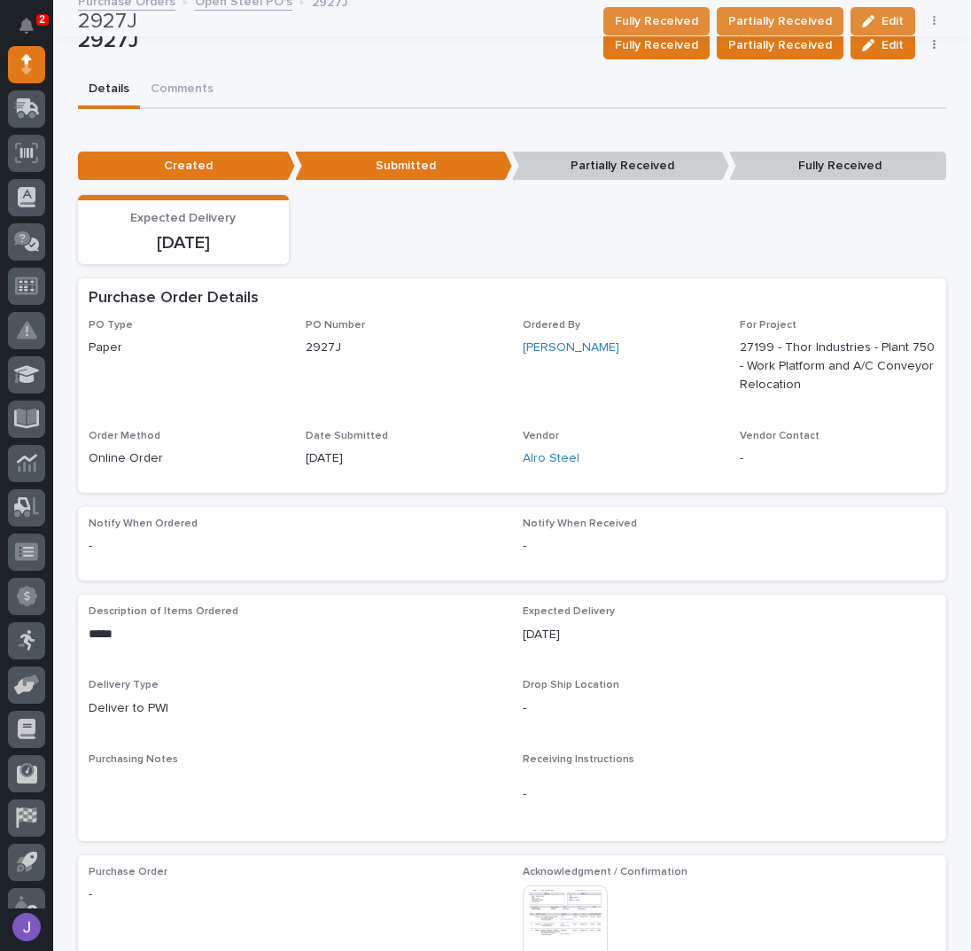
scroll to position [0, 0]
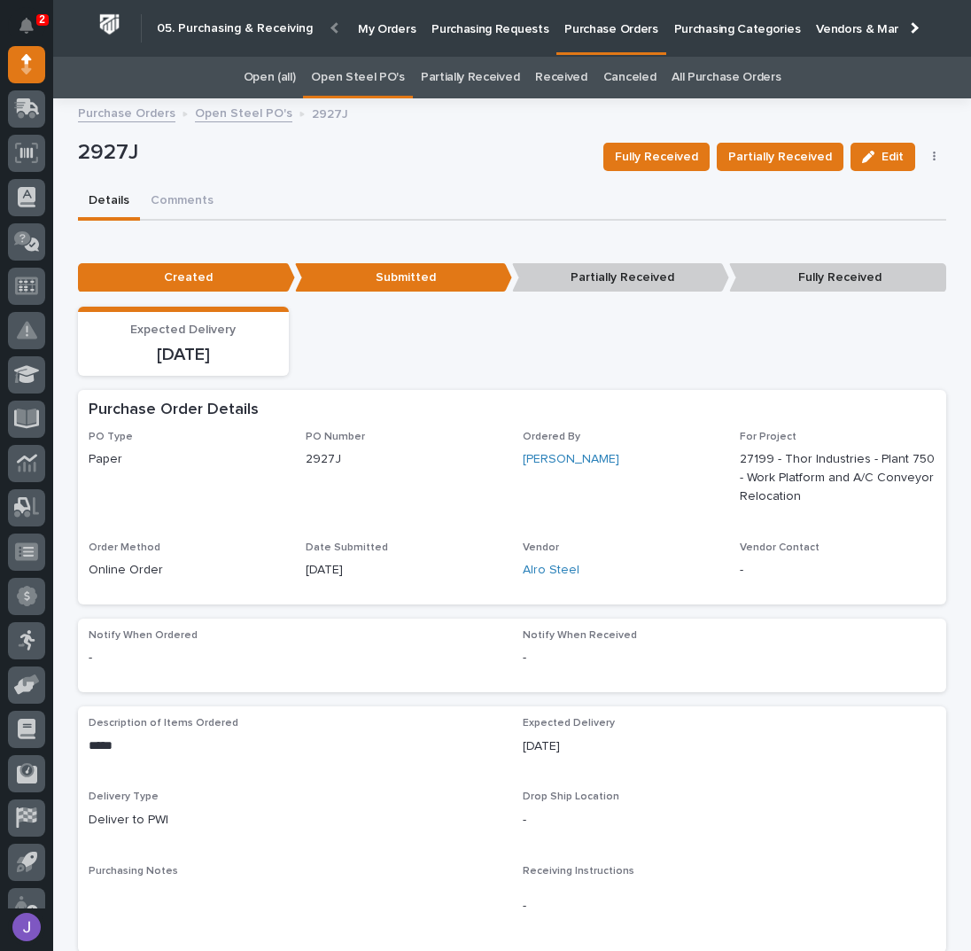
click at [349, 77] on link "Open Steel PO's" at bounding box center [357, 78] width 93 height 42
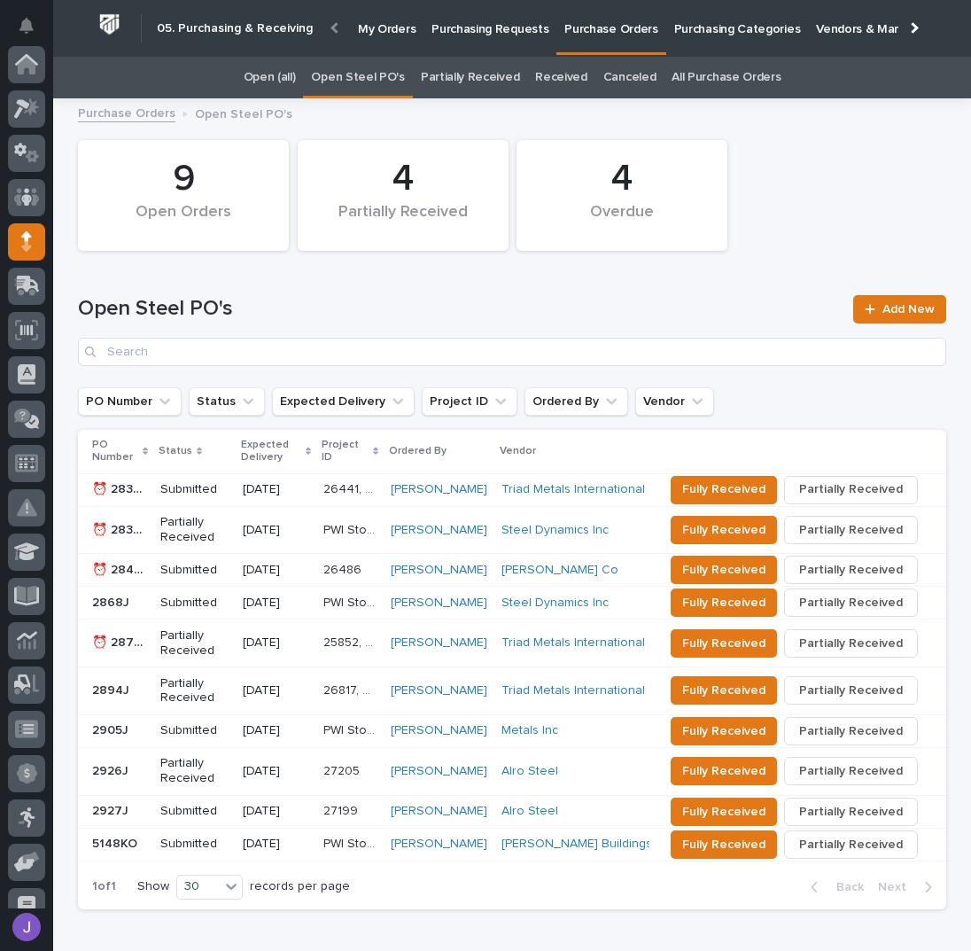
scroll to position [177, 0]
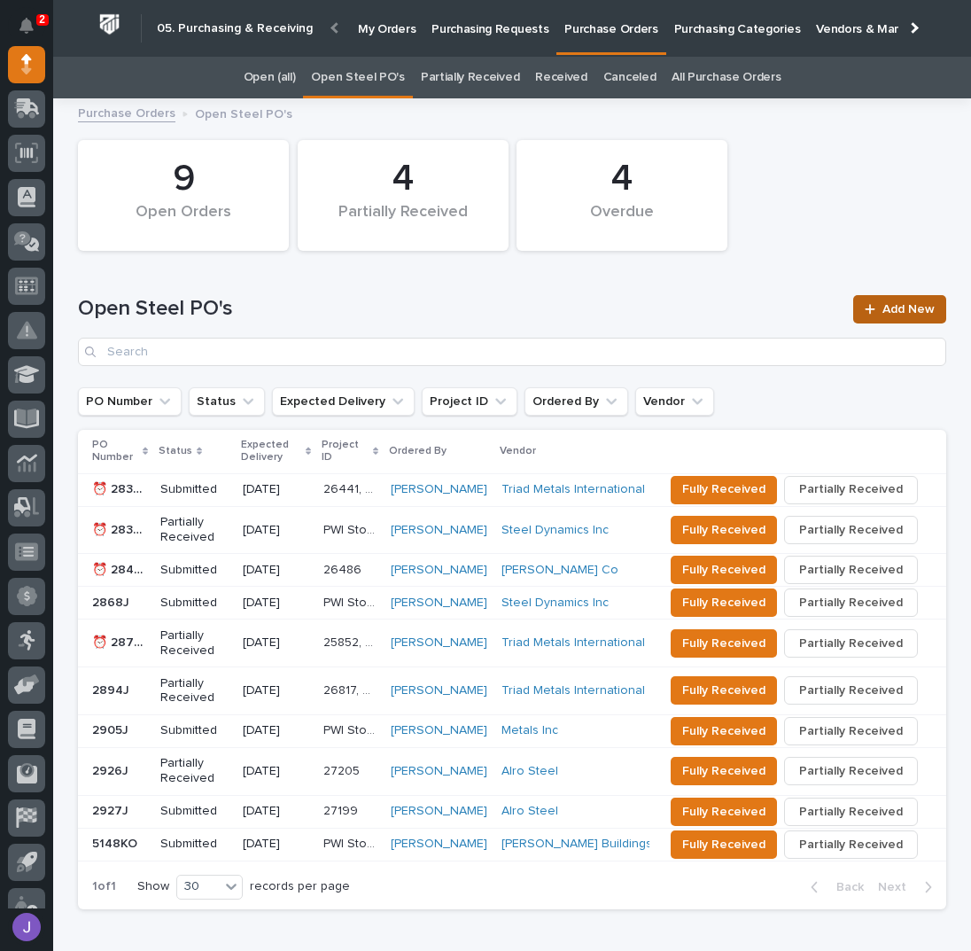
click at [920, 311] on span "Add New" at bounding box center [908, 309] width 52 height 12
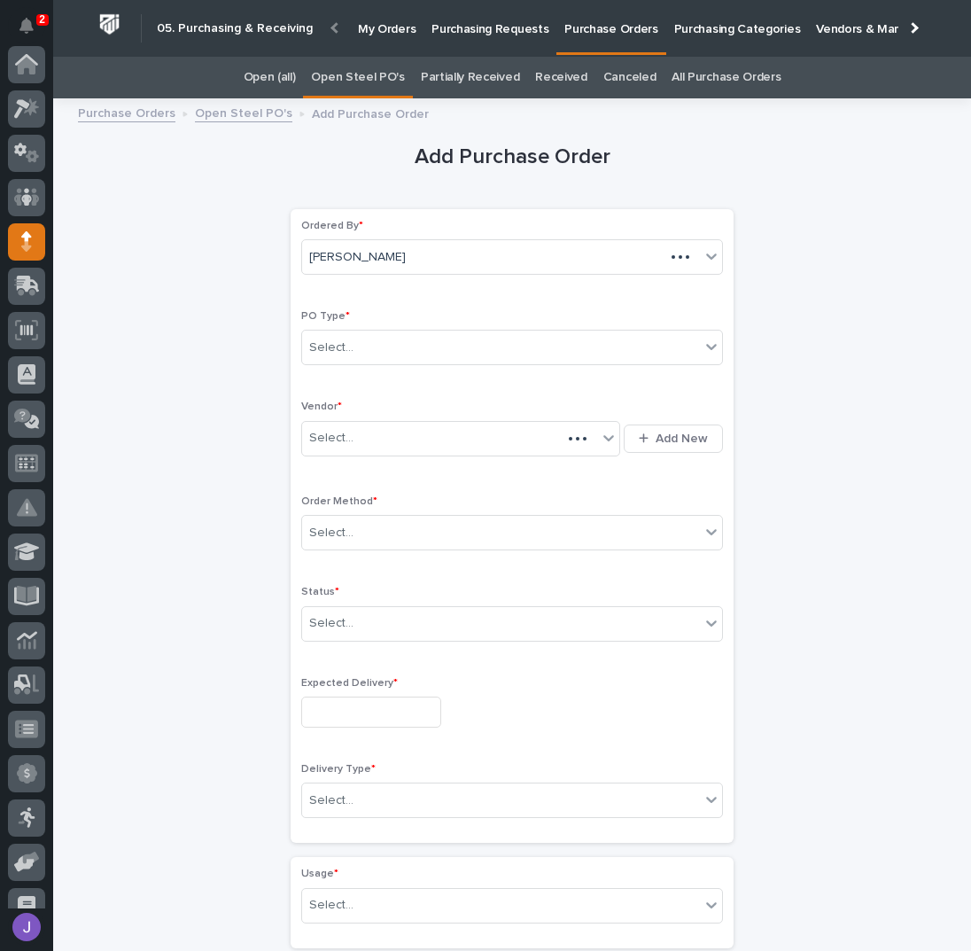
scroll to position [177, 0]
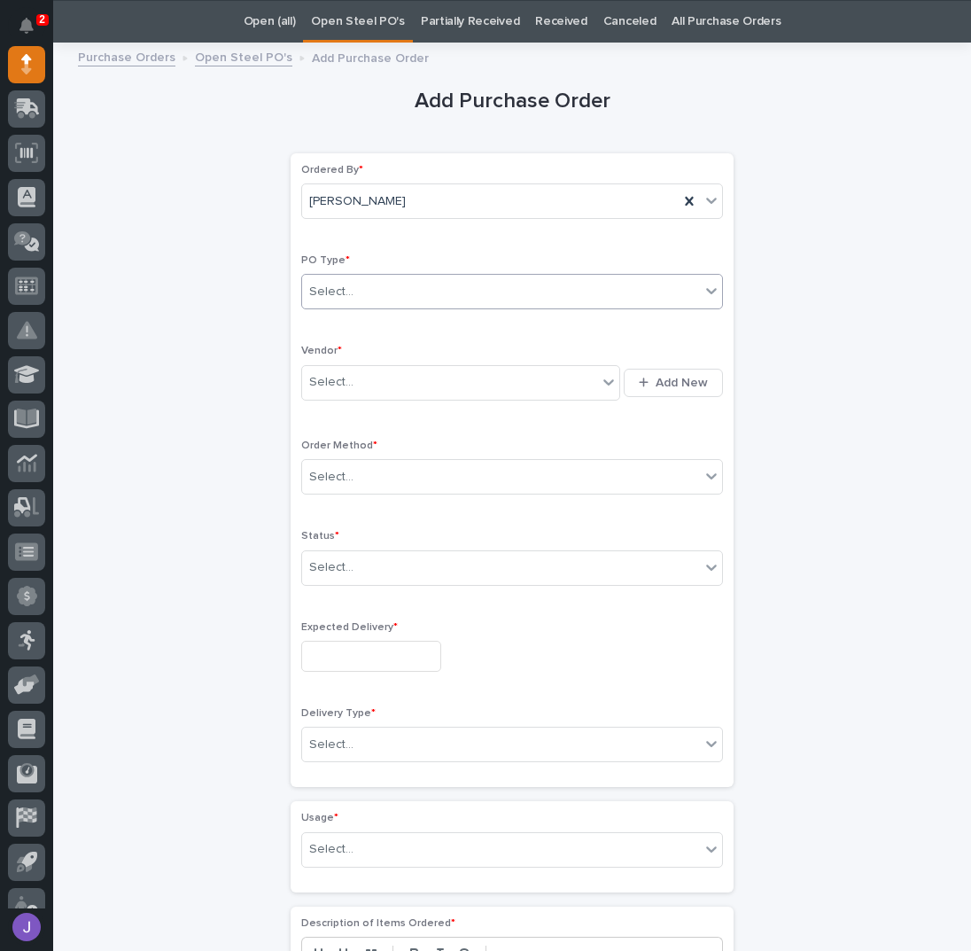
click at [361, 293] on div "Select..." at bounding box center [501, 291] width 398 height 29
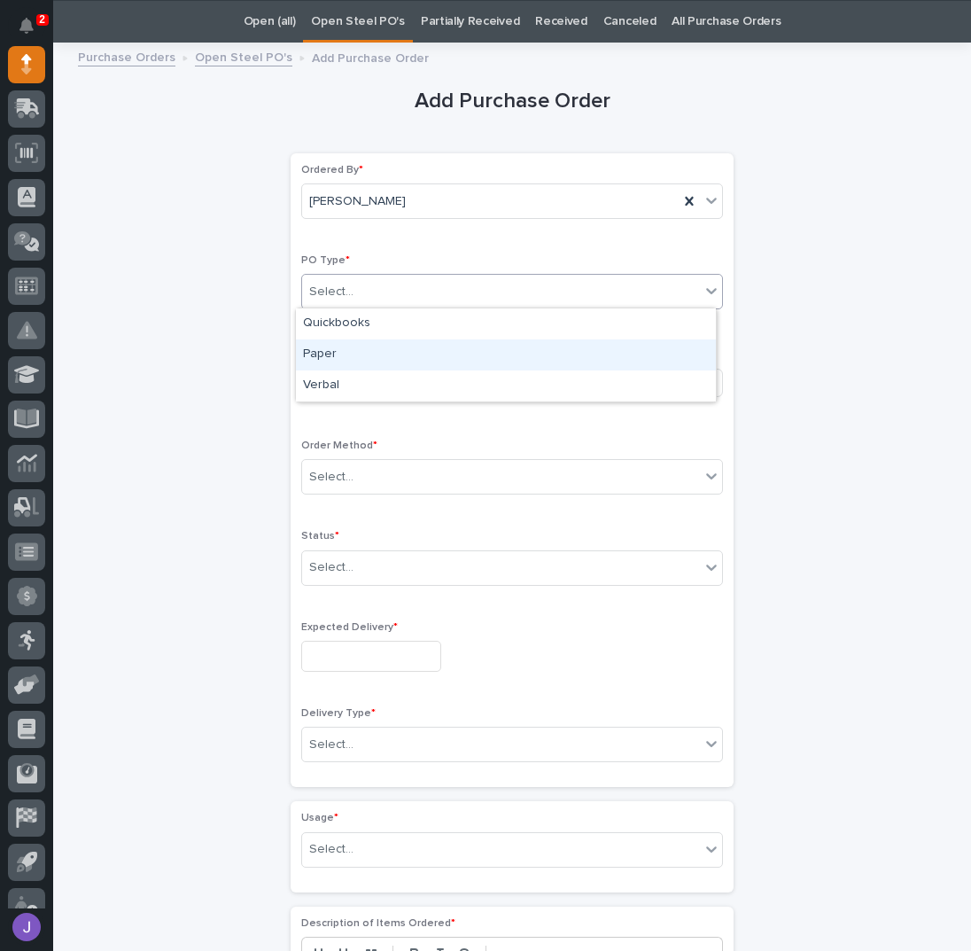
click at [346, 347] on div "Paper" at bounding box center [506, 354] width 420 height 31
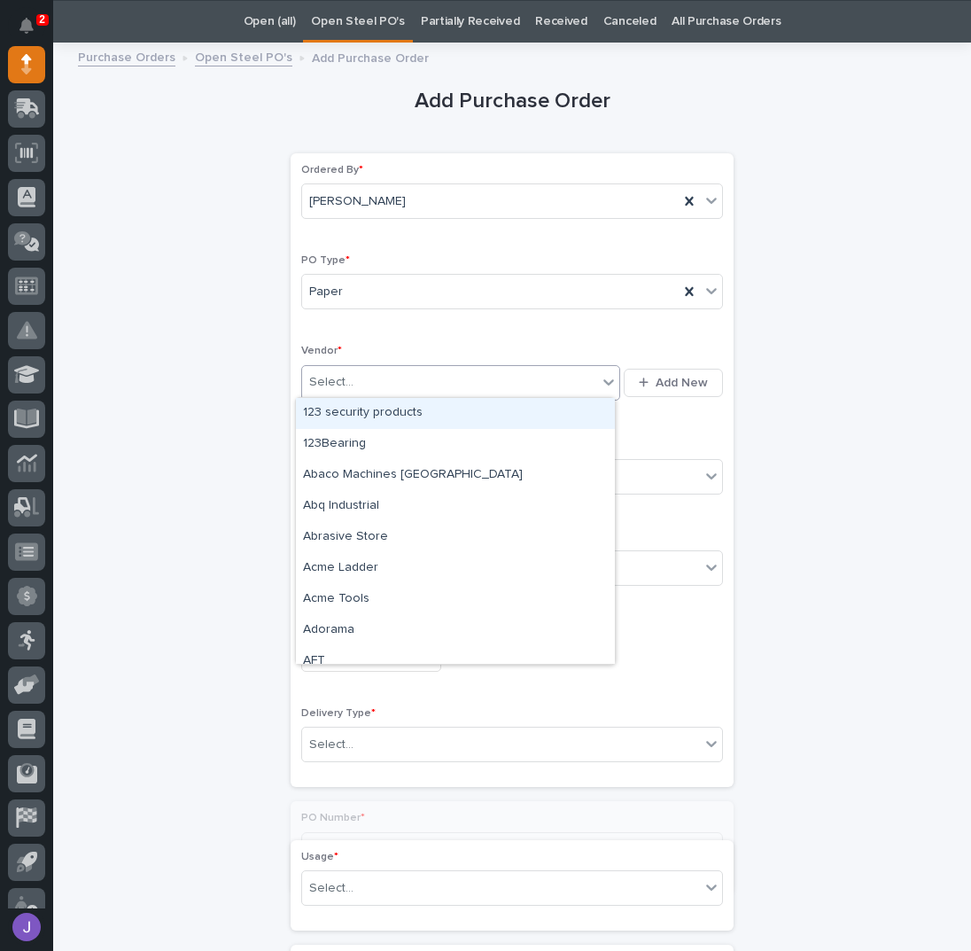
click at [354, 383] on div "Select..." at bounding box center [449, 382] width 295 height 29
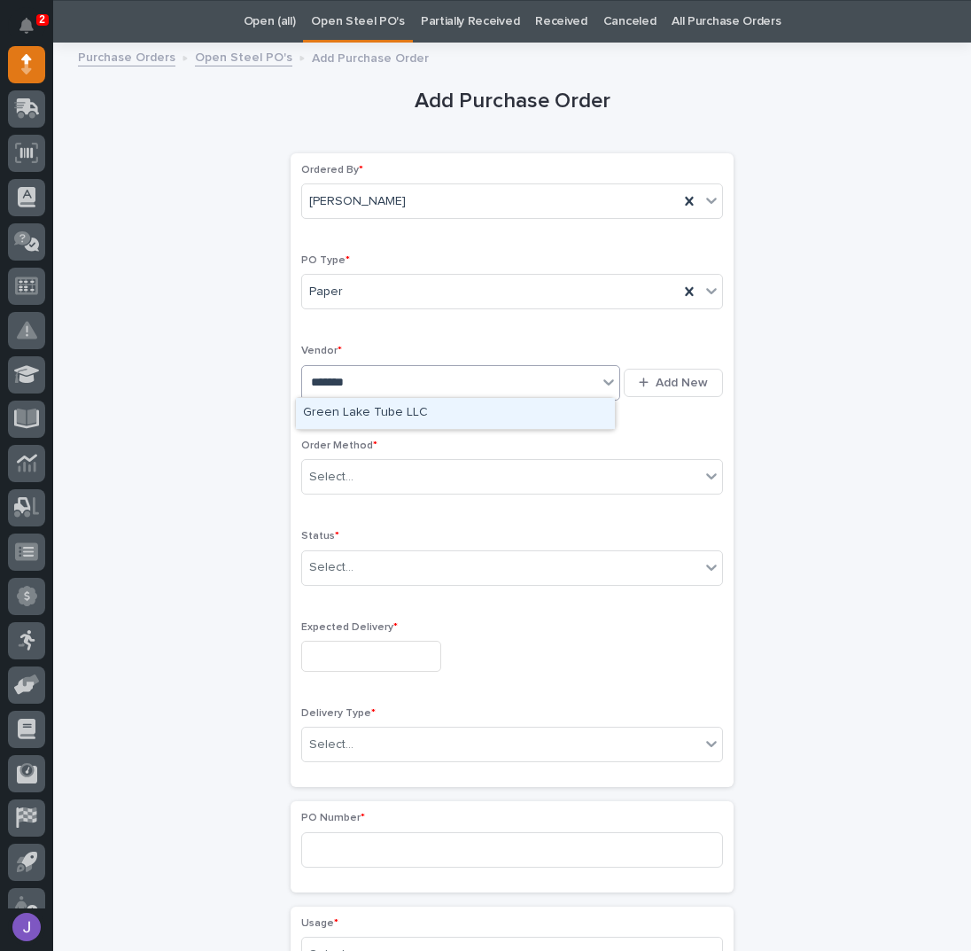
type input "********"
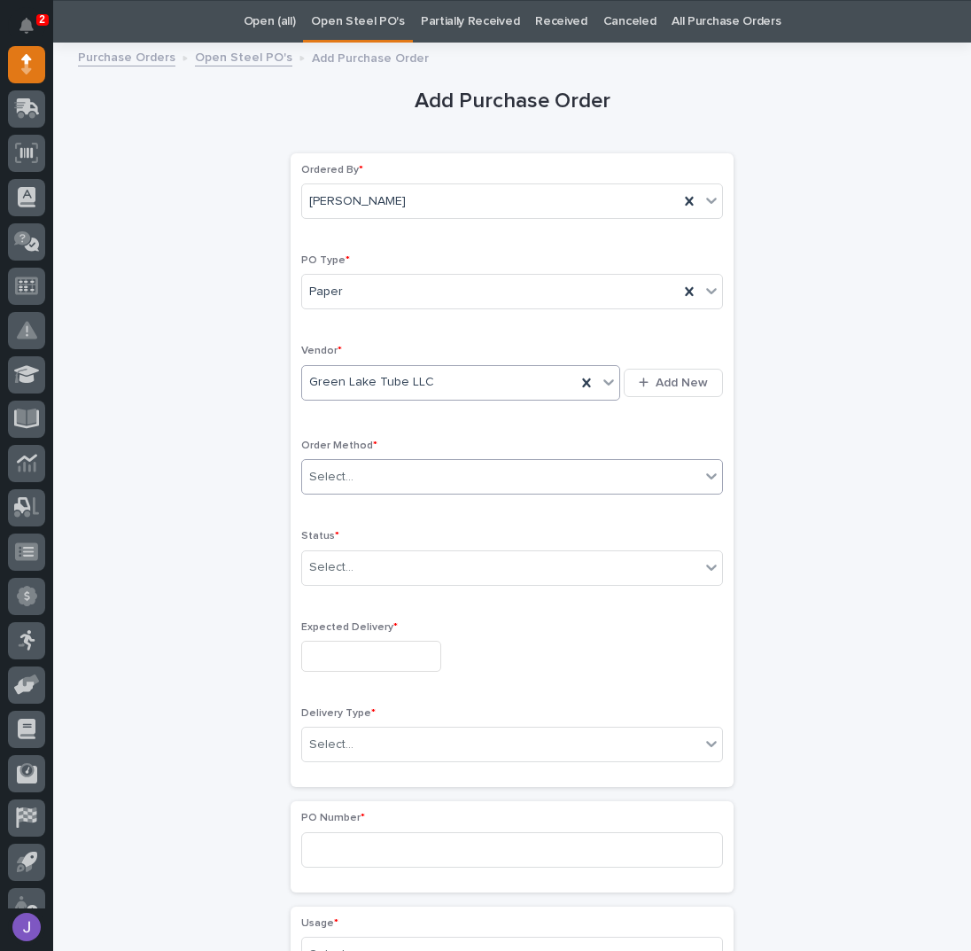
click at [409, 468] on div "Select..." at bounding box center [501, 476] width 398 height 29
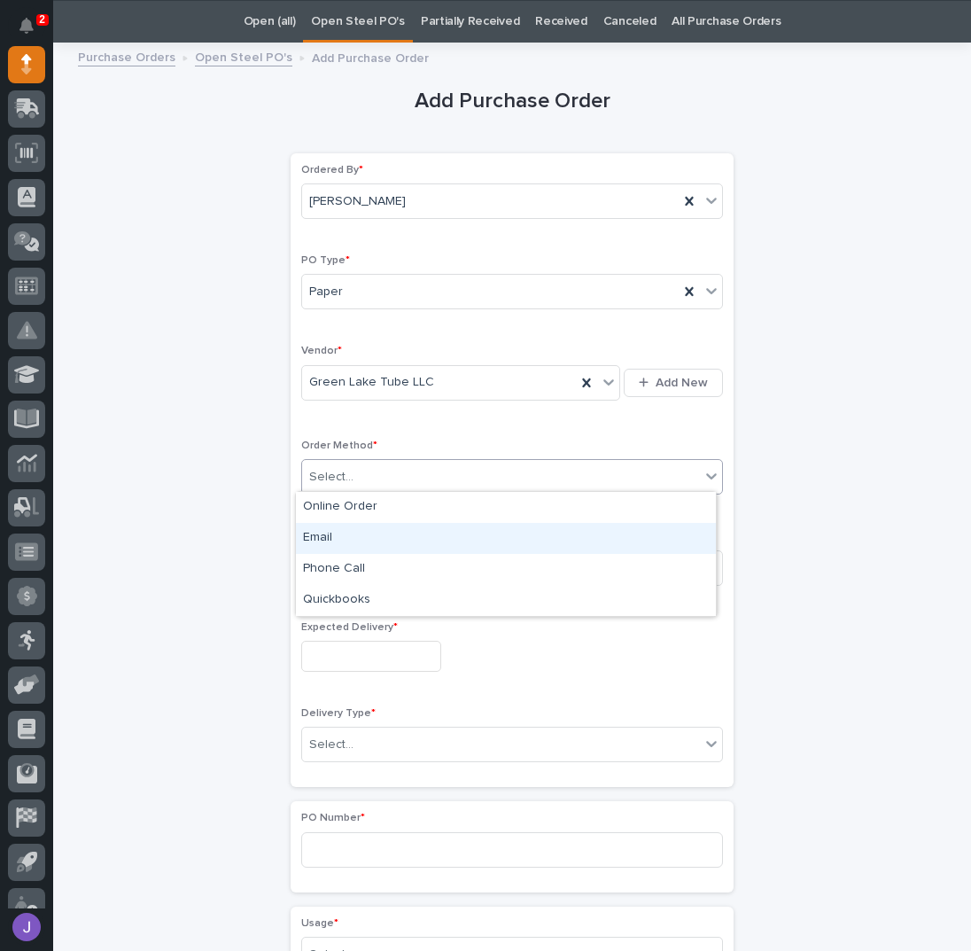
click at [334, 527] on div "Email" at bounding box center [506, 538] width 420 height 31
click at [344, 563] on div "Select..." at bounding box center [331, 567] width 44 height 19
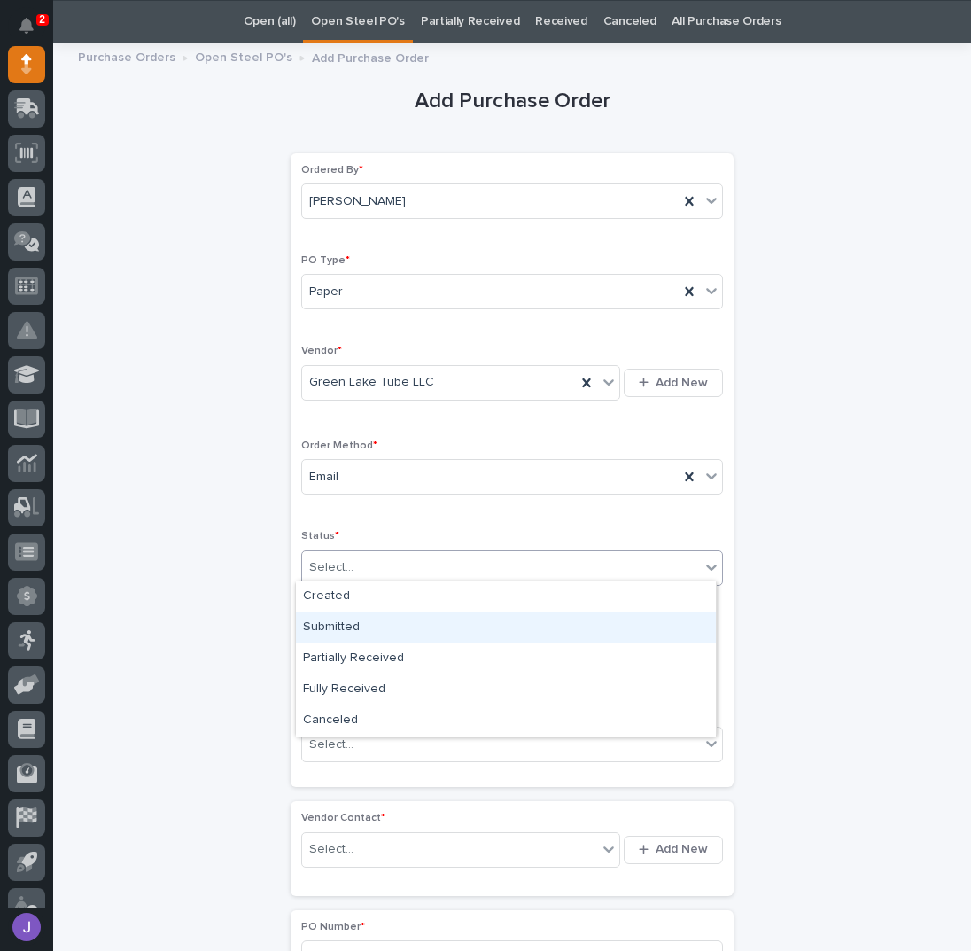
click at [341, 625] on div "Submitted" at bounding box center [506, 627] width 420 height 31
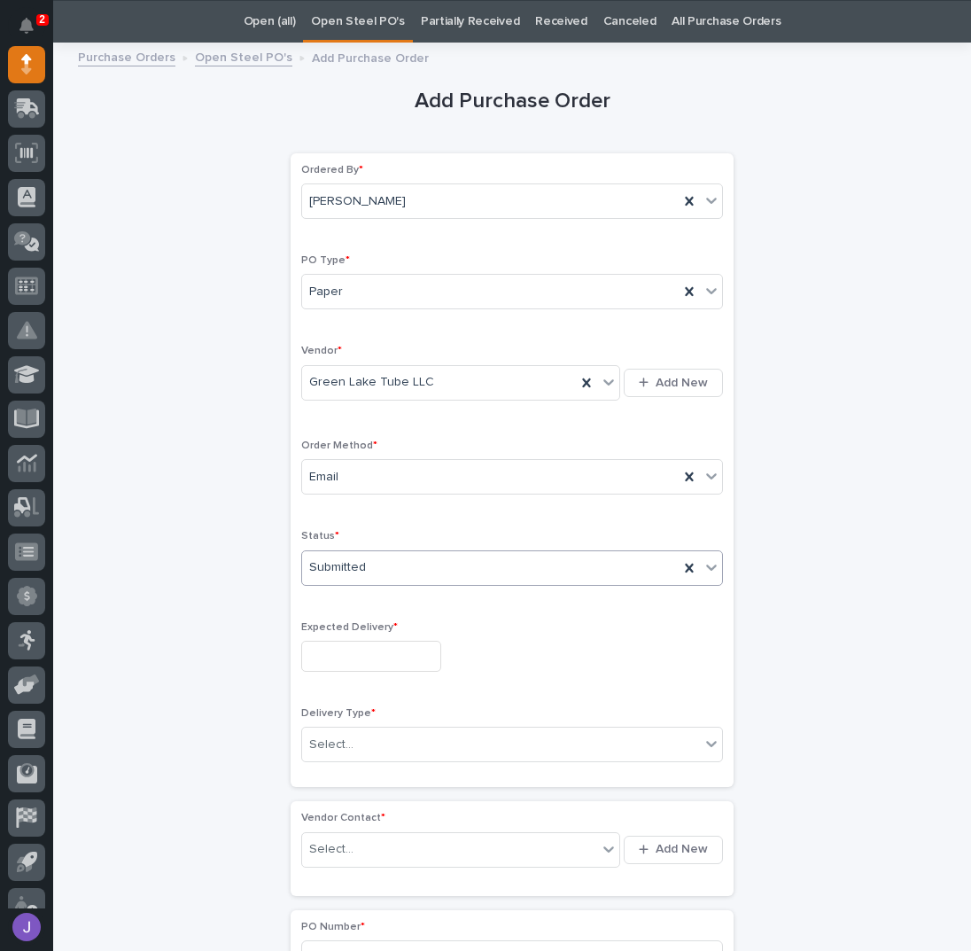
click at [346, 642] on input "text" at bounding box center [371, 656] width 140 height 31
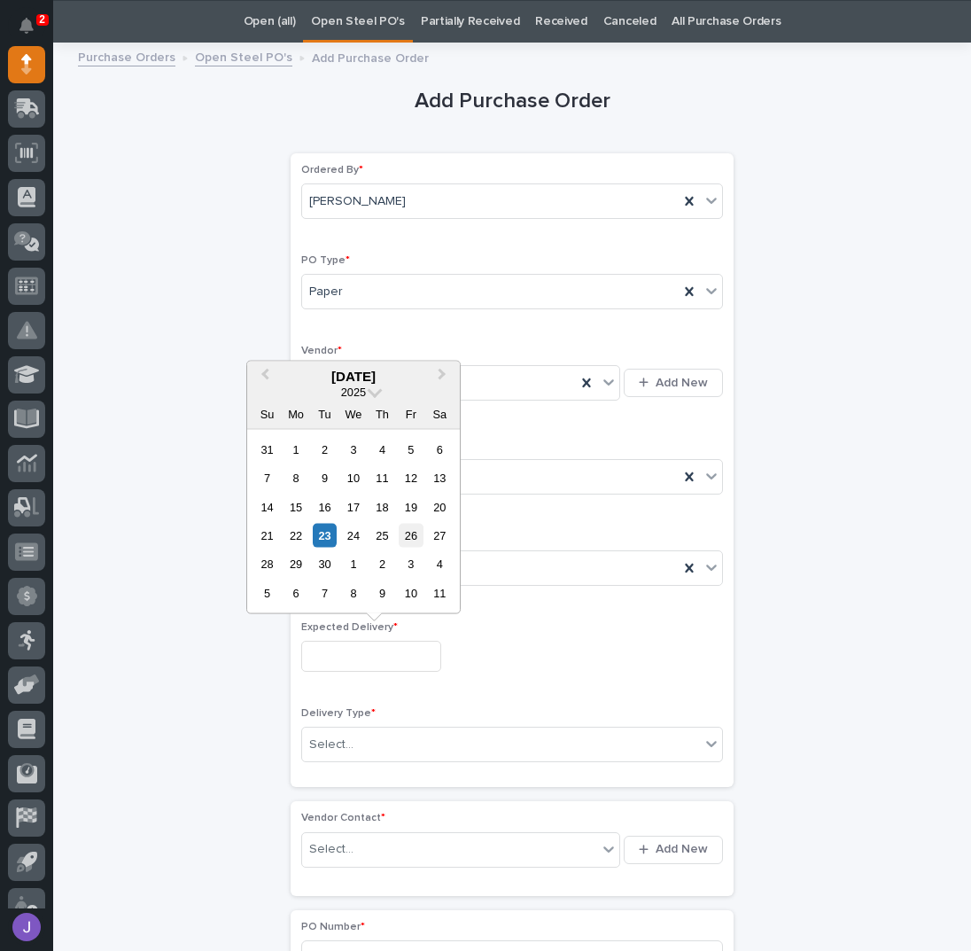
click at [416, 534] on div "26" at bounding box center [411, 536] width 24 height 24
type input "**********"
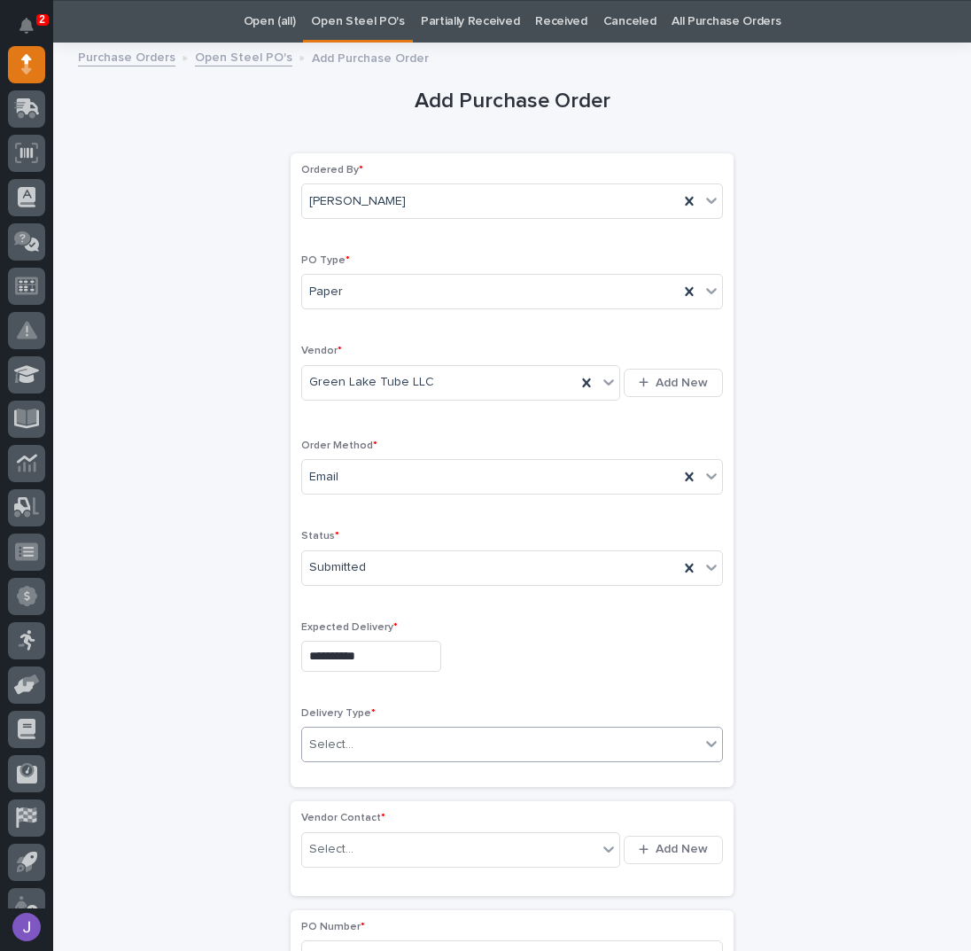
click at [366, 737] on div "Select..." at bounding box center [501, 744] width 398 height 29
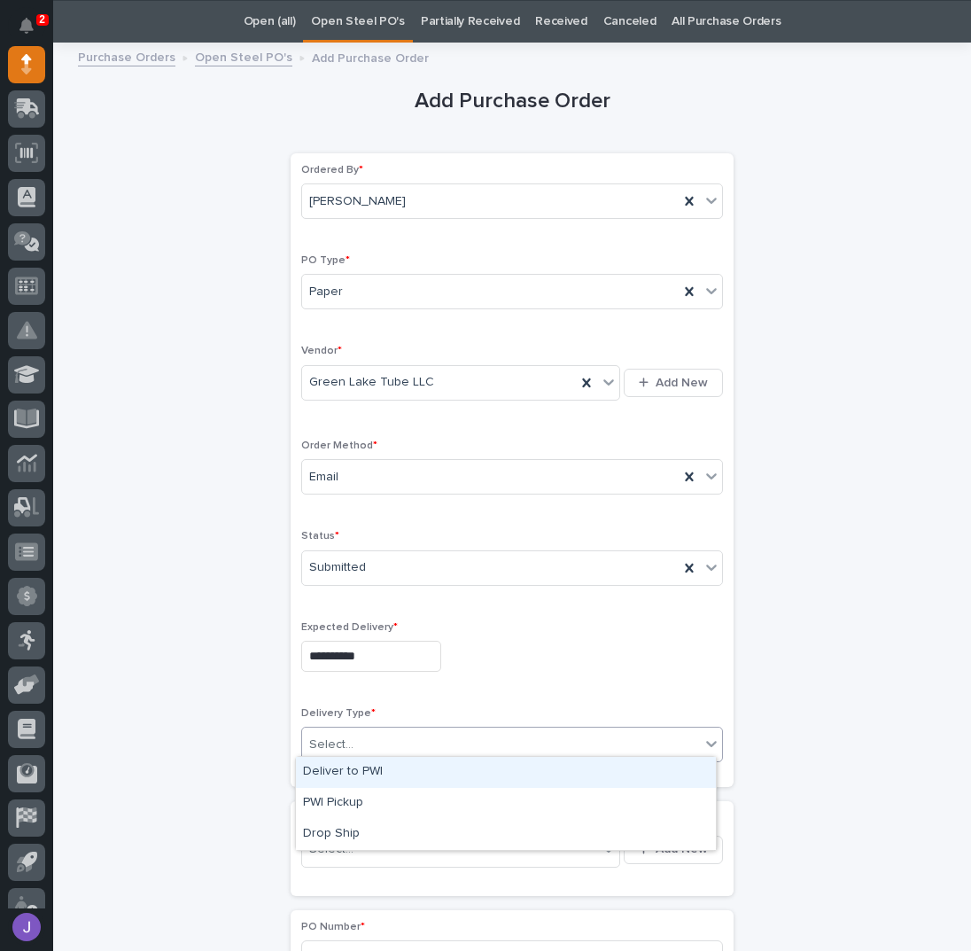
click at [361, 773] on div "Deliver to PWI" at bounding box center [506, 772] width 420 height 31
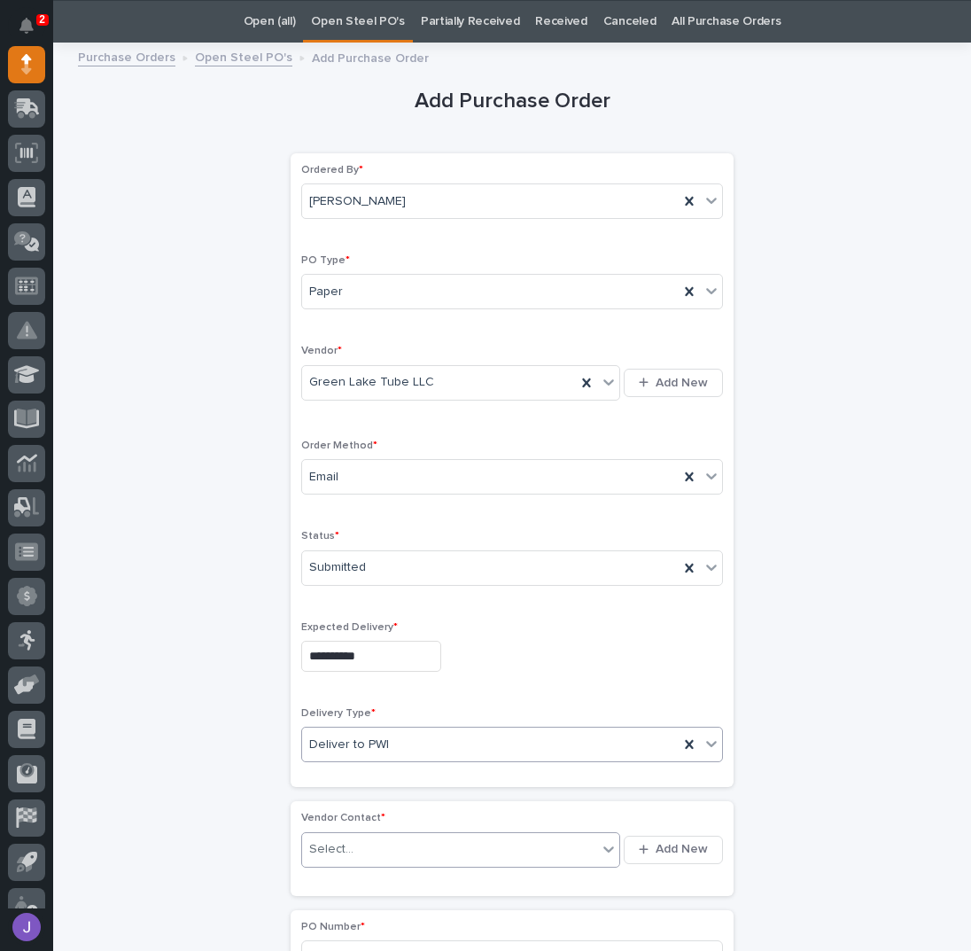
click at [355, 842] on input "text" at bounding box center [356, 849] width 2 height 15
type input "**********"
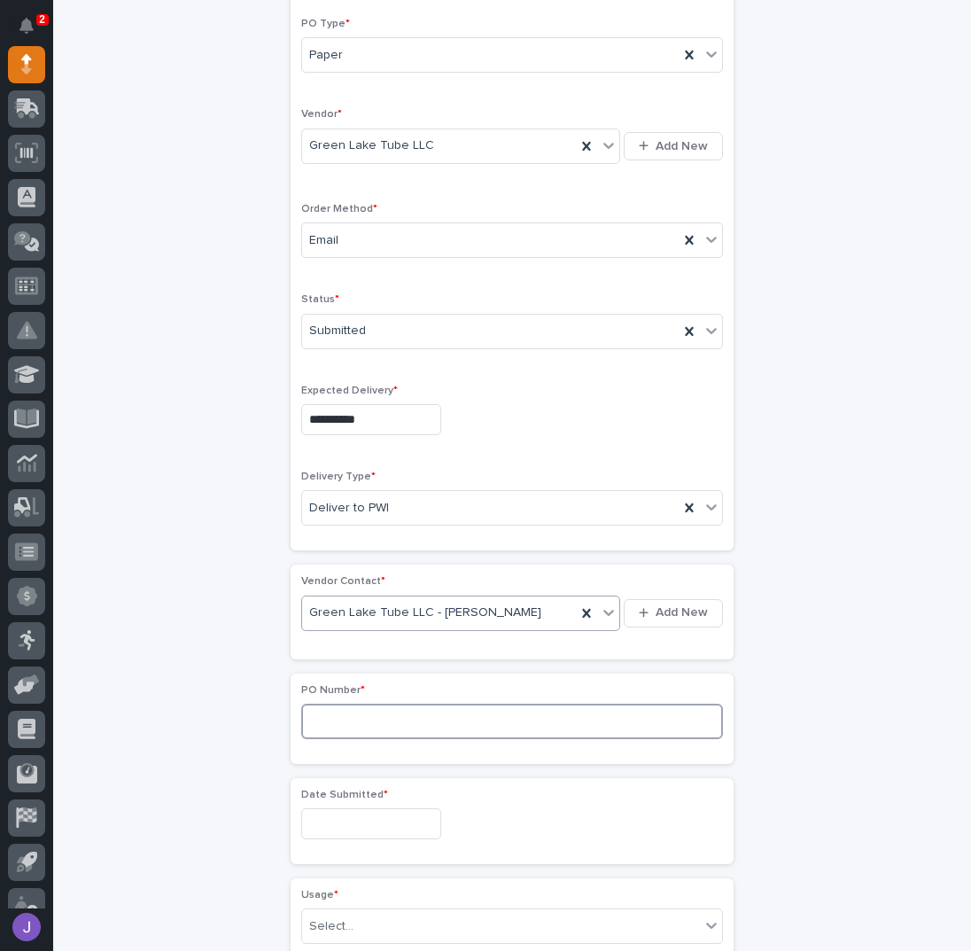
click at [337, 708] on input at bounding box center [512, 720] width 422 height 35
type input "2908J"
click at [365, 820] on input "text" at bounding box center [371, 823] width 140 height 31
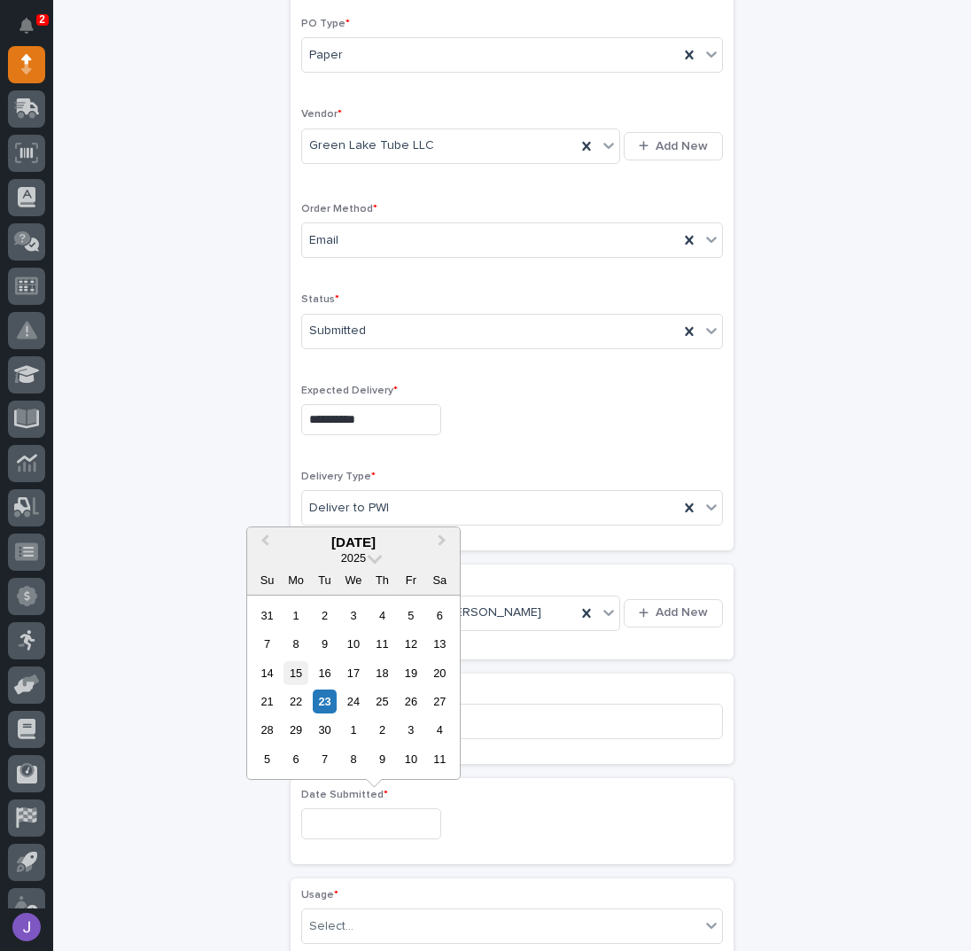
click at [295, 678] on div "15" at bounding box center [296, 673] width 24 height 24
type input "**********"
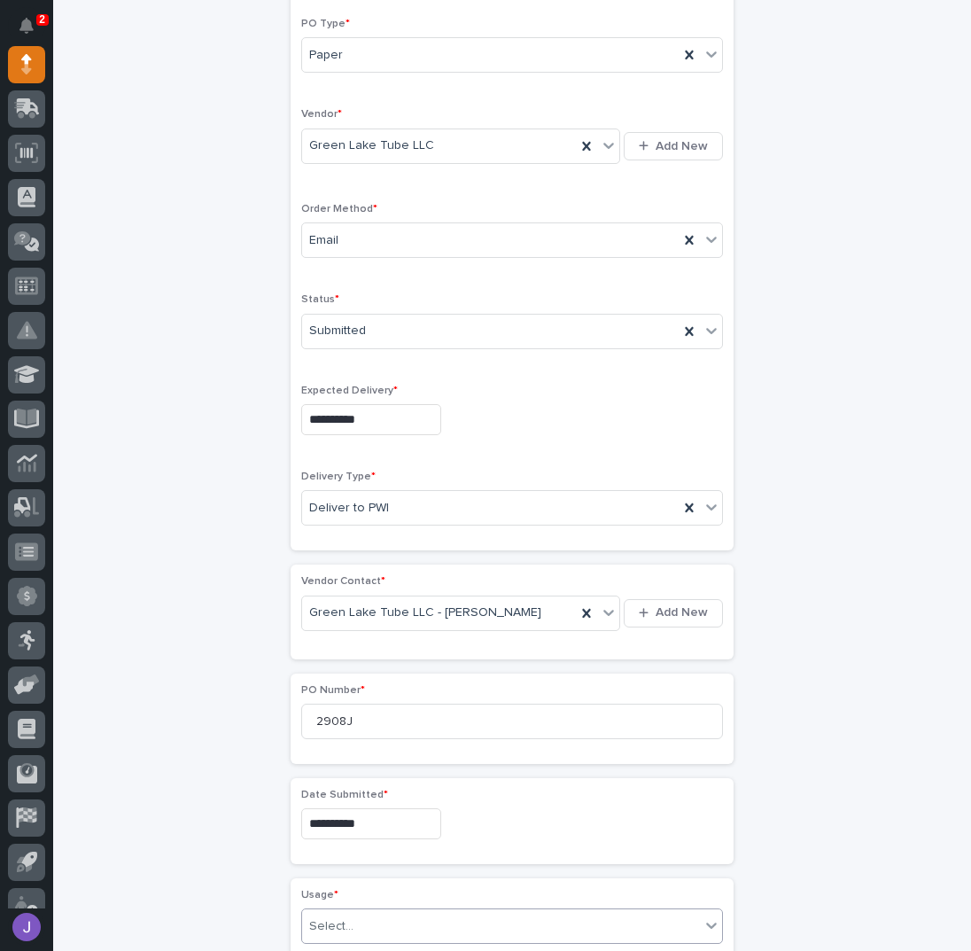
click at [336, 917] on div "Select..." at bounding box center [331, 926] width 44 height 19
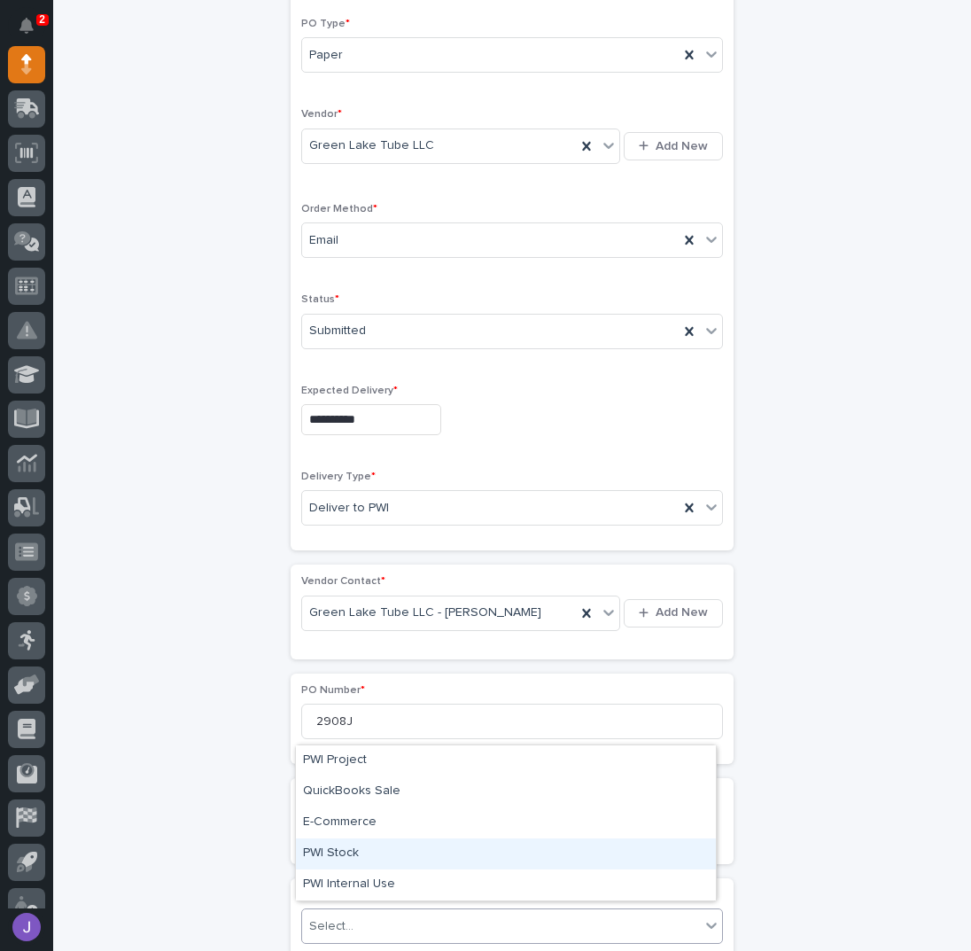
click at [338, 851] on div "PWI Stock" at bounding box center [506, 853] width 420 height 31
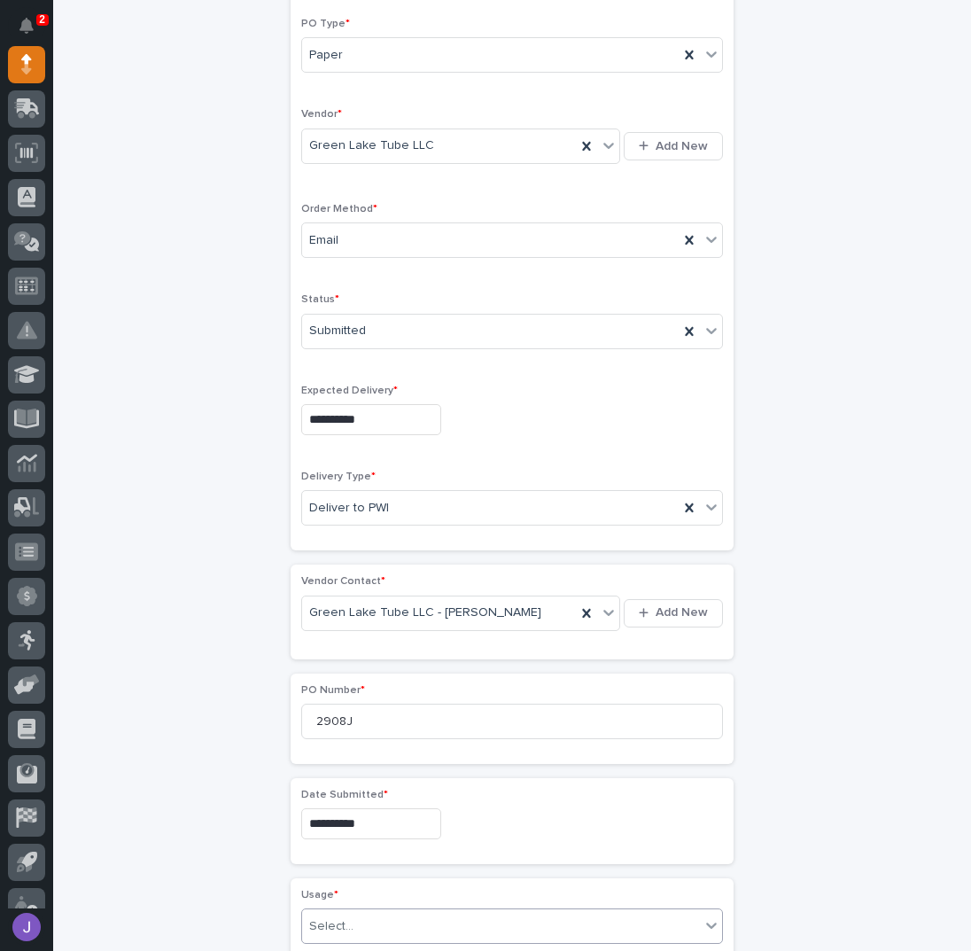
click at [241, 836] on div "**********" at bounding box center [512, 751] width 868 height 1869
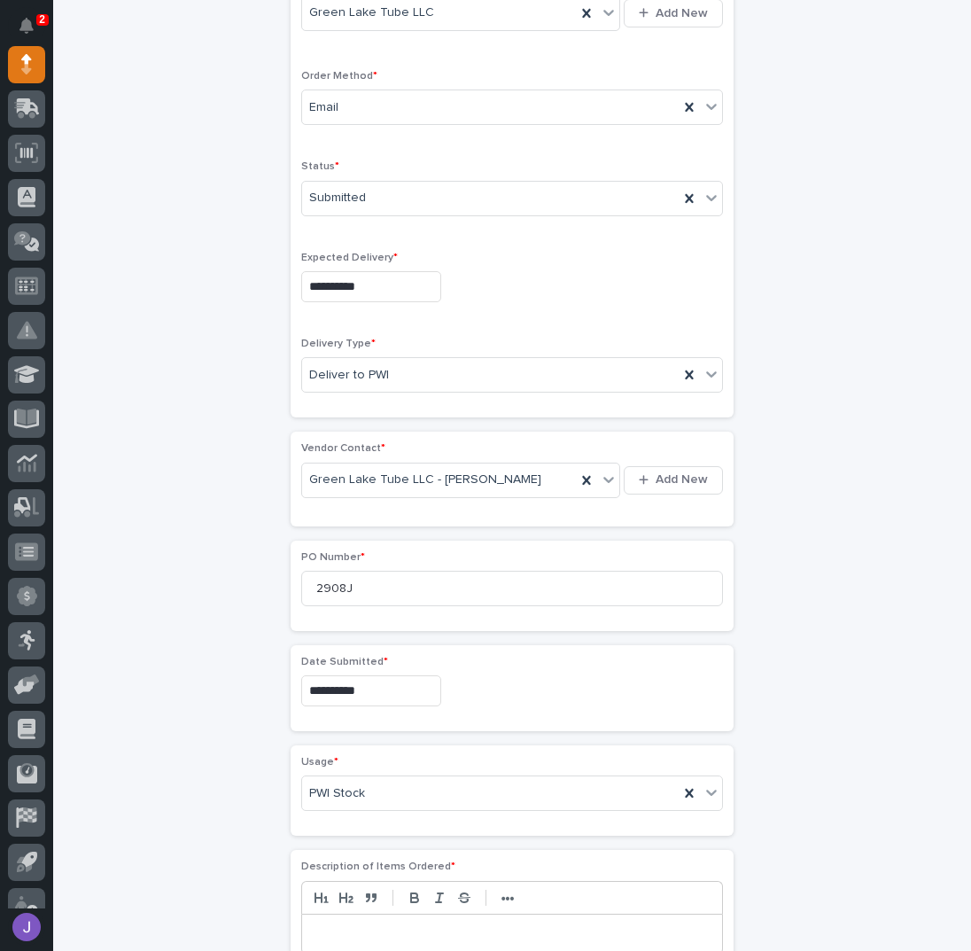
scroll to position [528, 0]
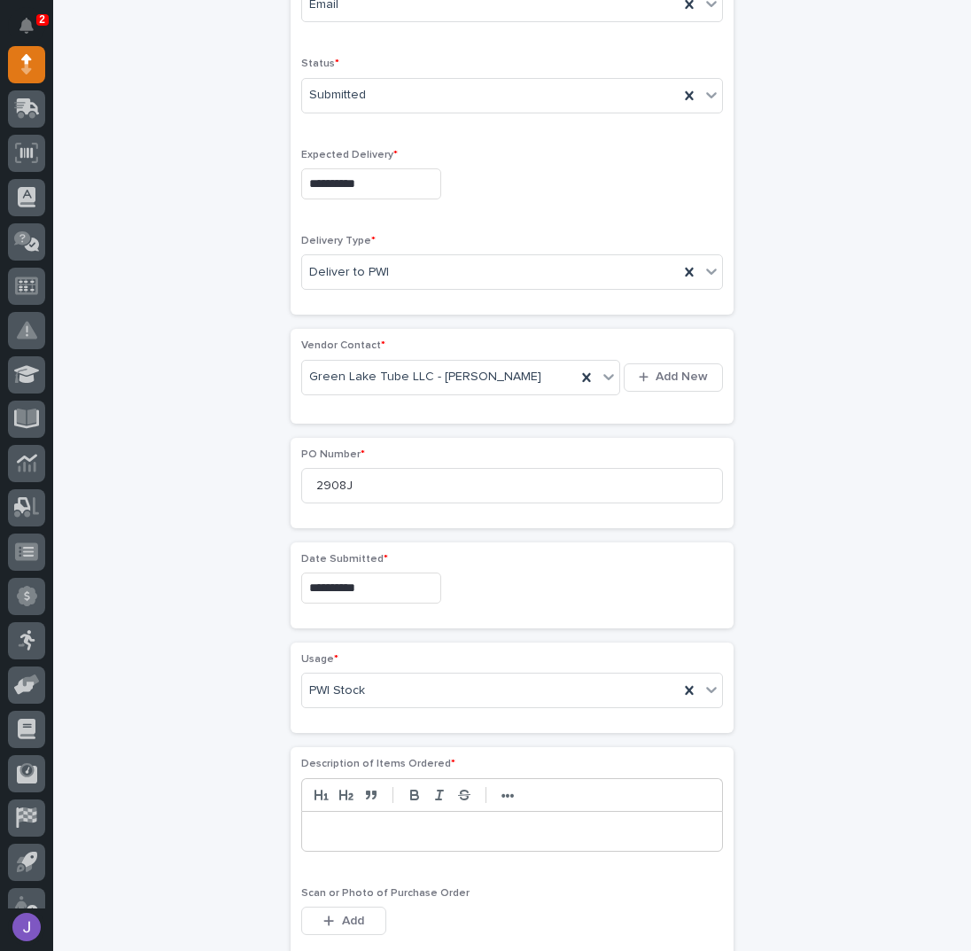
click at [334, 827] on p at bounding box center [511, 831] width 393 height 18
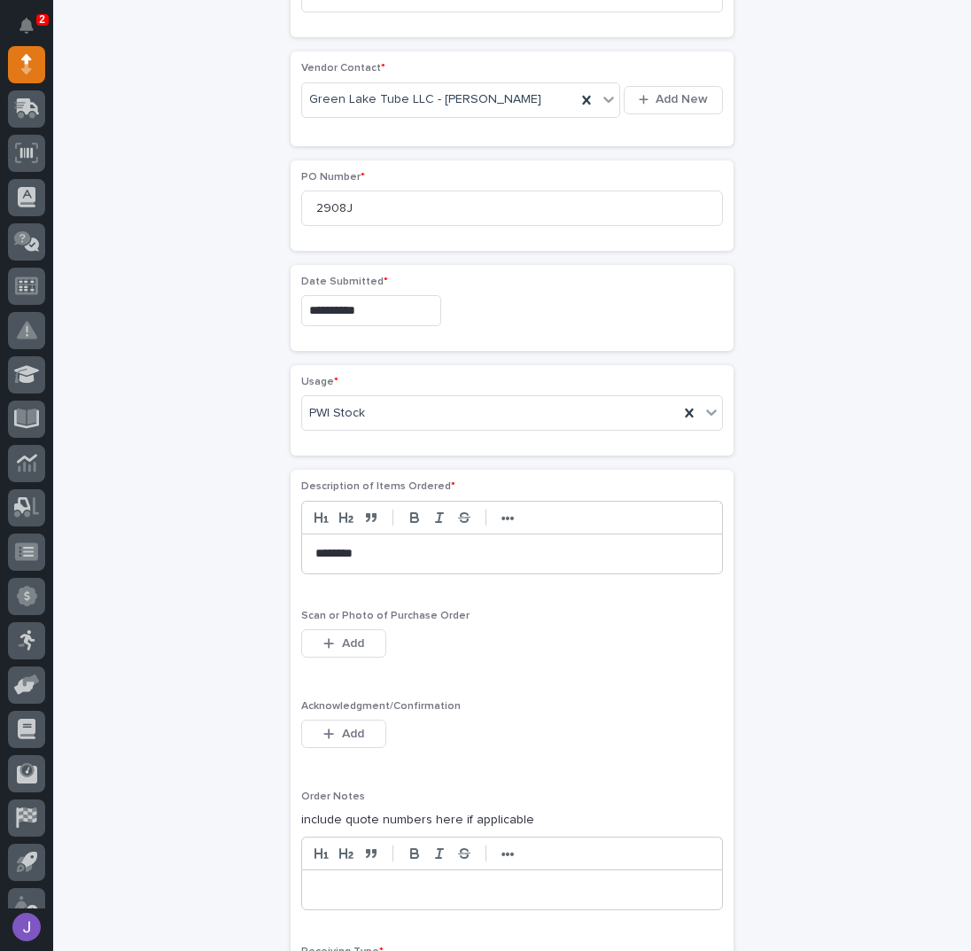
scroll to position [882, 0]
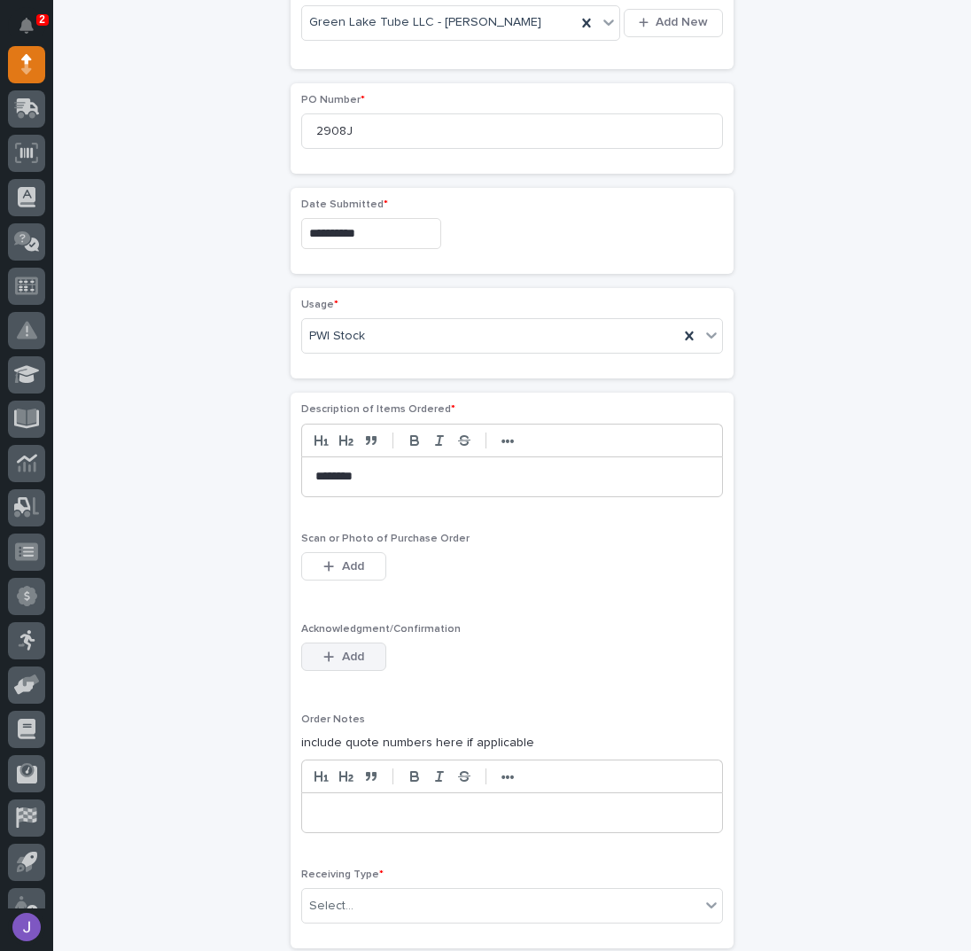
click at [342, 649] on span "Add" at bounding box center [353, 657] width 22 height 16
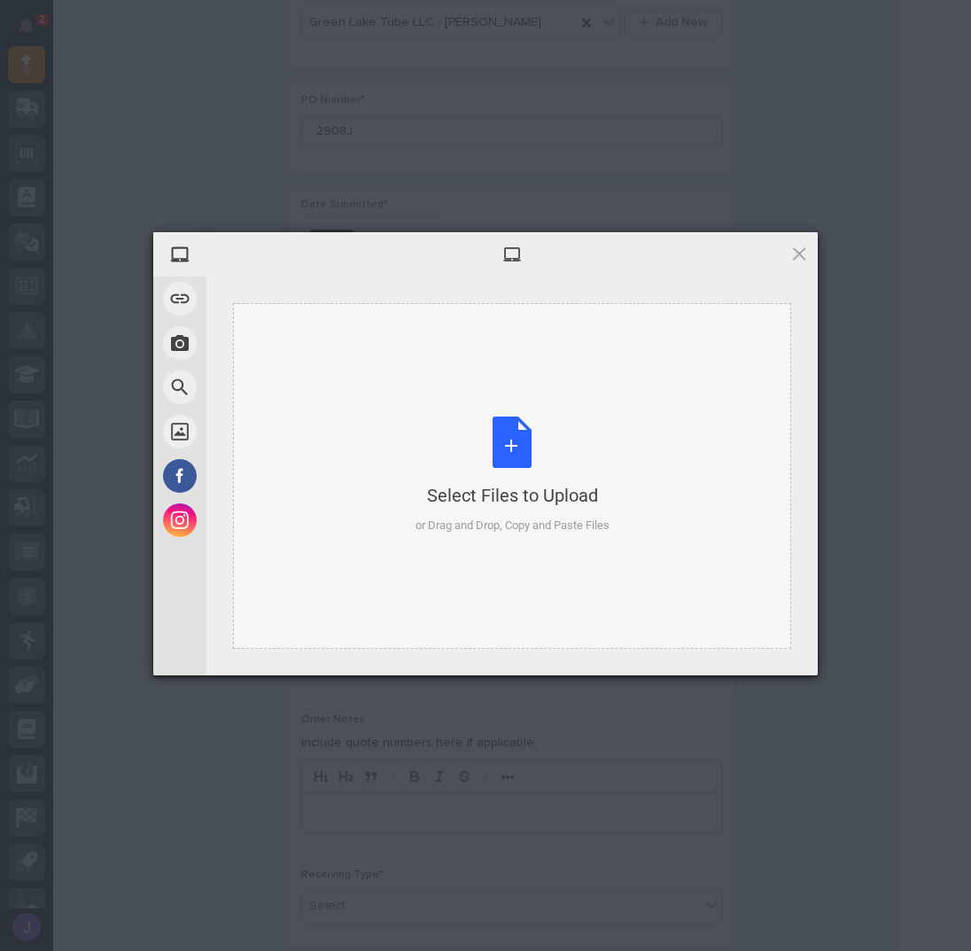
click at [505, 457] on div "Select Files to Upload or Drag and Drop, Copy and Paste Files" at bounding box center [513, 475] width 194 height 118
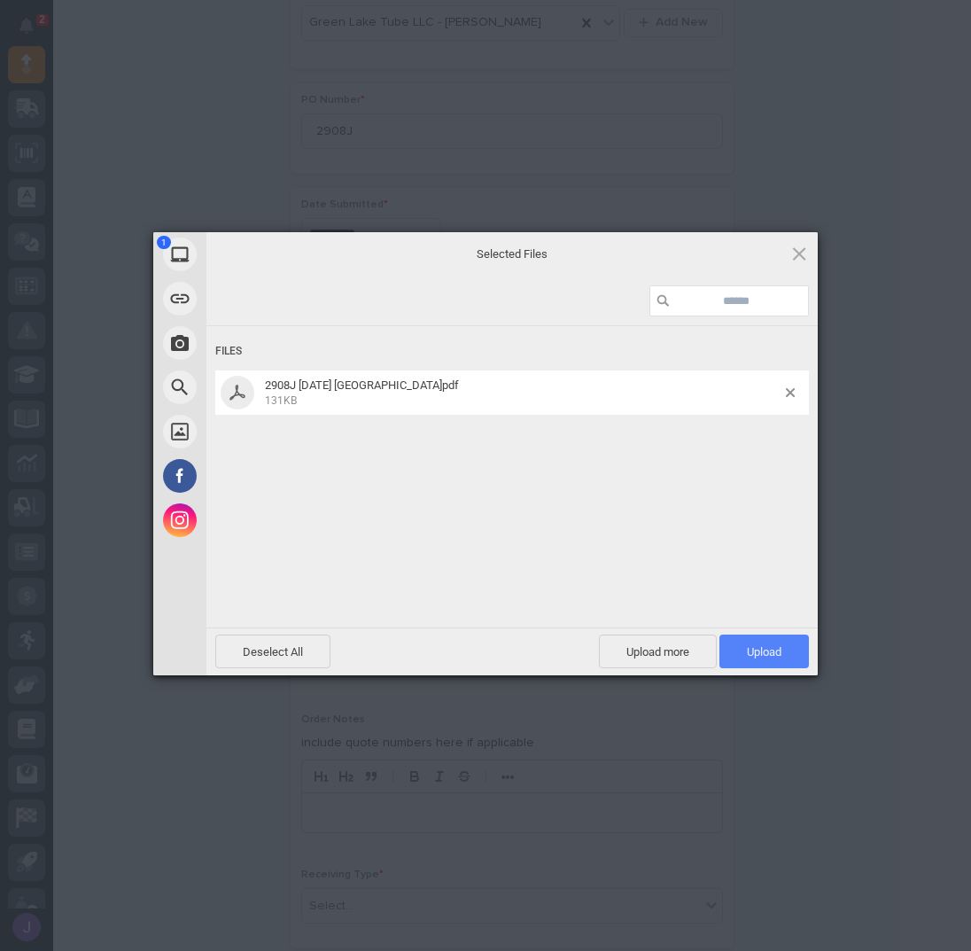
click at [761, 649] on span "Upload 1" at bounding box center [764, 651] width 35 height 13
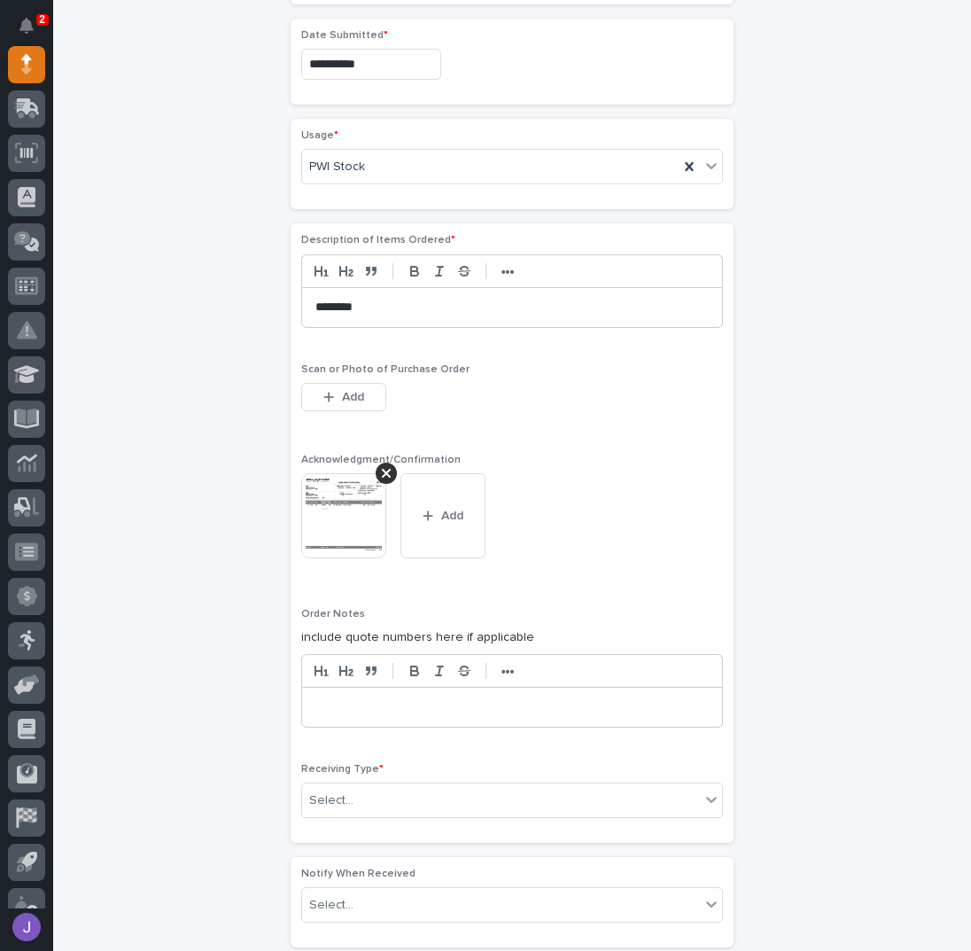
scroll to position [1151, 0]
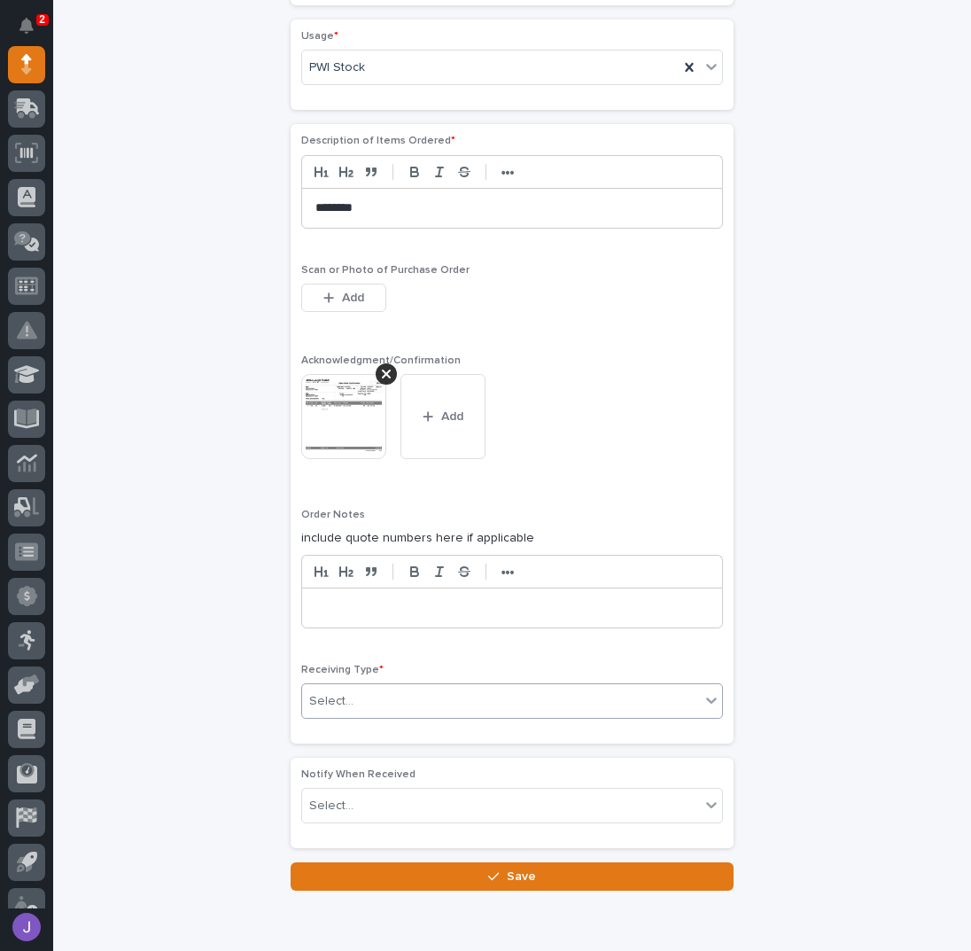
click at [434, 701] on div "Select..." at bounding box center [501, 701] width 398 height 29
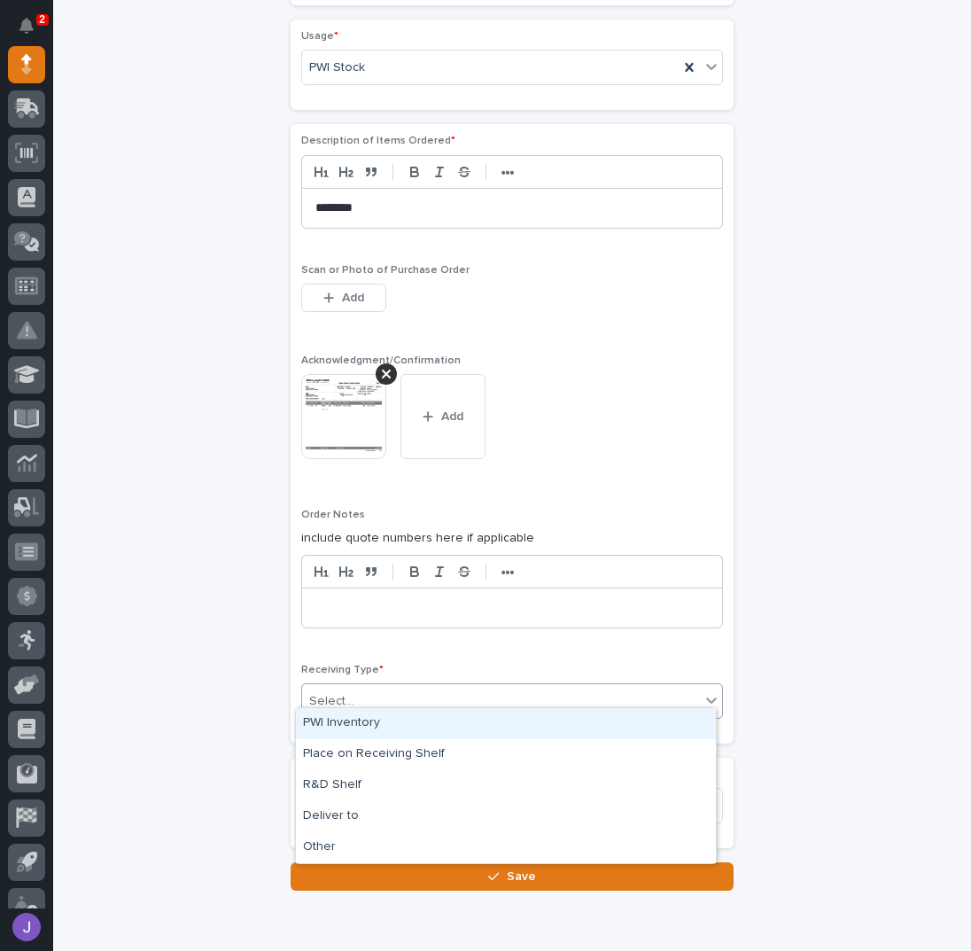
click at [359, 726] on div "PWI Inventory" at bounding box center [506, 723] width 420 height 31
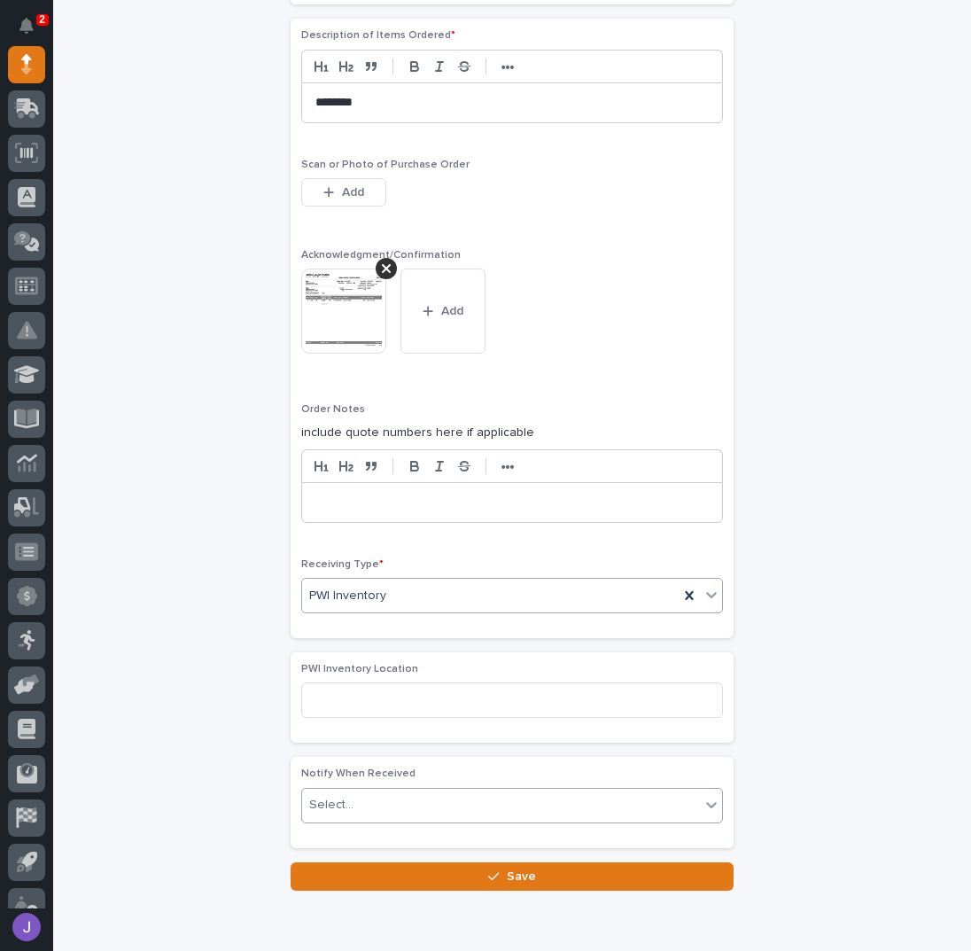
scroll to position [1323, 0]
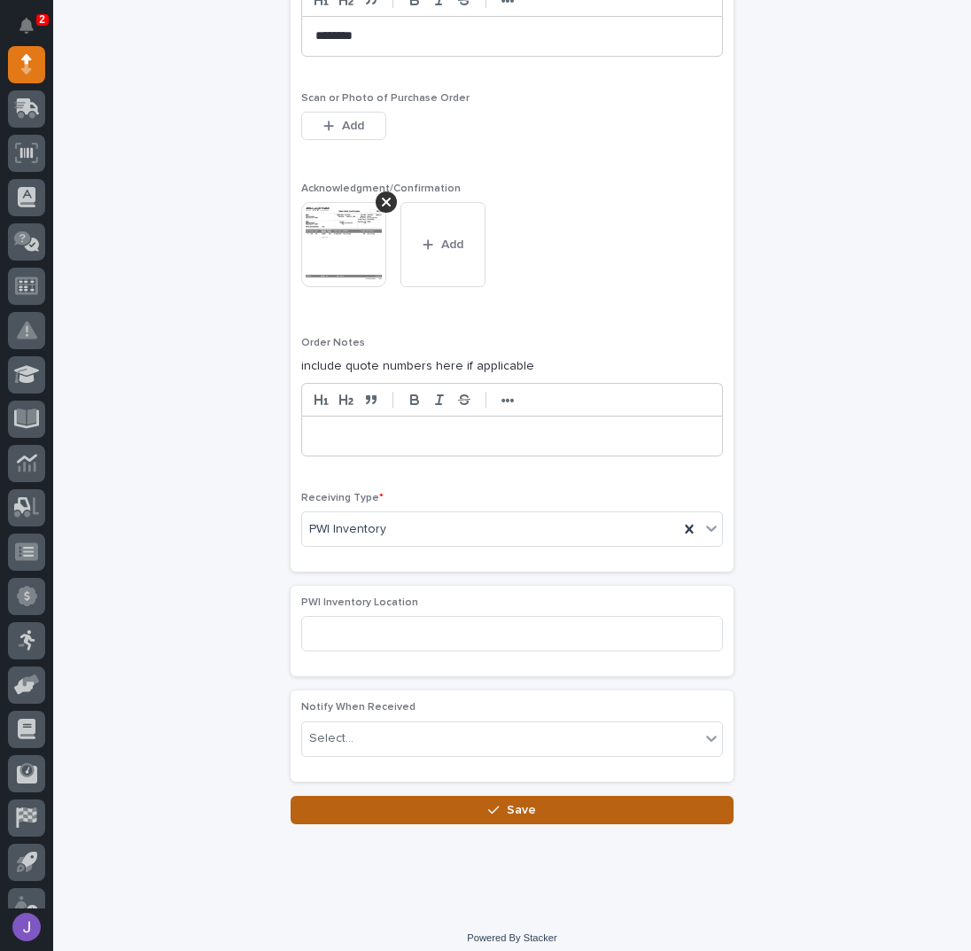
click at [422, 797] on button "Save" at bounding box center [512, 810] width 443 height 28
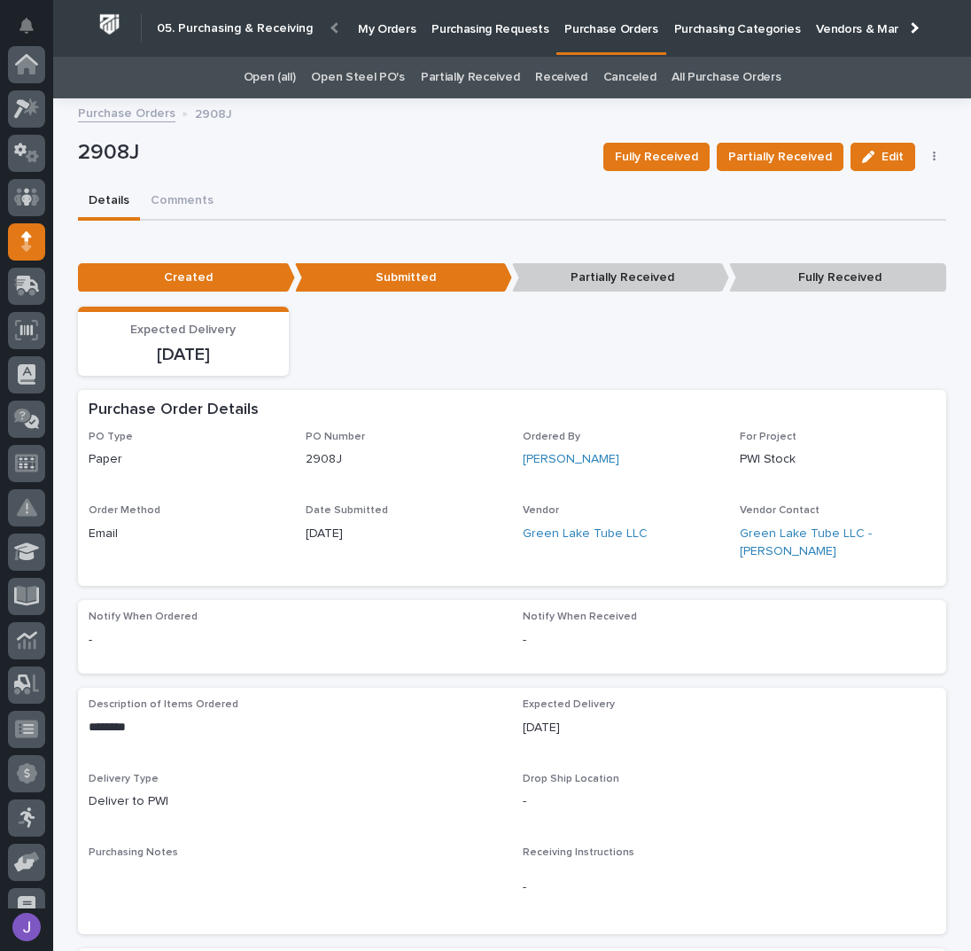
scroll to position [177, 0]
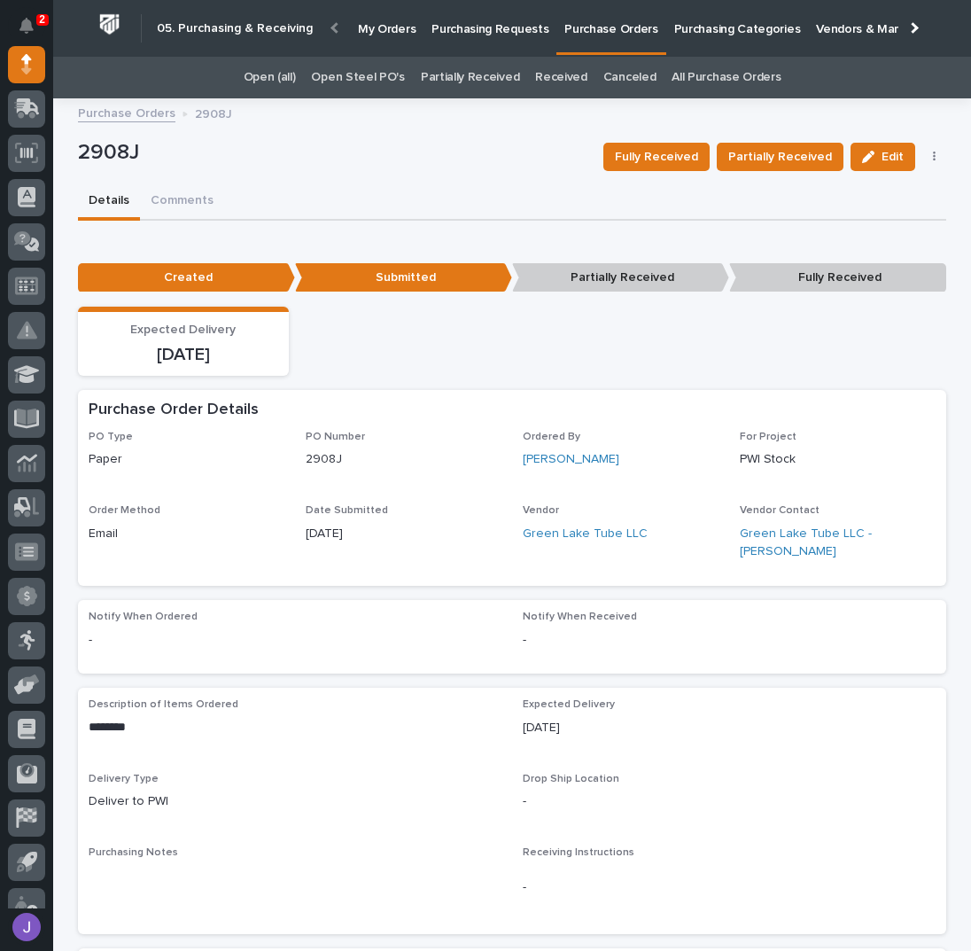
click at [498, 173] on div "2908J Fully Received Partially Received Edit Edit Linked Requests Mark Canceled" at bounding box center [512, 156] width 868 height 53
click at [491, 31] on p "Purchasing Requests" at bounding box center [489, 18] width 117 height 37
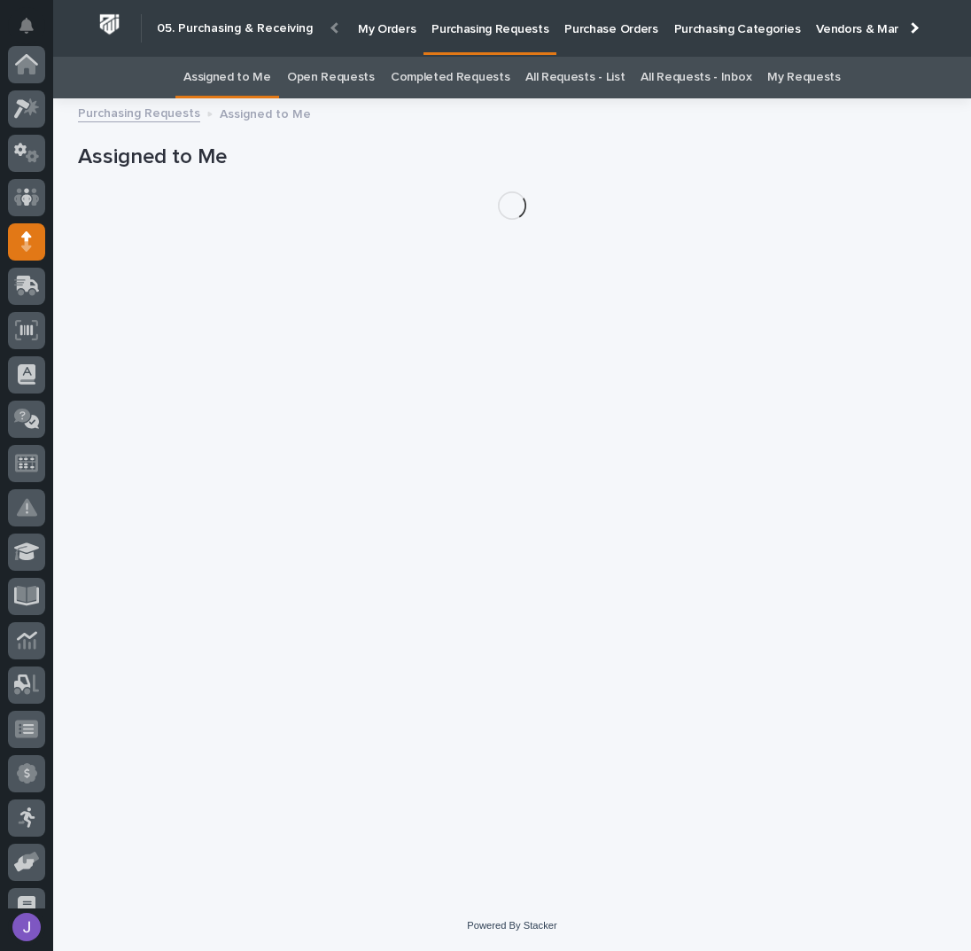
scroll to position [177, 0]
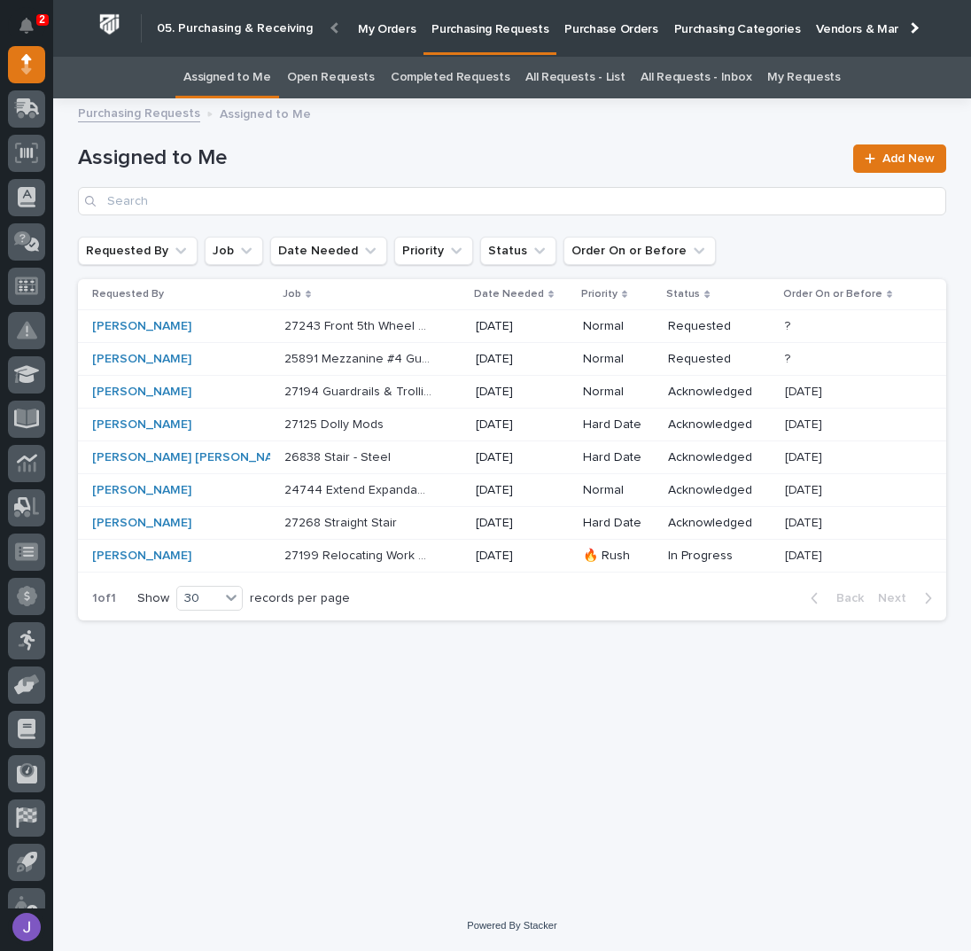
click at [398, 661] on div "Loading... Saving… Loading... Saving… Assigned to Me Add New Requested By Job D…" at bounding box center [512, 482] width 886 height 747
click at [409, 324] on div "27243 Front 5th Wheel Rotation Device - Steel 27243 Front 5th Wheel Rotation De…" at bounding box center [372, 326] width 177 height 29
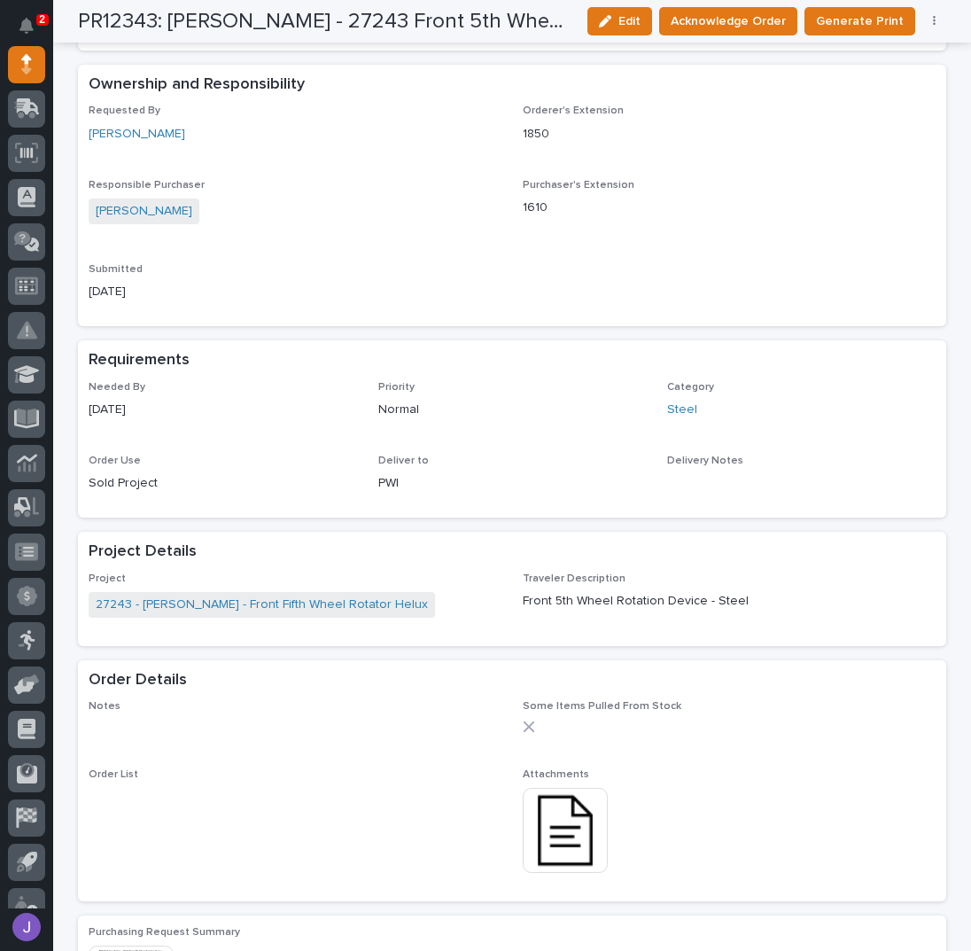
scroll to position [590, 0]
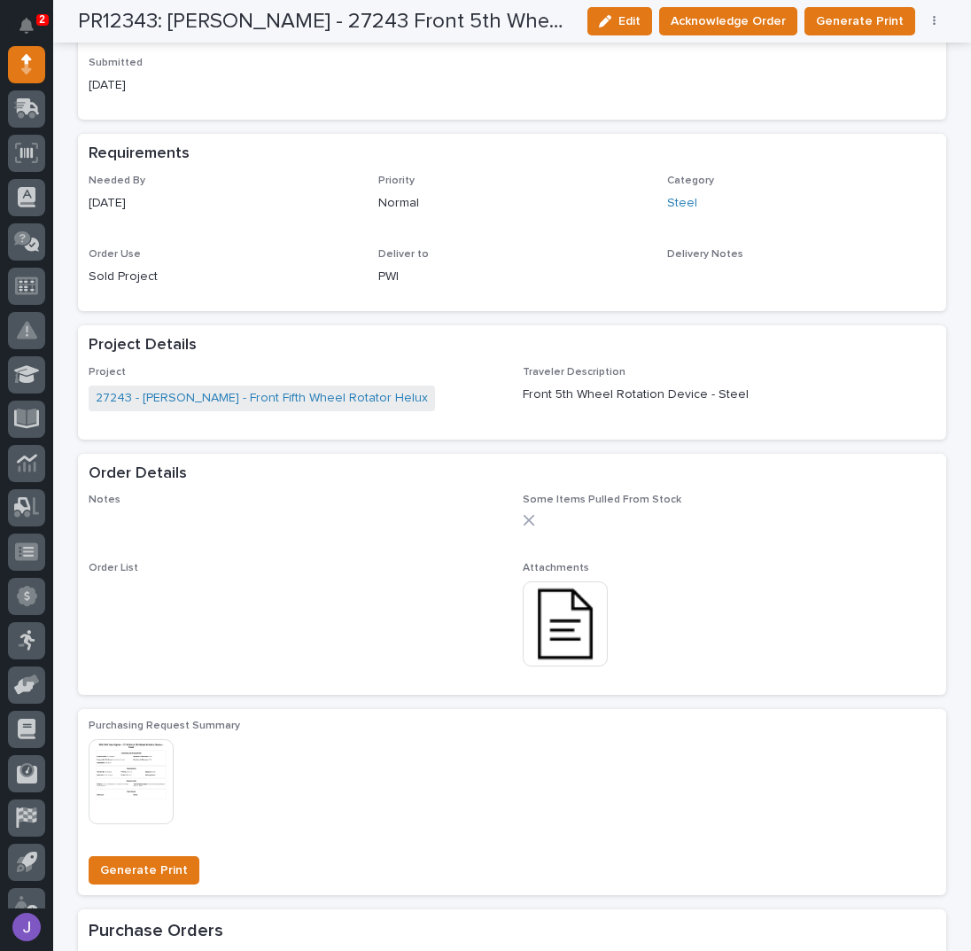
click at [569, 642] on img at bounding box center [565, 623] width 85 height 85
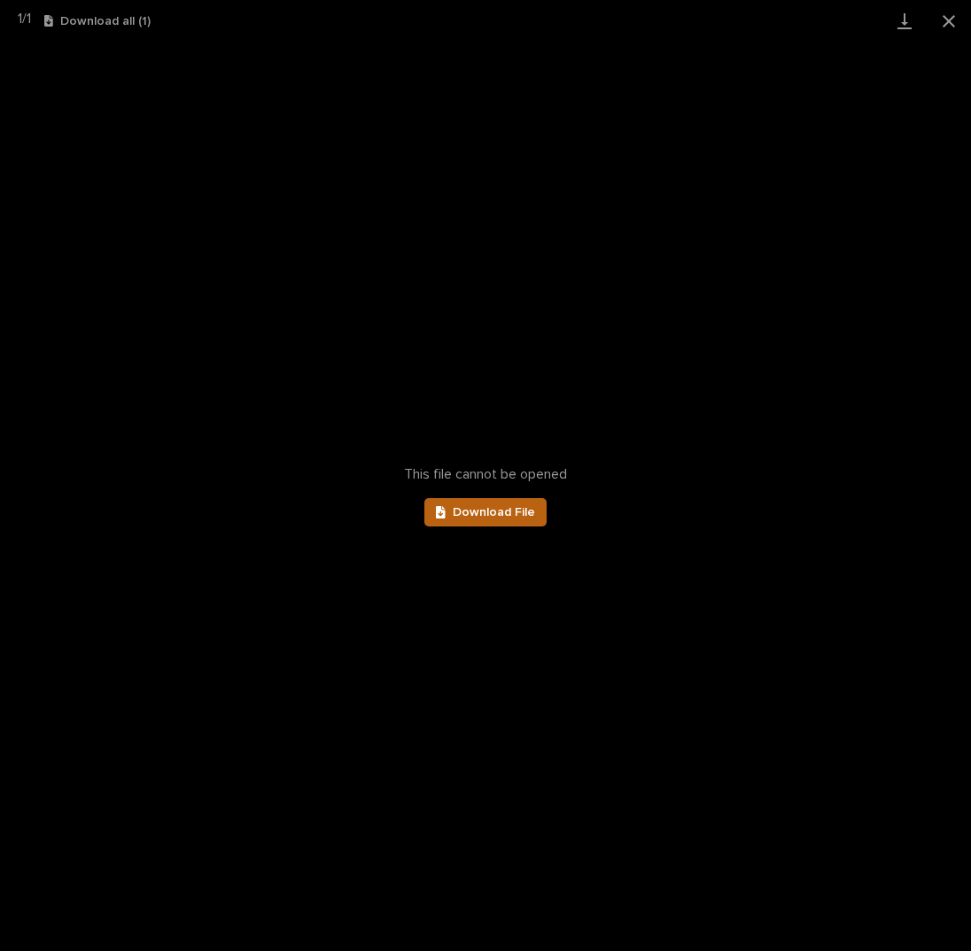
click at [514, 512] on span "Download File" at bounding box center [494, 512] width 82 height 12
click at [938, 22] on button "Close gallery" at bounding box center [949, 21] width 44 height 42
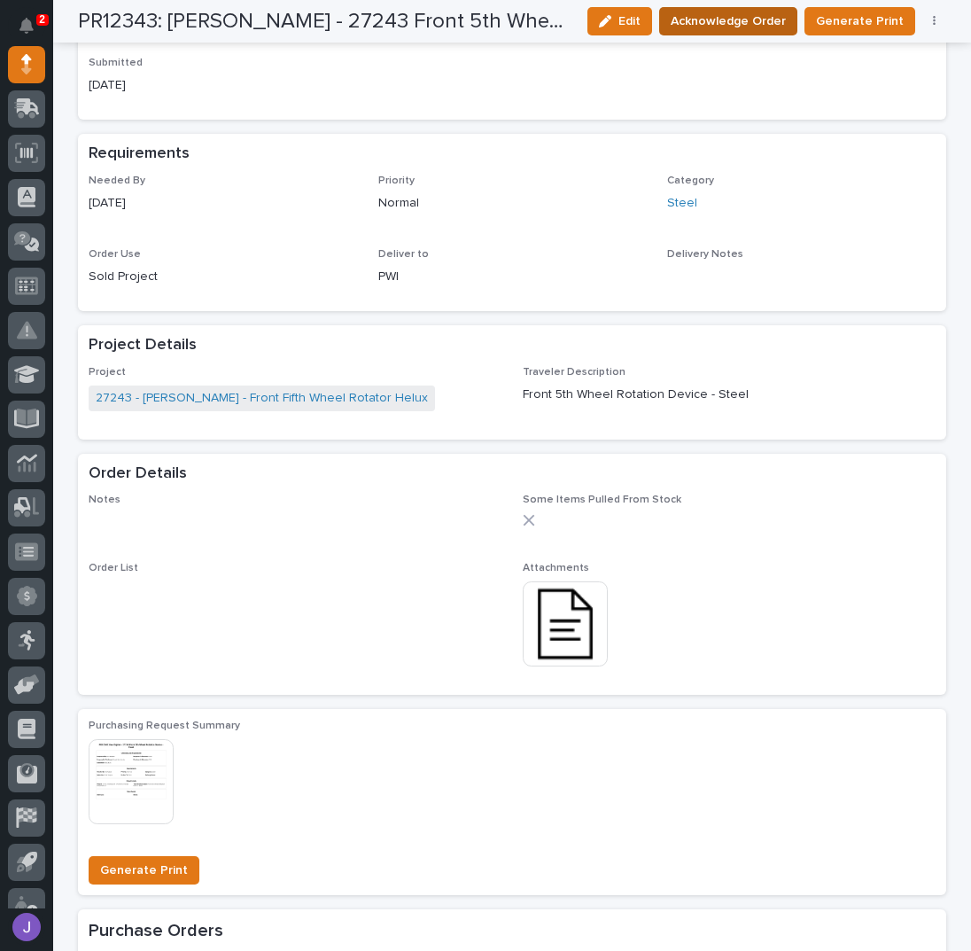
click at [783, 28] on span "Acknowledge Order" at bounding box center [728, 21] width 115 height 21
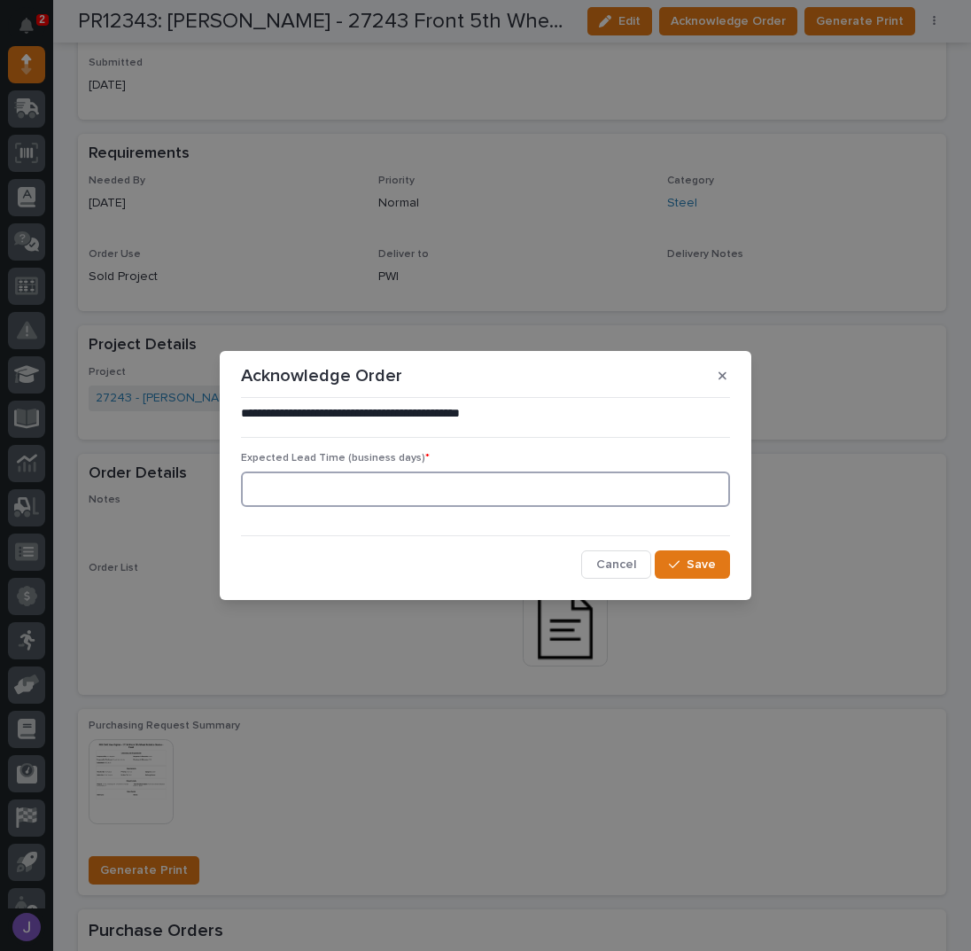
click at [443, 496] on input at bounding box center [485, 488] width 489 height 35
type input "0"
click at [705, 556] on span "Save" at bounding box center [701, 564] width 29 height 16
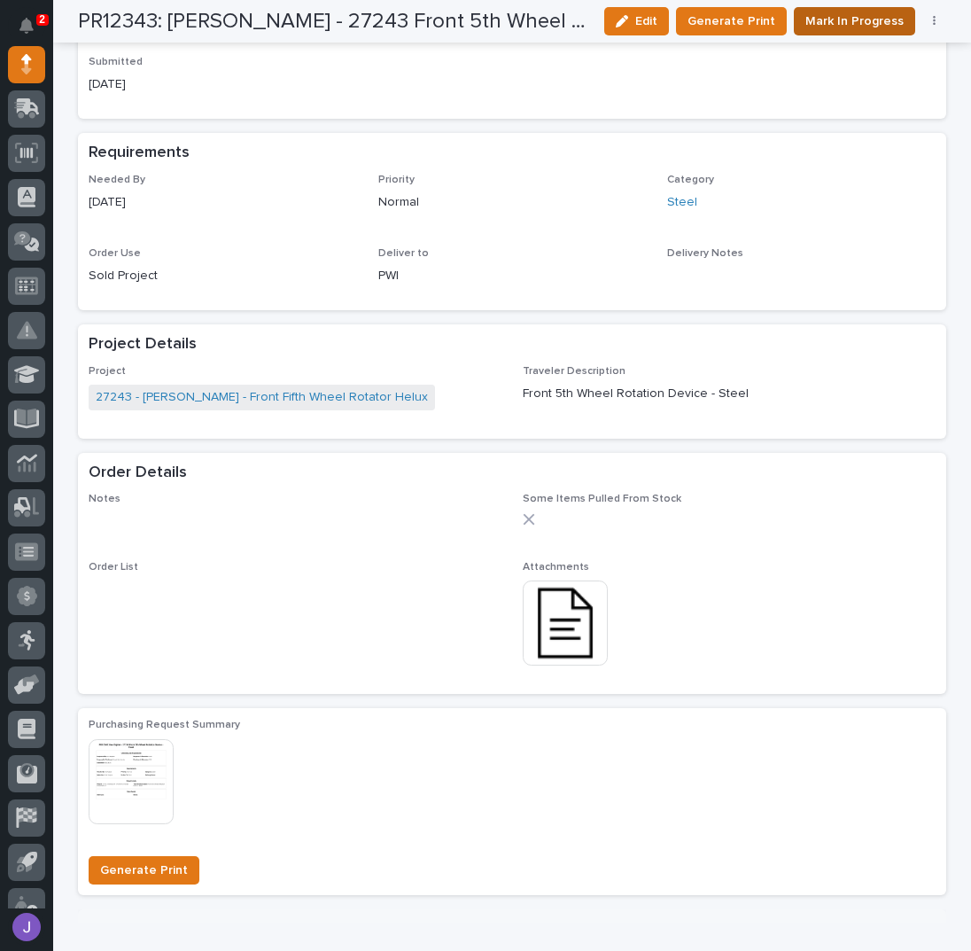
click at [822, 27] on span "Mark In Progress" at bounding box center [854, 21] width 98 height 21
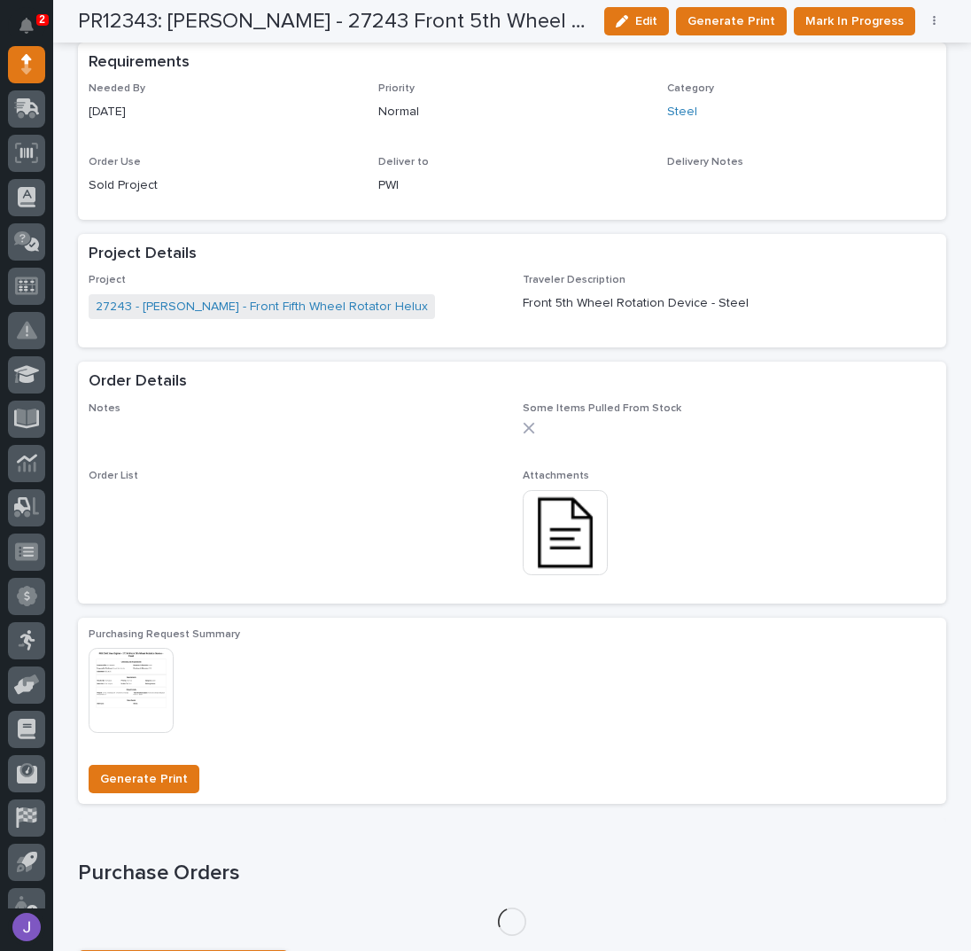
scroll to position [752, 0]
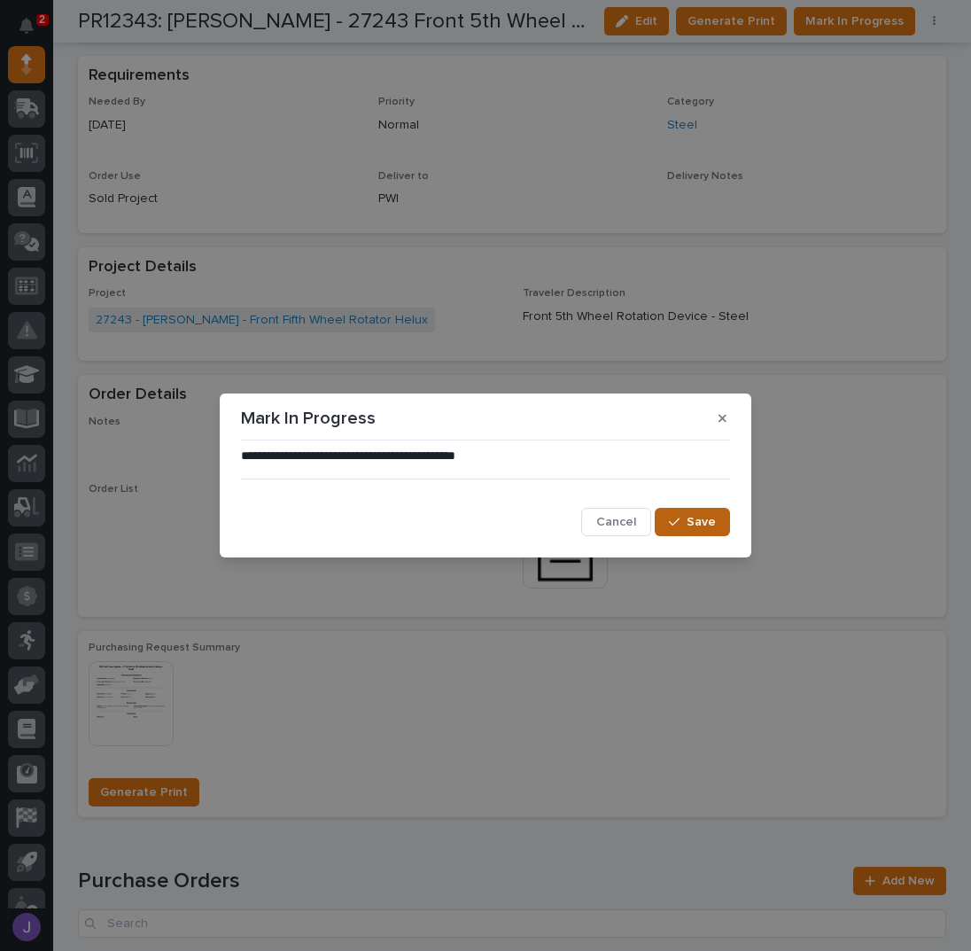
click at [710, 514] on span "Save" at bounding box center [701, 522] width 29 height 16
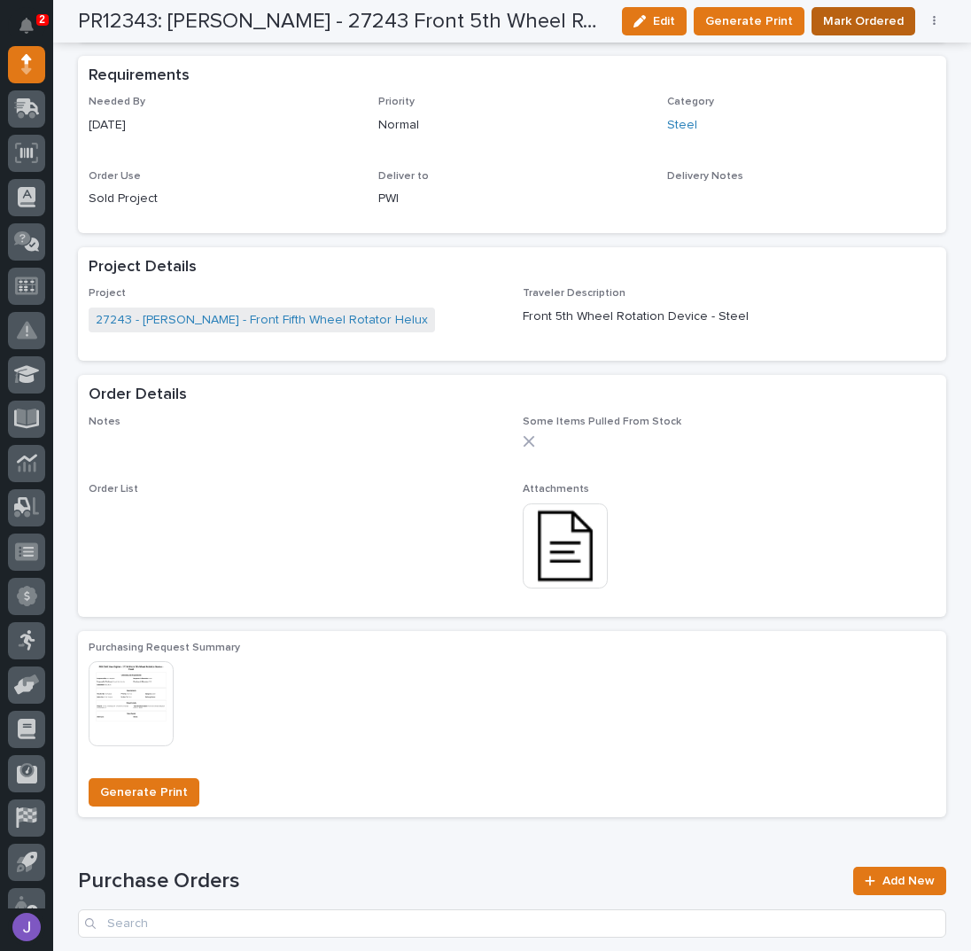
click at [856, 26] on span "Mark Ordered" at bounding box center [863, 21] width 81 height 21
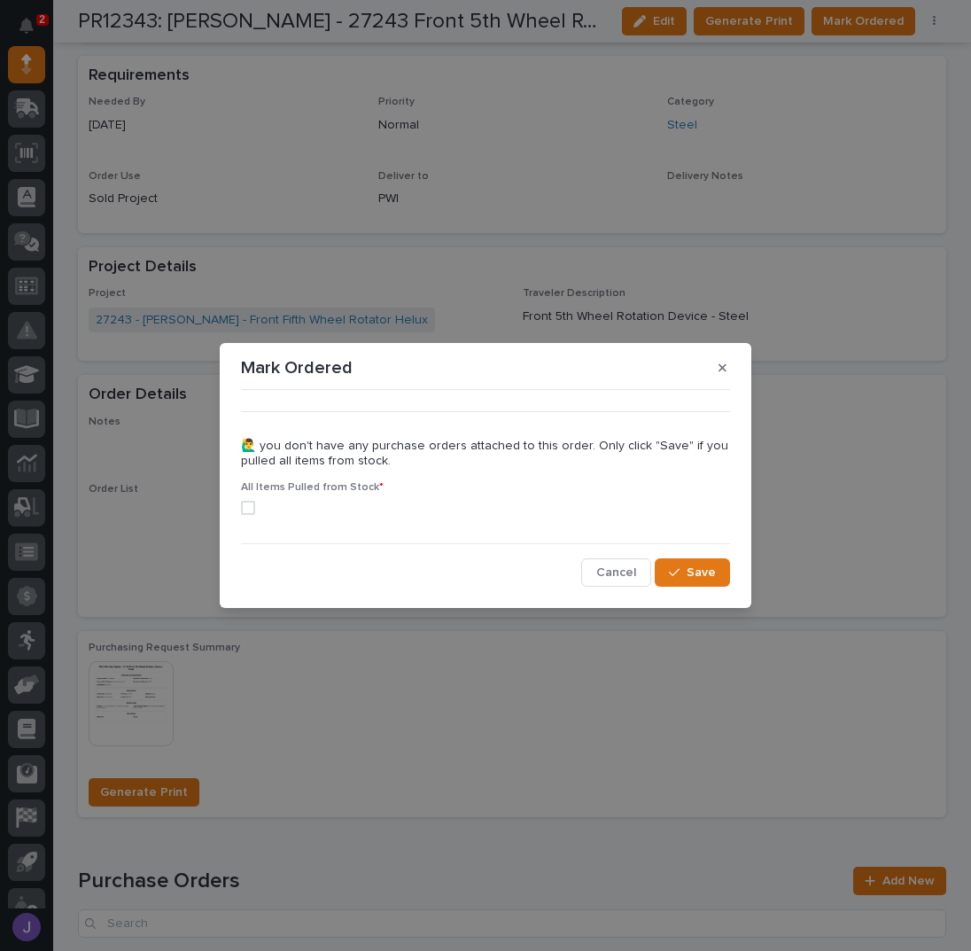
click at [252, 506] on span at bounding box center [248, 508] width 14 height 14
click at [689, 571] on span "Save" at bounding box center [701, 572] width 29 height 16
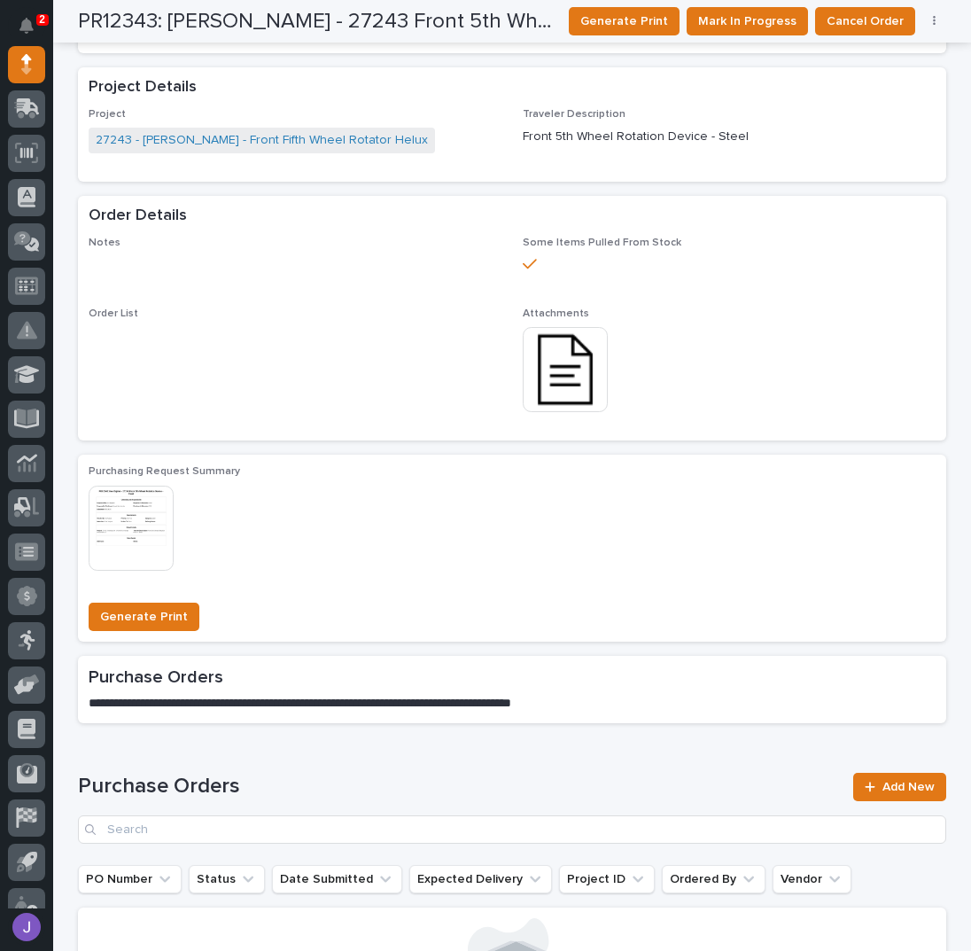
scroll to position [0, 0]
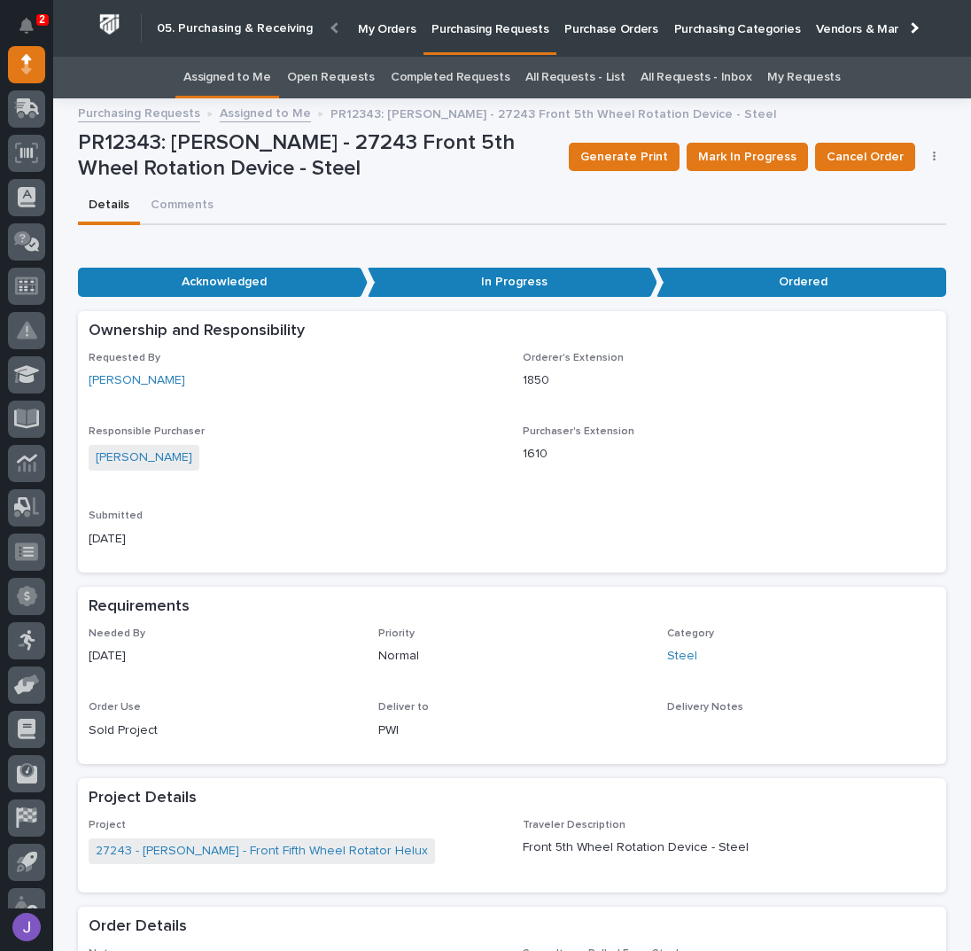
click at [266, 82] on link "Assigned to Me" at bounding box center [227, 78] width 88 height 42
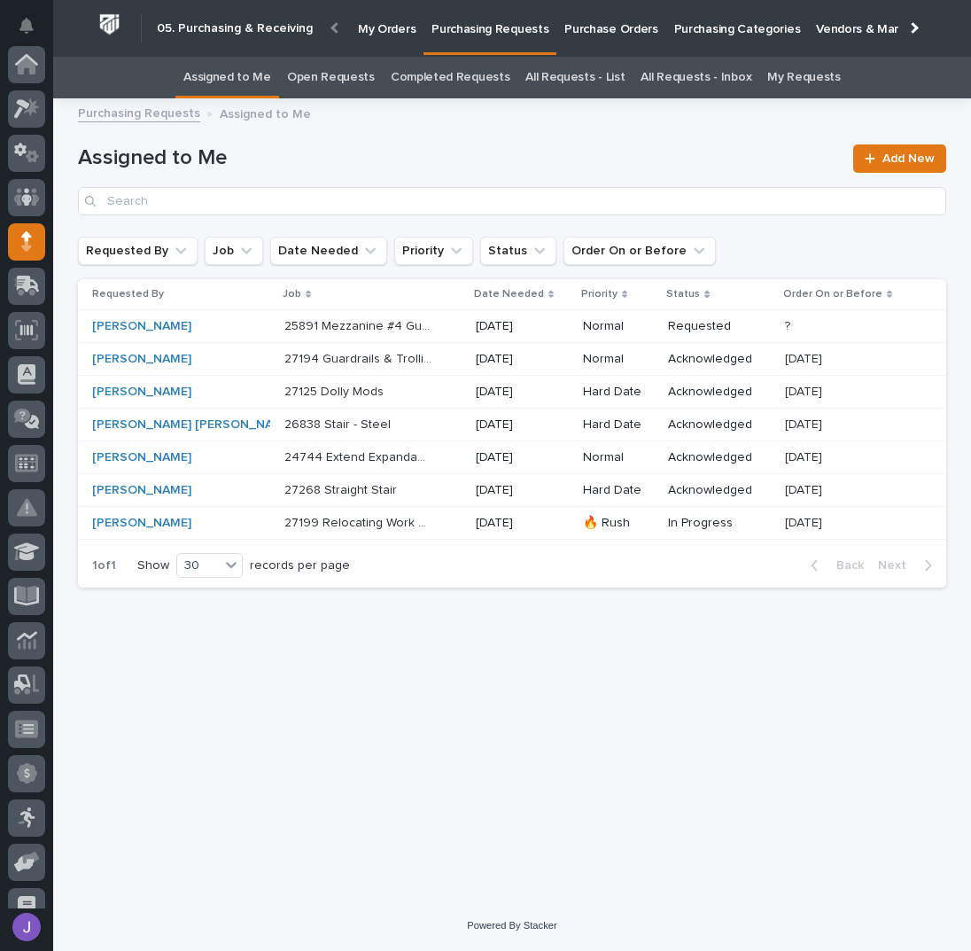
scroll to position [177, 0]
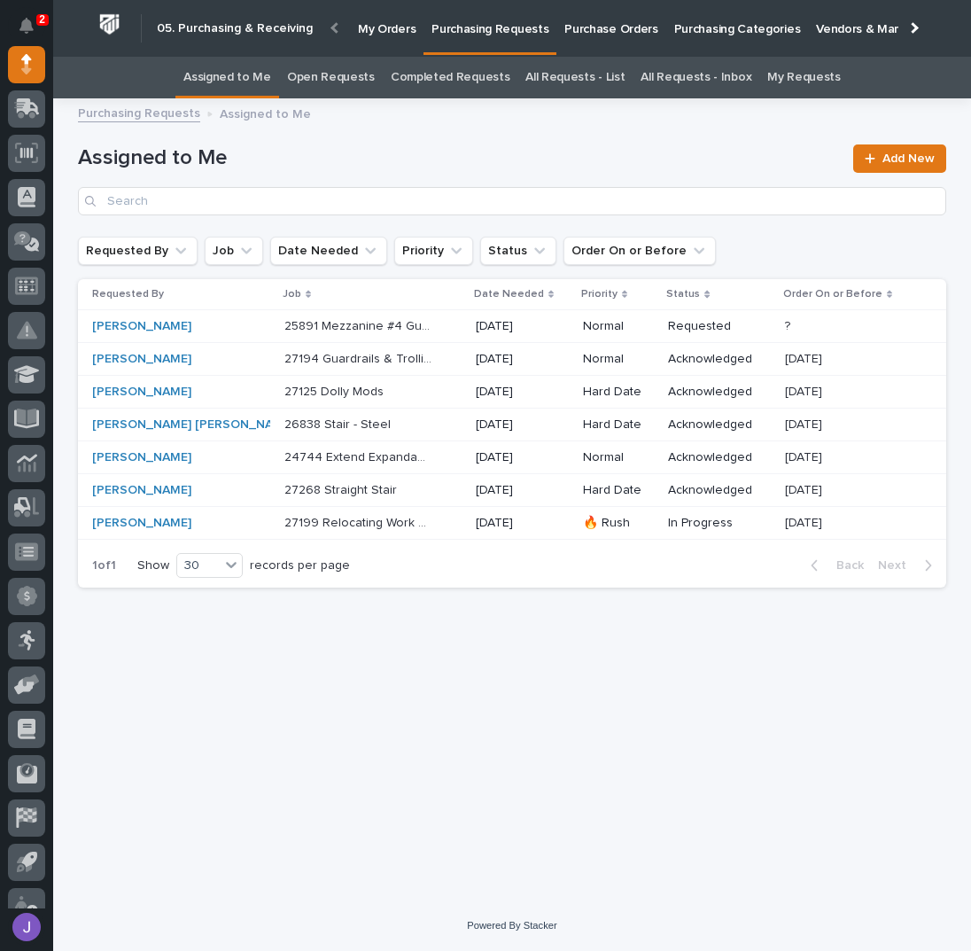
click at [430, 162] on h1 "Assigned to Me" at bounding box center [460, 158] width 765 height 26
click at [332, 493] on p "27268 Straight Stair" at bounding box center [342, 488] width 116 height 19
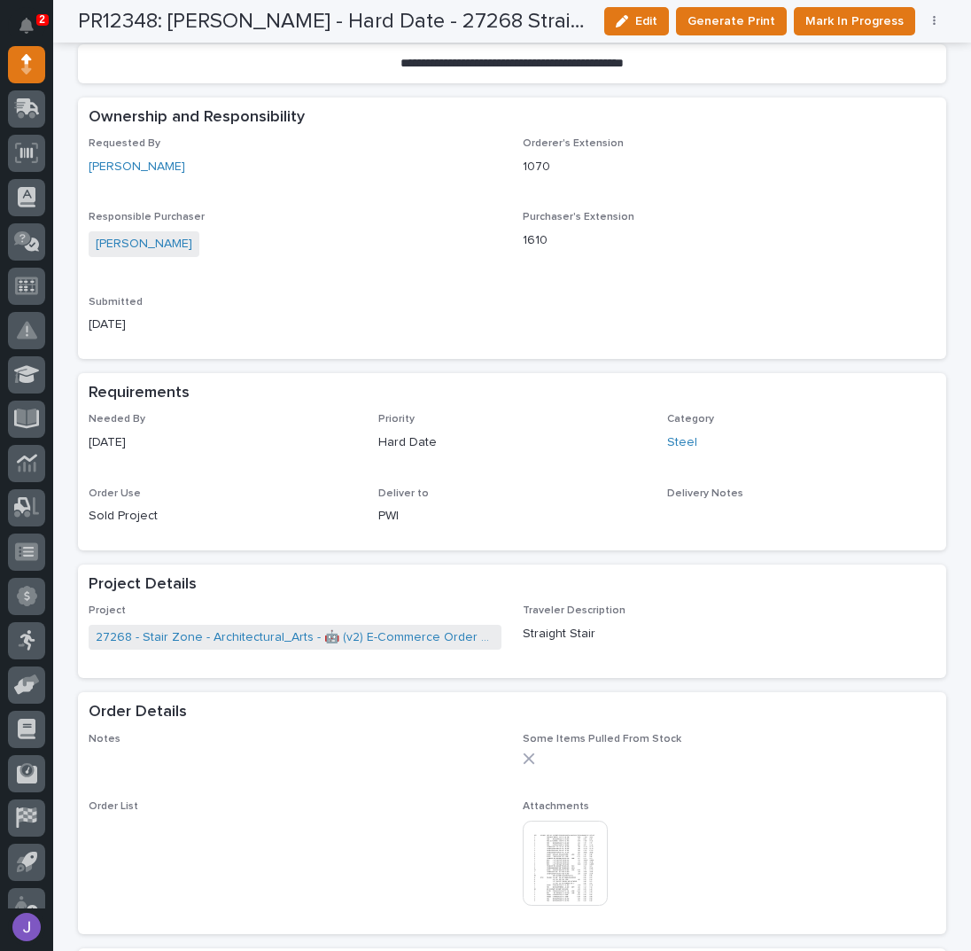
scroll to position [528, 0]
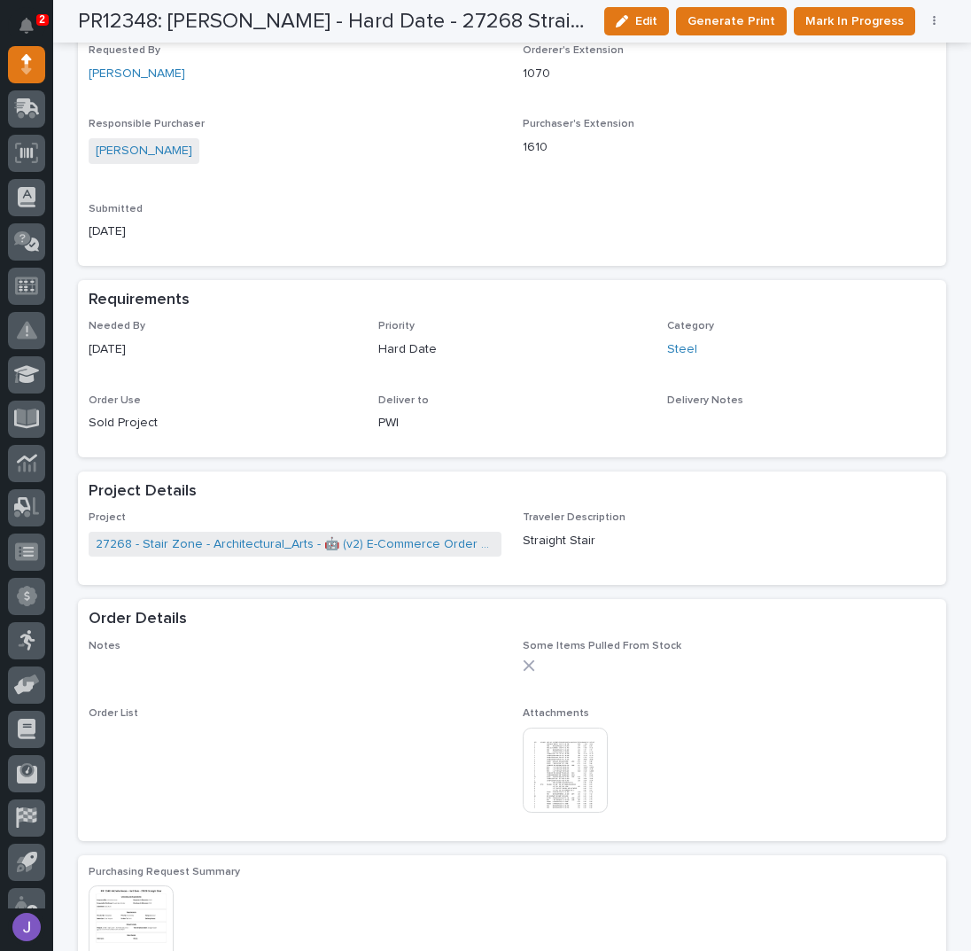
click at [555, 781] on img at bounding box center [565, 769] width 85 height 85
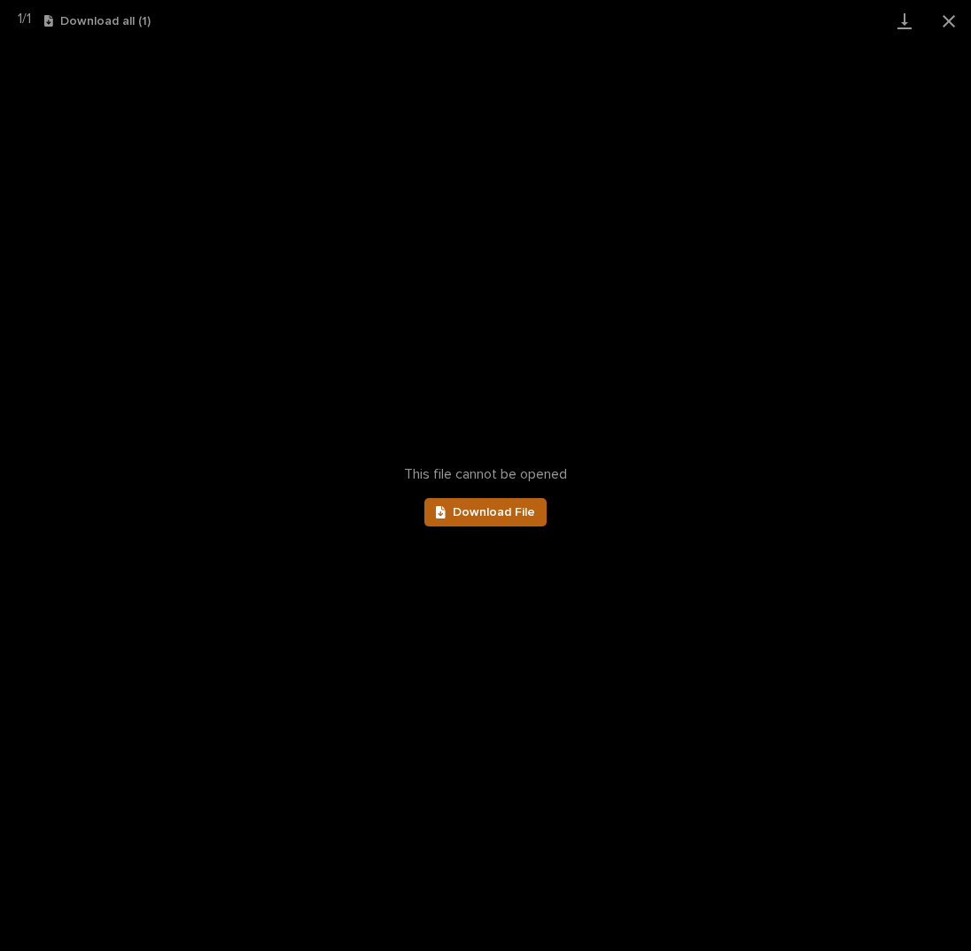
click at [511, 508] on span "Download File" at bounding box center [494, 512] width 82 height 12
click at [944, 18] on button "Close gallery" at bounding box center [949, 21] width 44 height 42
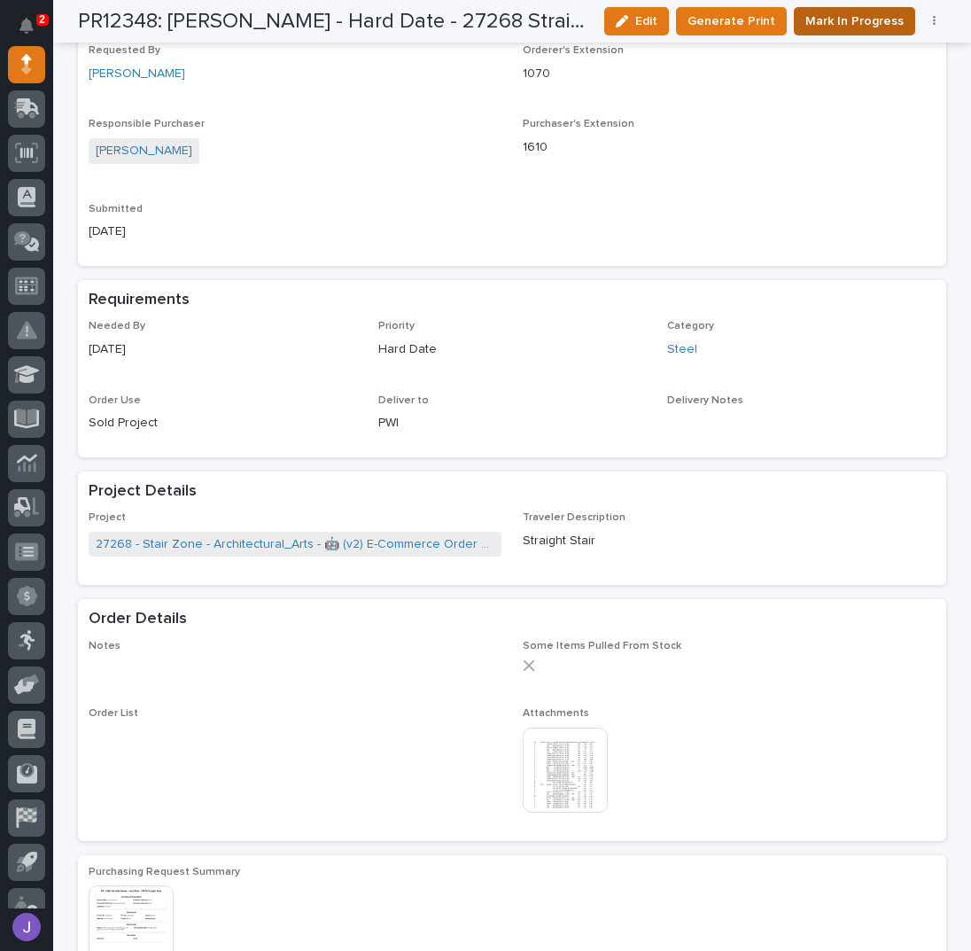
click at [862, 20] on span "Mark In Progress" at bounding box center [854, 21] width 98 height 21
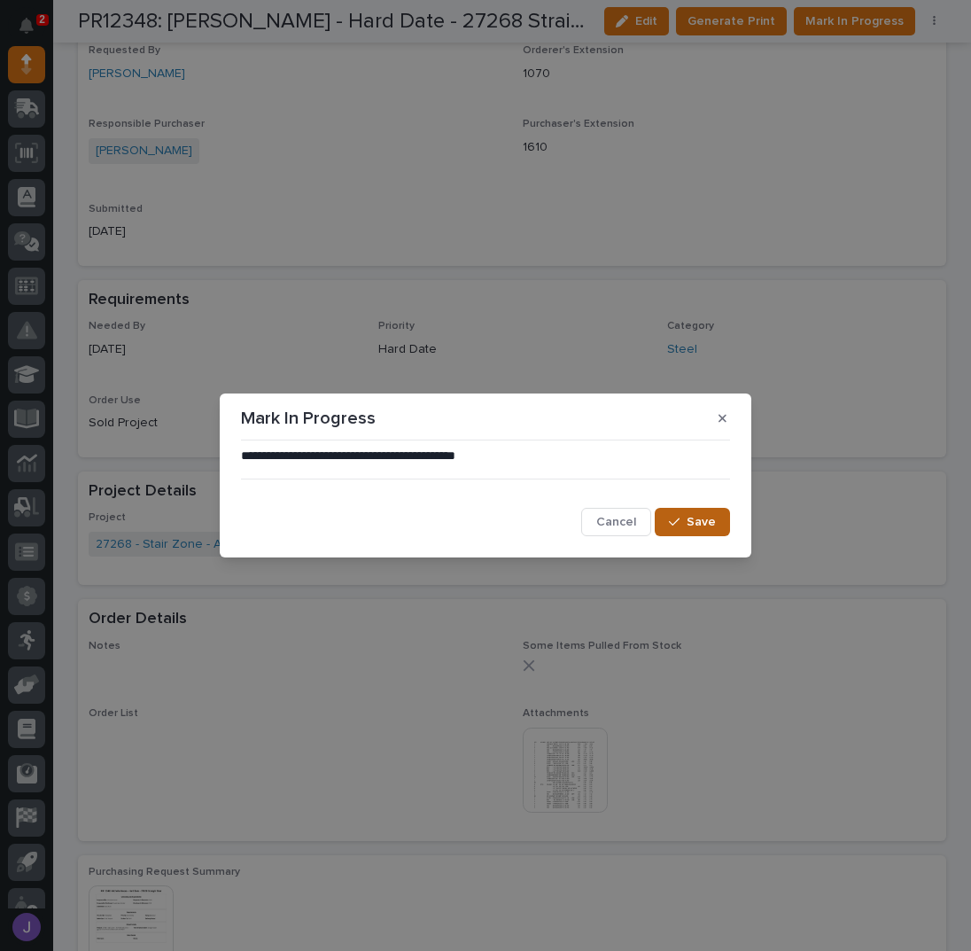
click at [719, 525] on button "Save" at bounding box center [692, 522] width 75 height 28
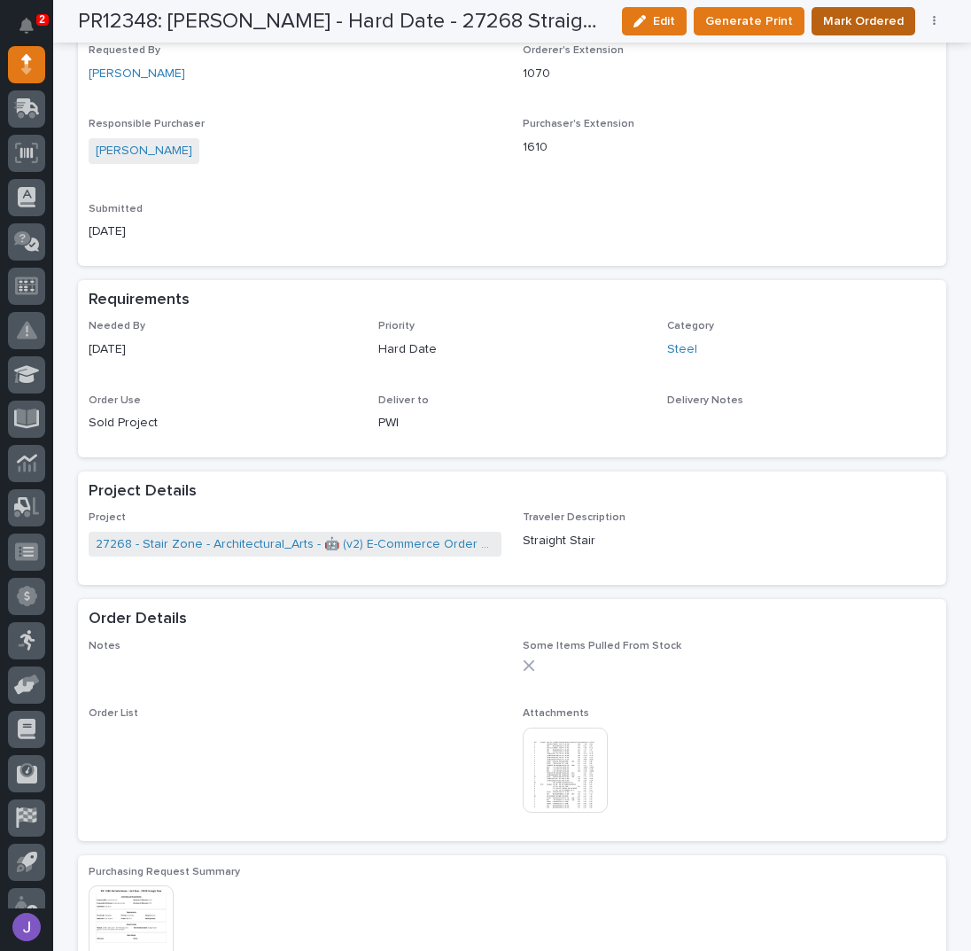
click at [851, 25] on span "Mark Ordered" at bounding box center [863, 21] width 81 height 21
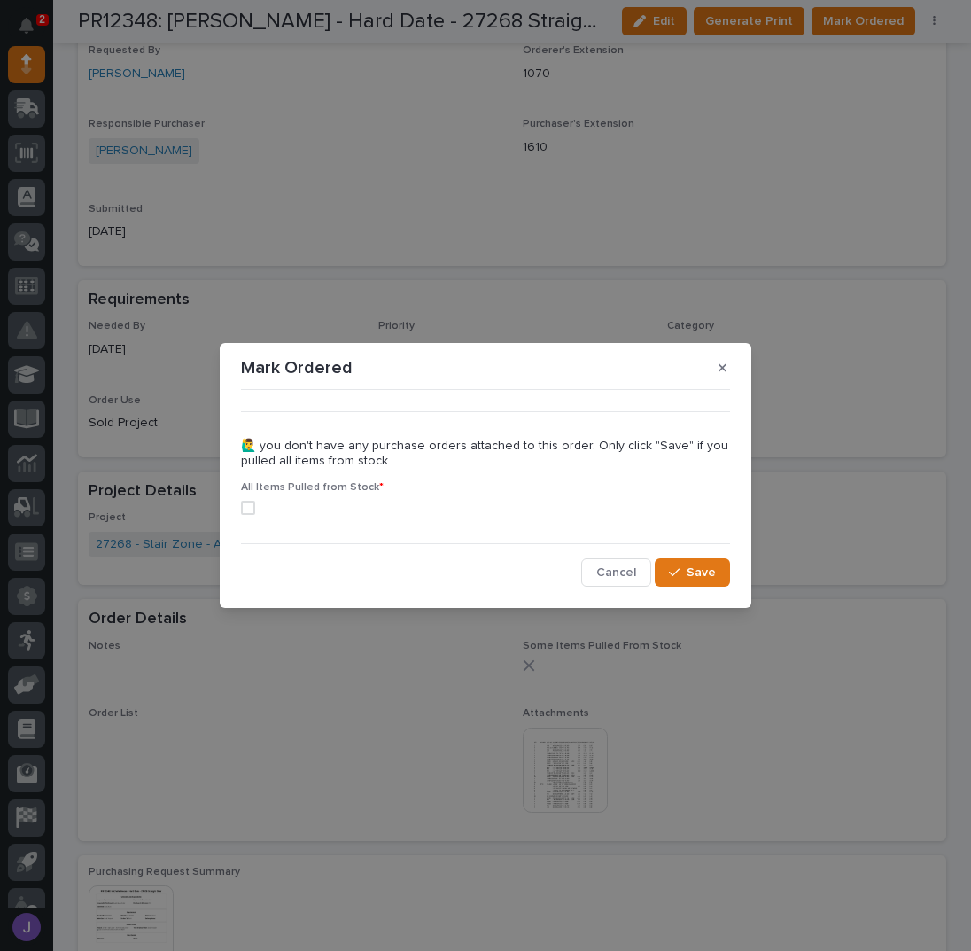
click at [247, 511] on span at bounding box center [248, 508] width 14 height 14
click at [700, 573] on span "Save" at bounding box center [701, 572] width 29 height 16
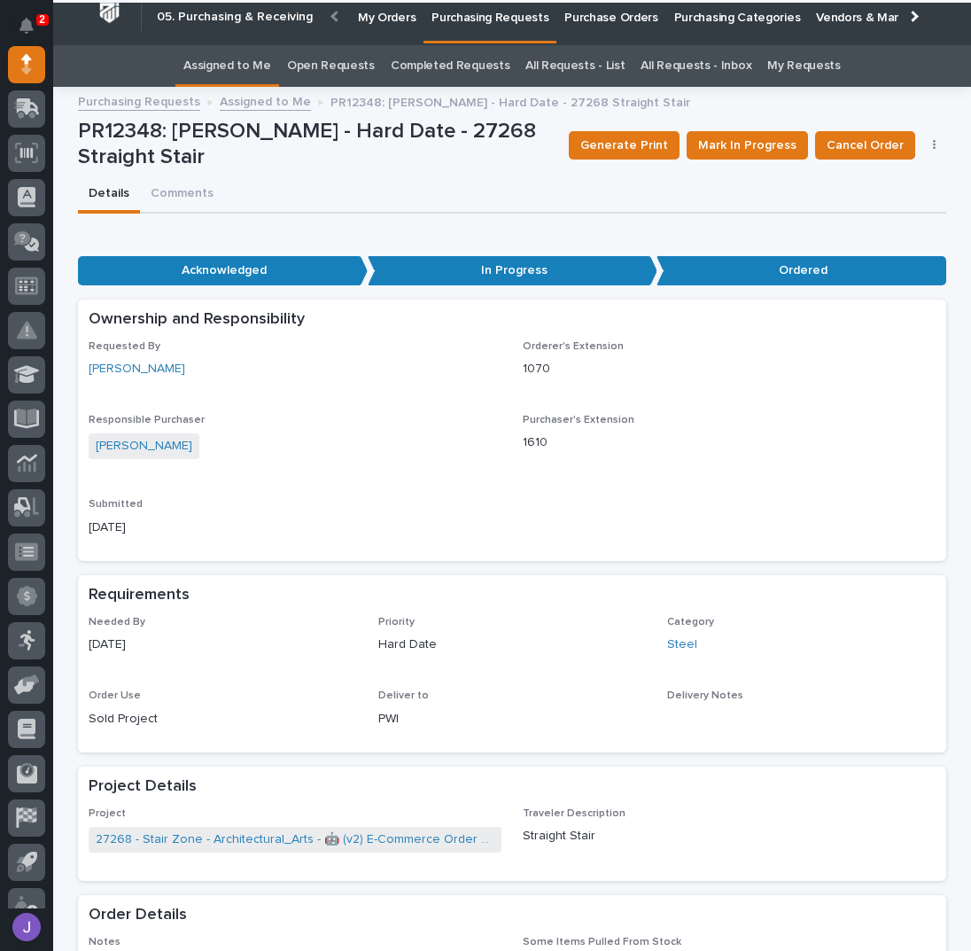
scroll to position [0, 0]
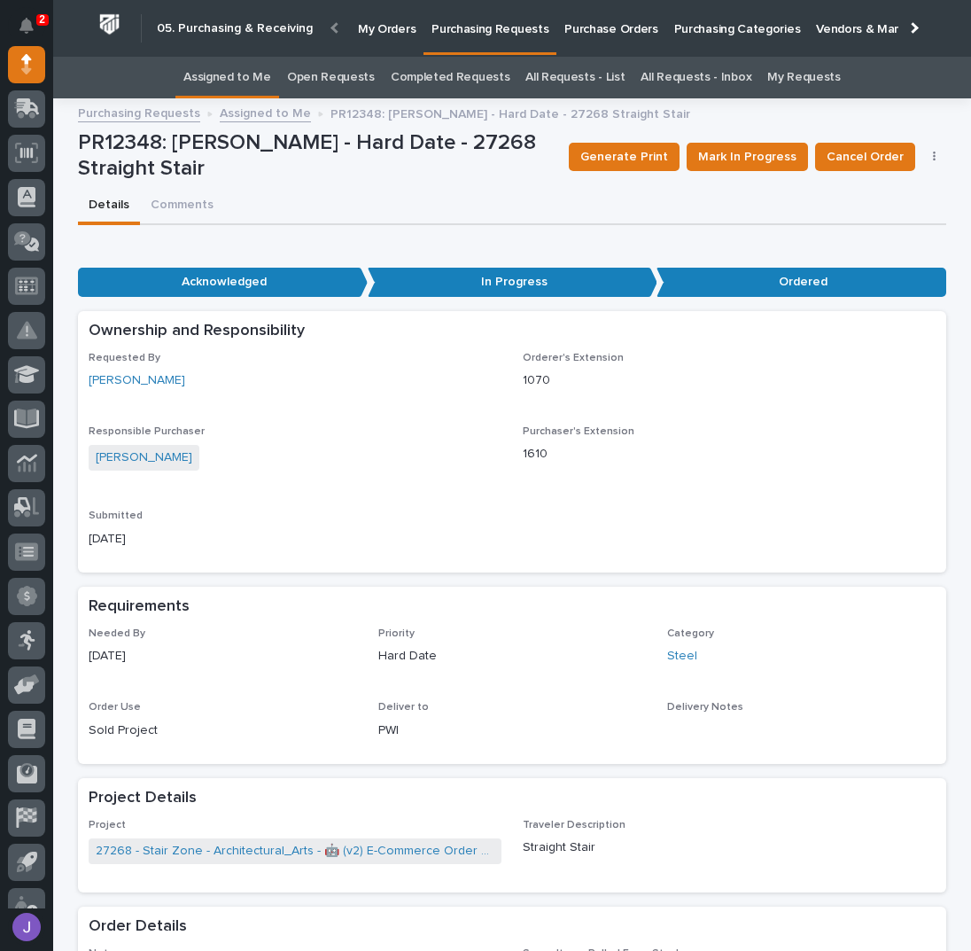
click at [224, 72] on link "Assigned to Me" at bounding box center [227, 78] width 88 height 42
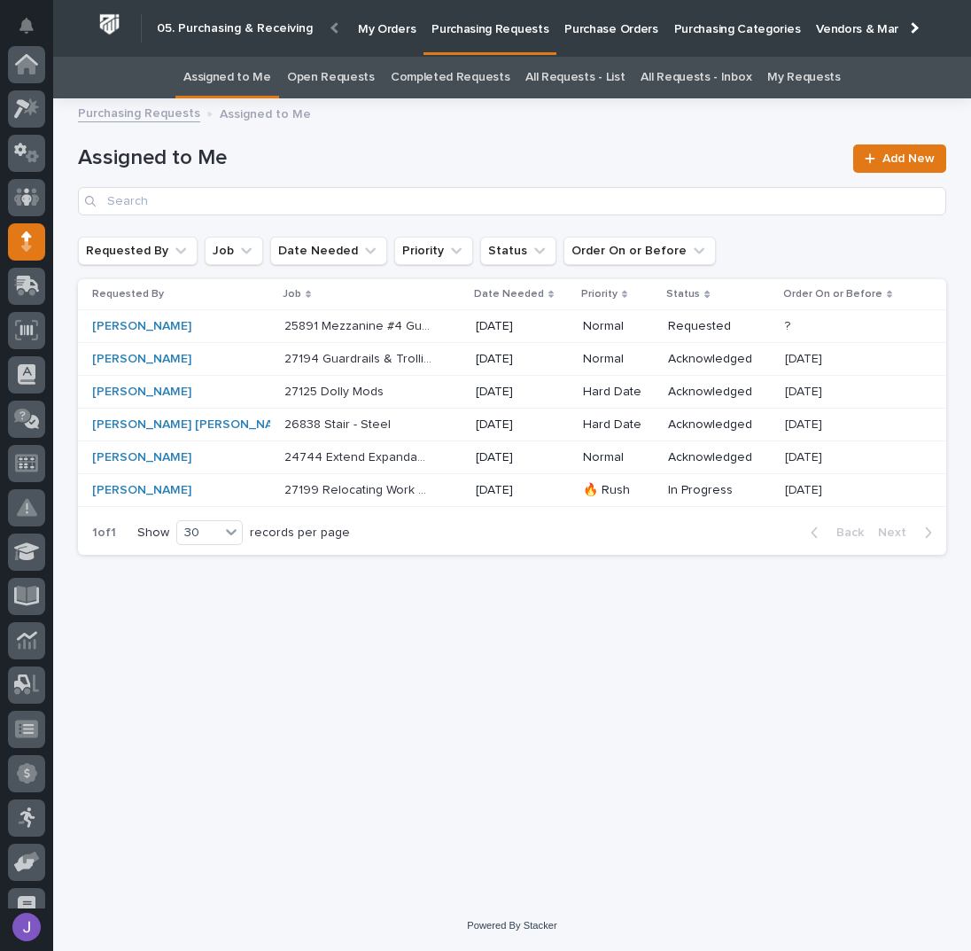
scroll to position [177, 0]
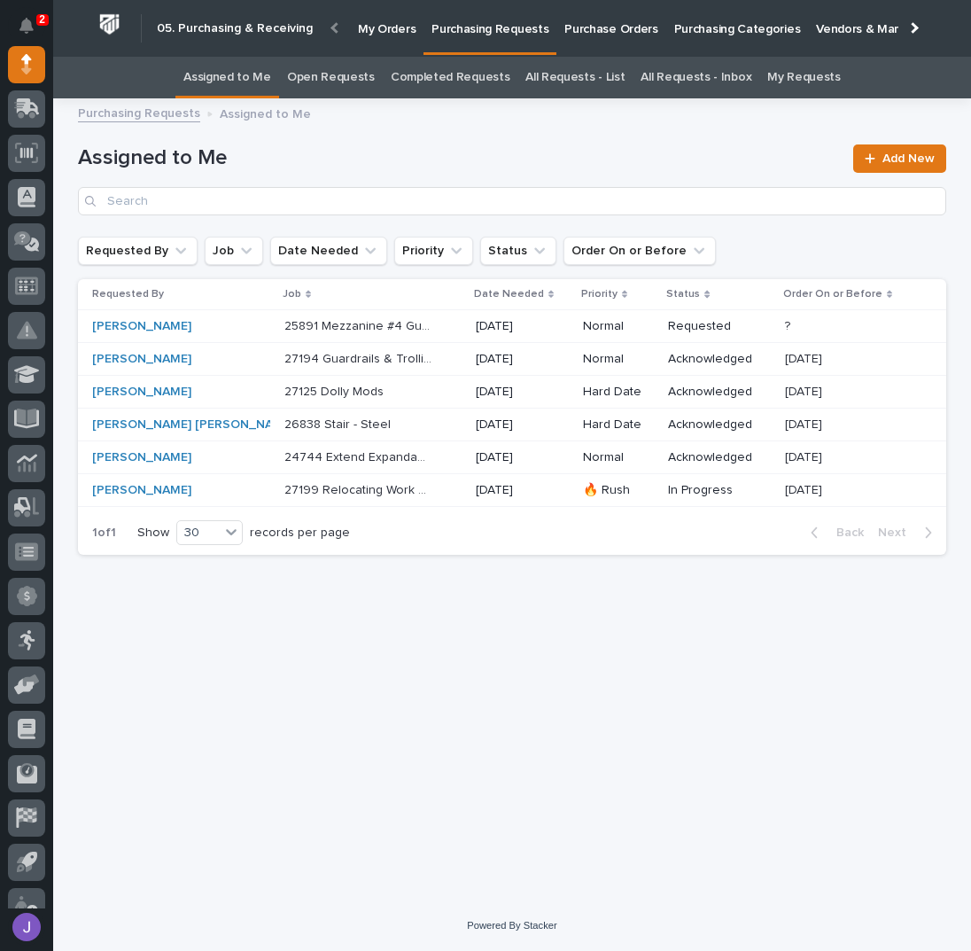
click at [355, 430] on div "26838 Stair - Steel 26838 Stair - Steel" at bounding box center [372, 424] width 177 height 29
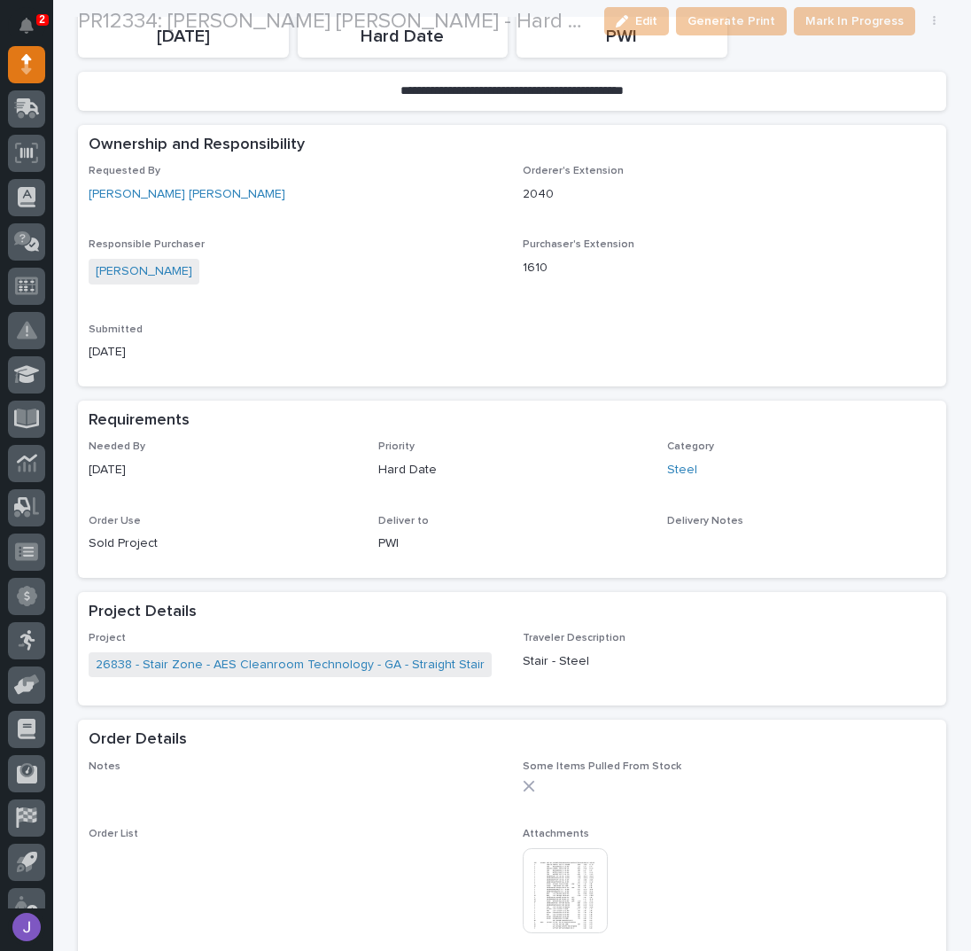
scroll to position [472, 0]
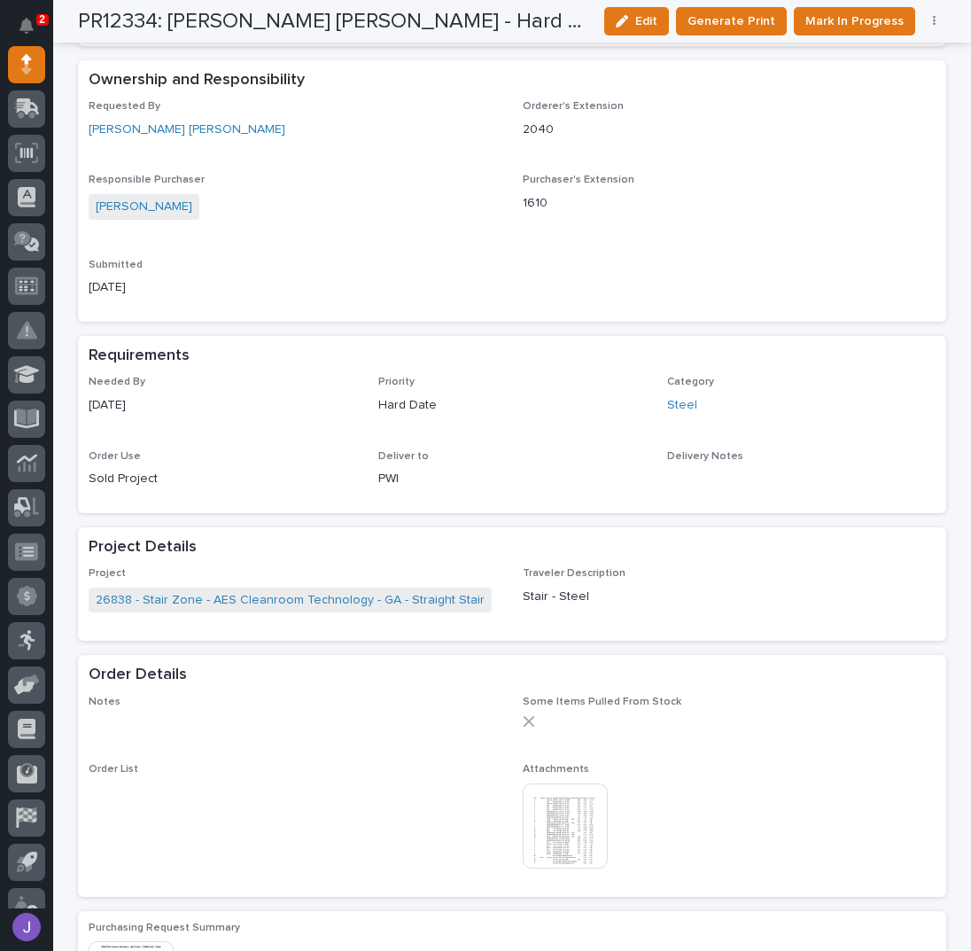
click at [562, 829] on img at bounding box center [565, 825] width 85 height 85
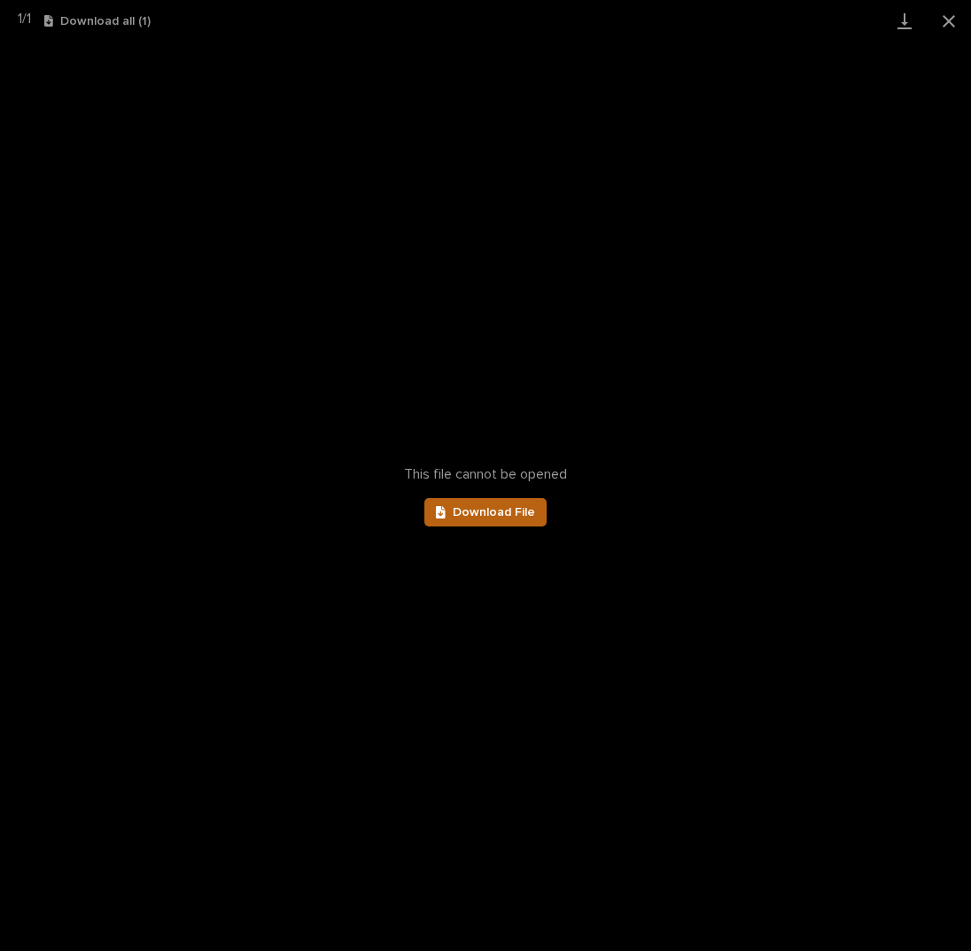
click at [511, 525] on link "Download File" at bounding box center [485, 512] width 122 height 28
click at [949, 22] on button "Close gallery" at bounding box center [949, 21] width 44 height 42
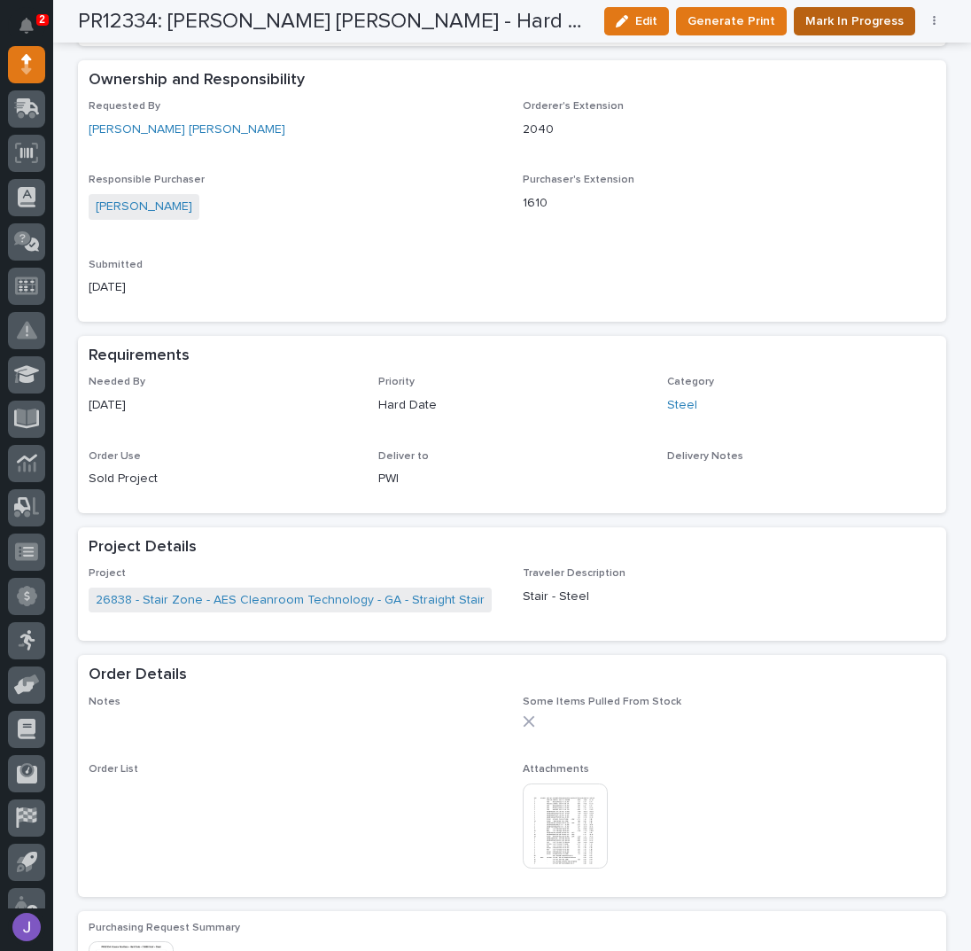
click at [895, 33] on button "Mark In Progress" at bounding box center [854, 21] width 121 height 28
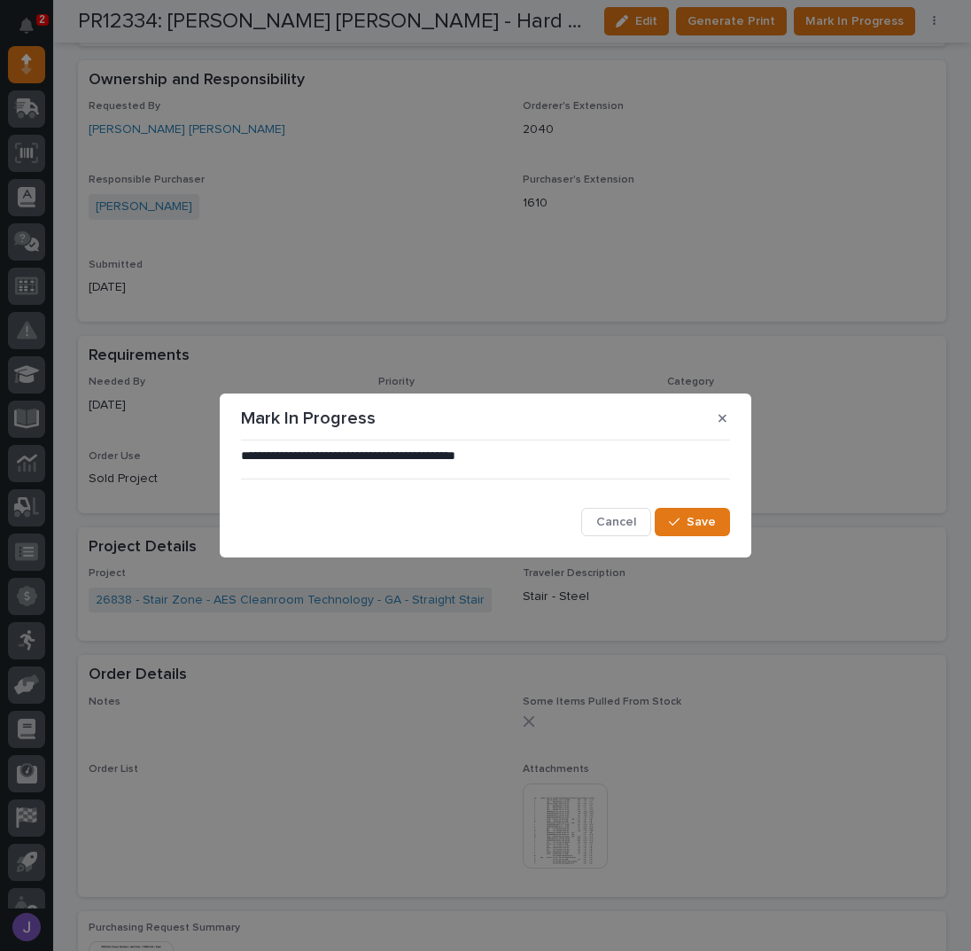
click at [686, 548] on section "**********" at bounding box center [486, 475] width 532 height 165
click at [689, 509] on button "Save" at bounding box center [692, 522] width 75 height 28
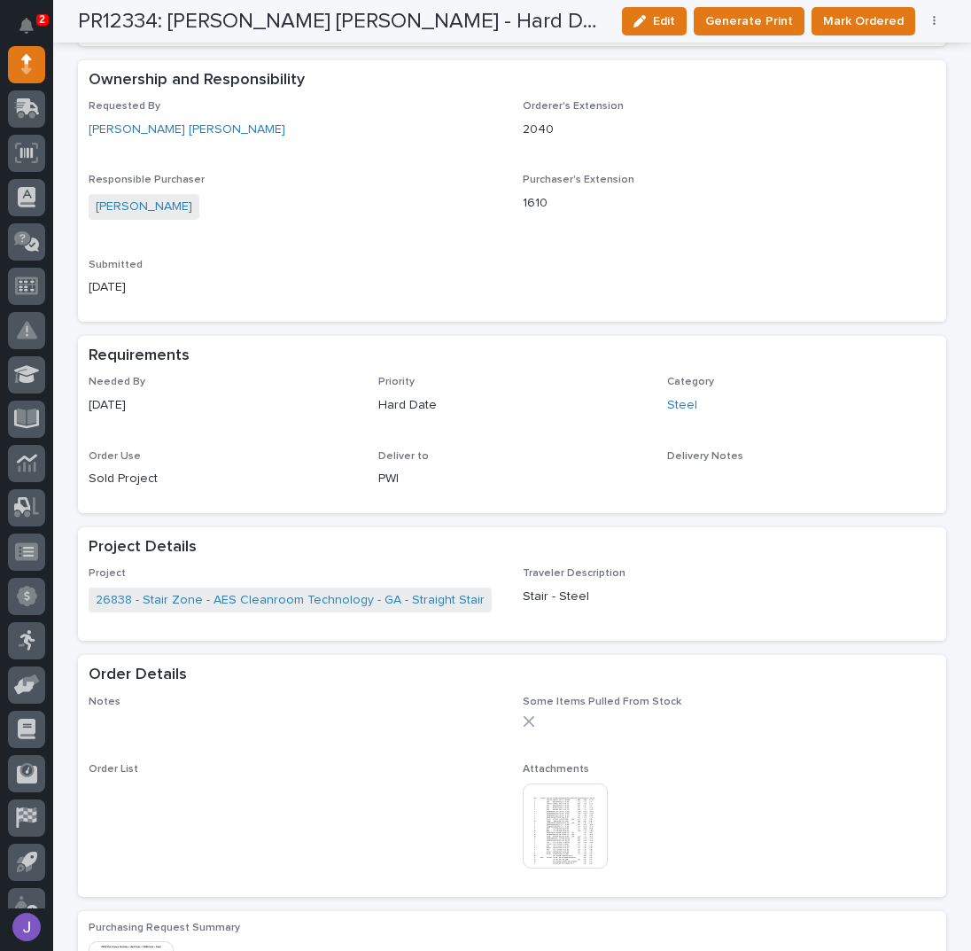
scroll to position [0, 0]
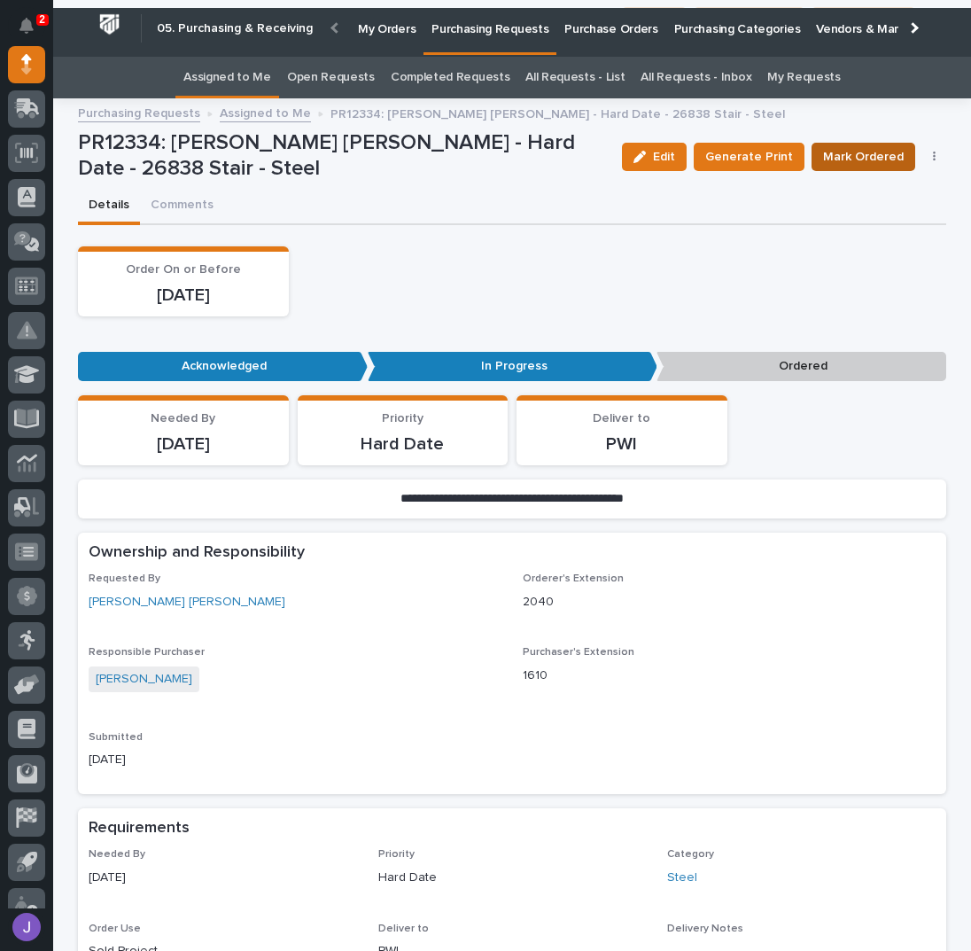
click at [874, 152] on span "Mark Ordered" at bounding box center [863, 156] width 81 height 21
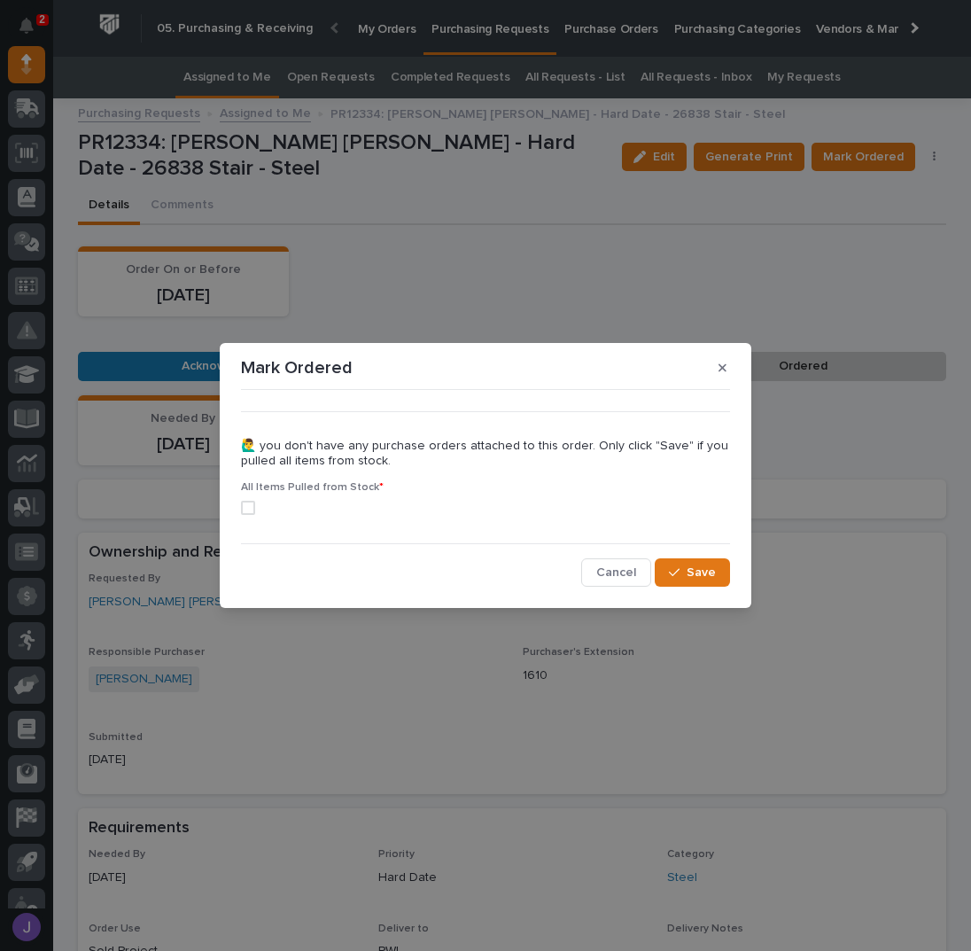
click at [243, 503] on span at bounding box center [248, 508] width 14 height 14
click at [698, 573] on span "Save" at bounding box center [701, 572] width 29 height 16
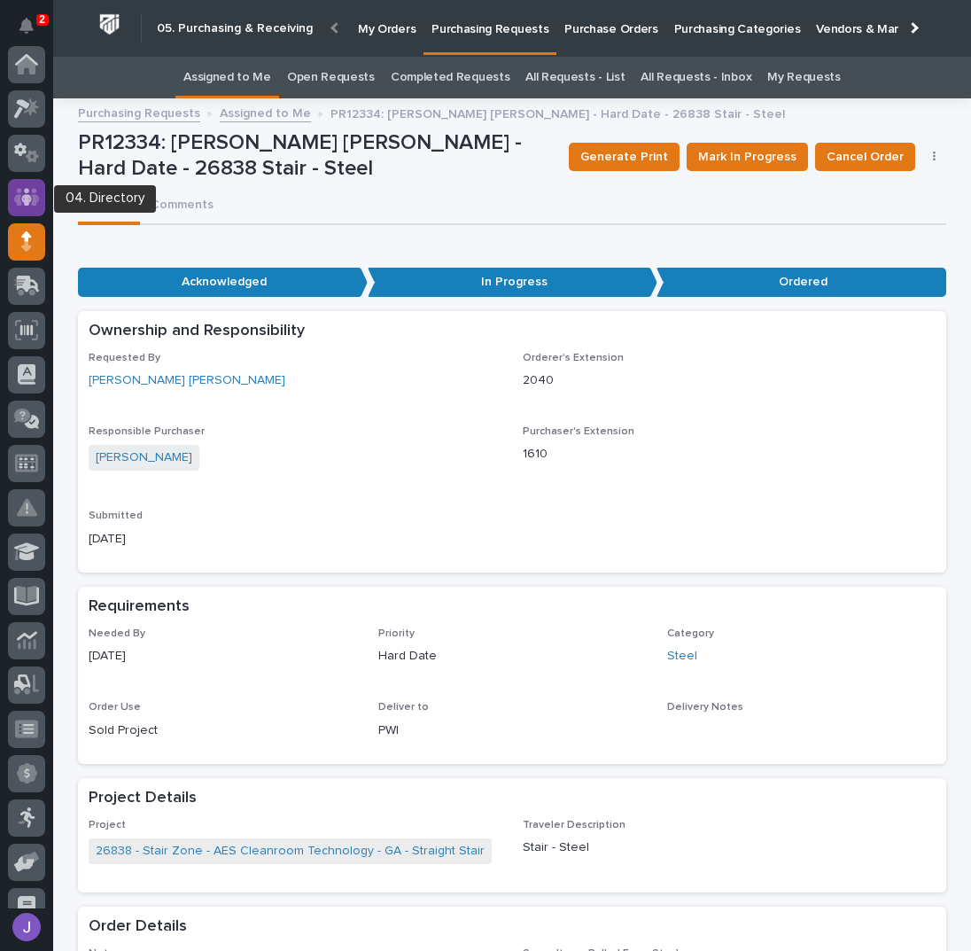
click at [22, 195] on icon at bounding box center [27, 197] width 26 height 20
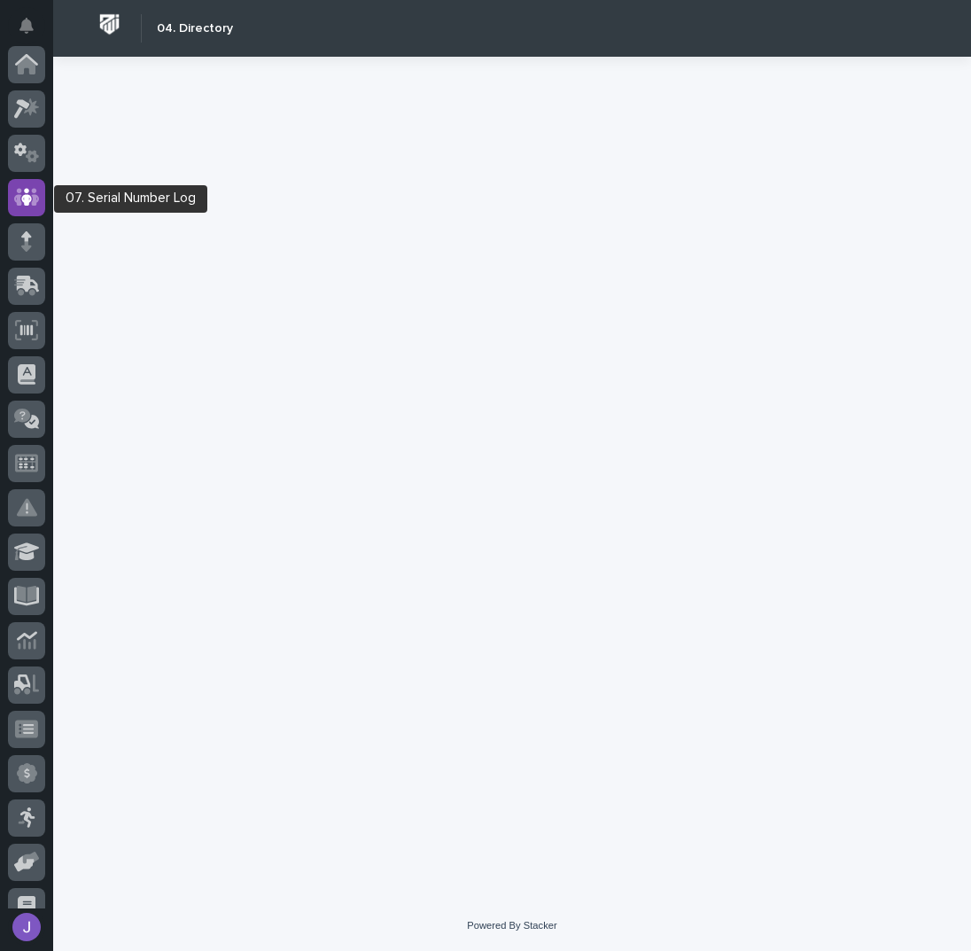
scroll to position [133, 0]
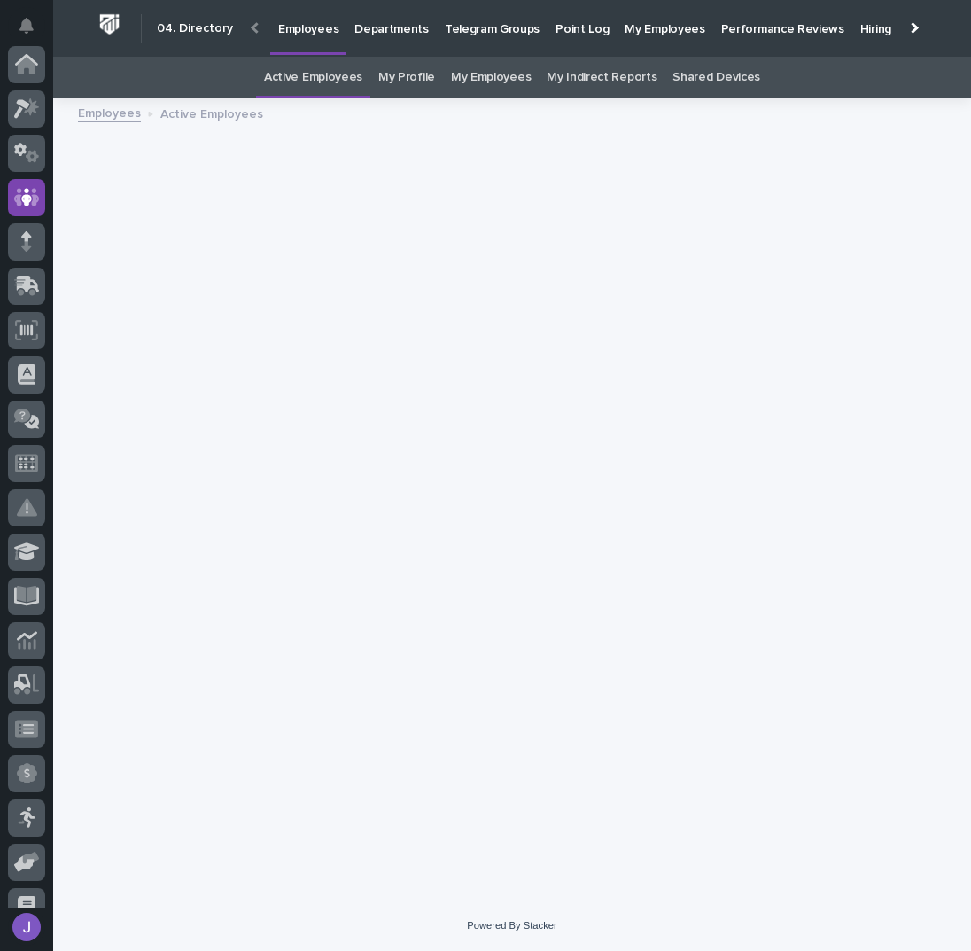
scroll to position [133, 0]
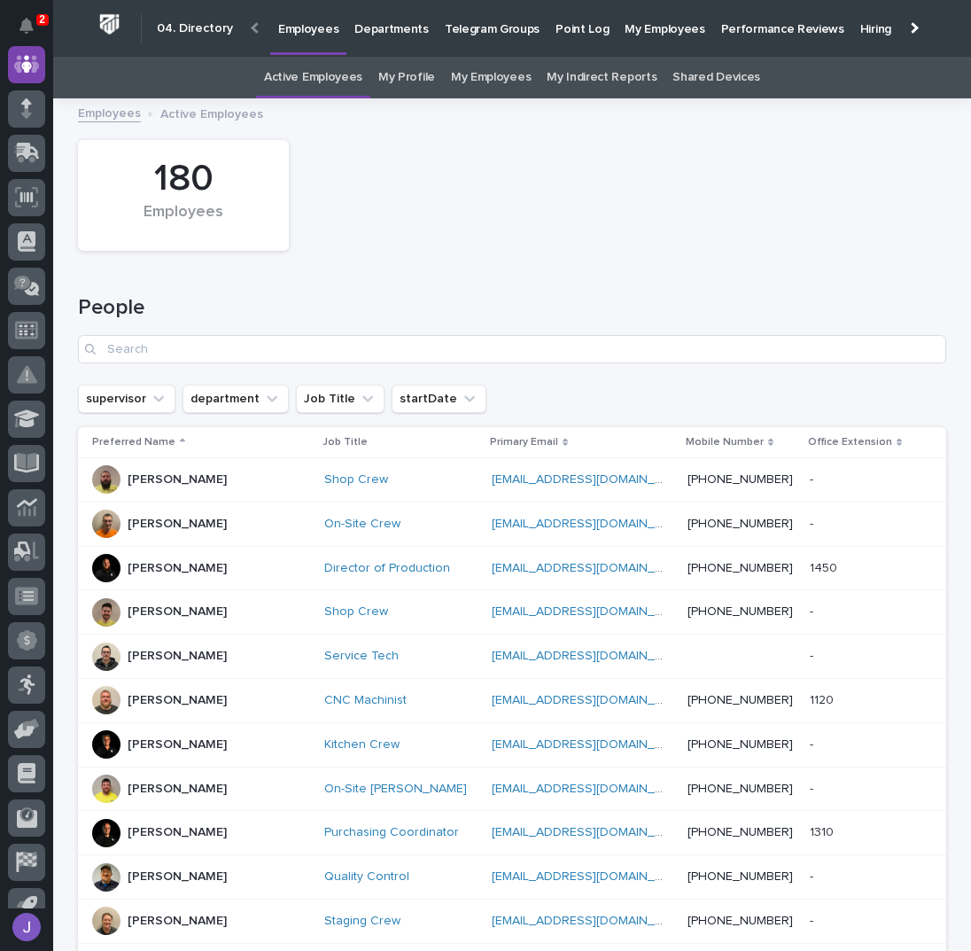
click at [409, 82] on link "My Profile" at bounding box center [406, 78] width 57 height 42
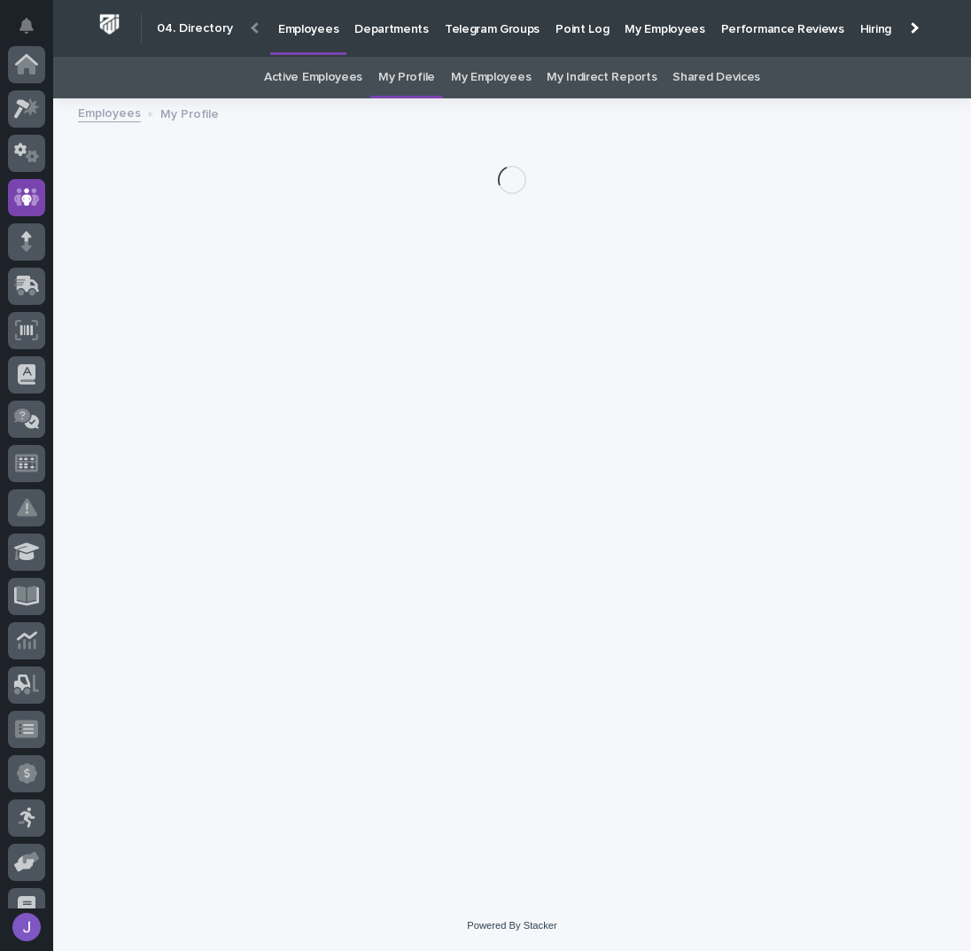
scroll to position [133, 0]
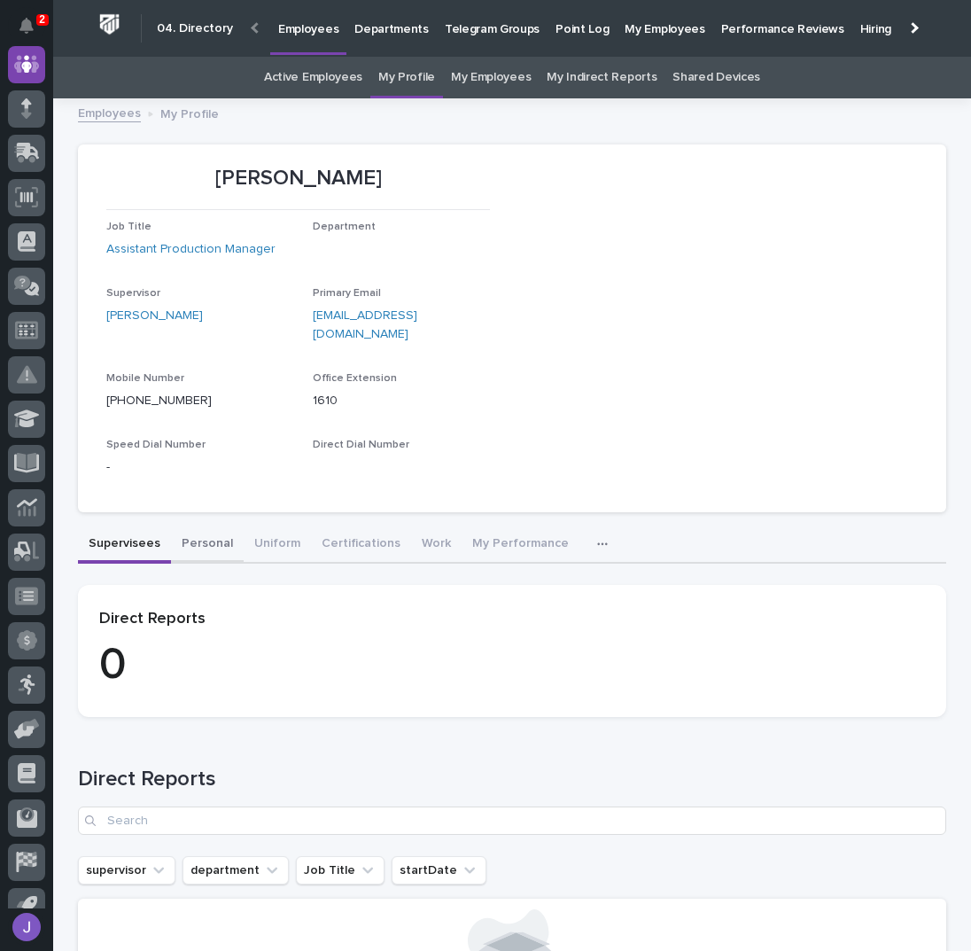
click at [202, 526] on button "Personal" at bounding box center [207, 544] width 73 height 37
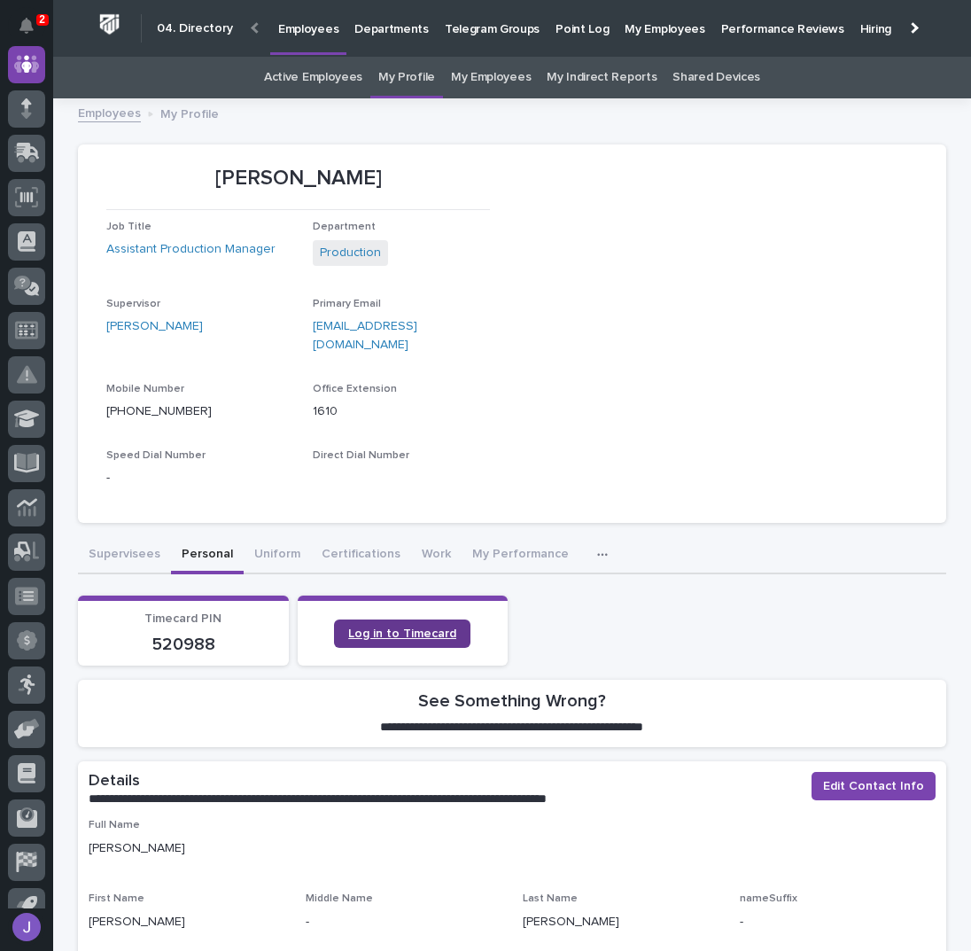
click at [386, 627] on span "Log in to Timecard" at bounding box center [402, 633] width 108 height 12
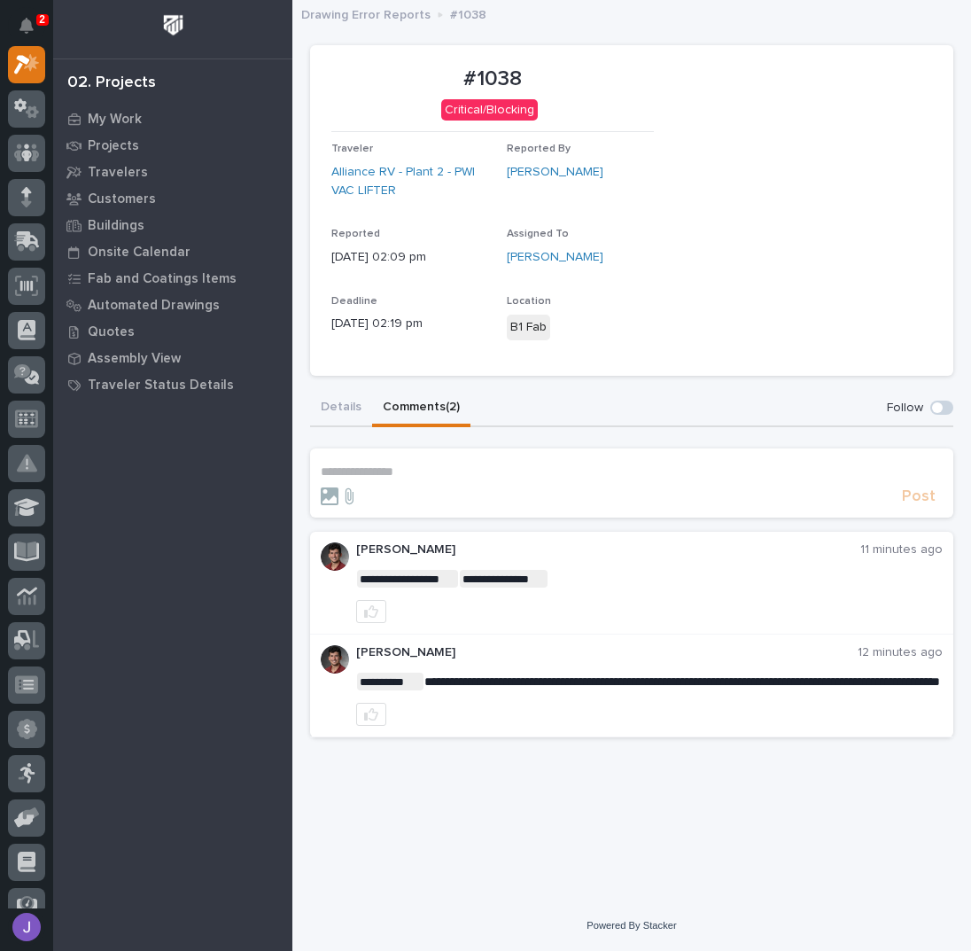
click at [483, 469] on p "**********" at bounding box center [632, 471] width 622 height 15
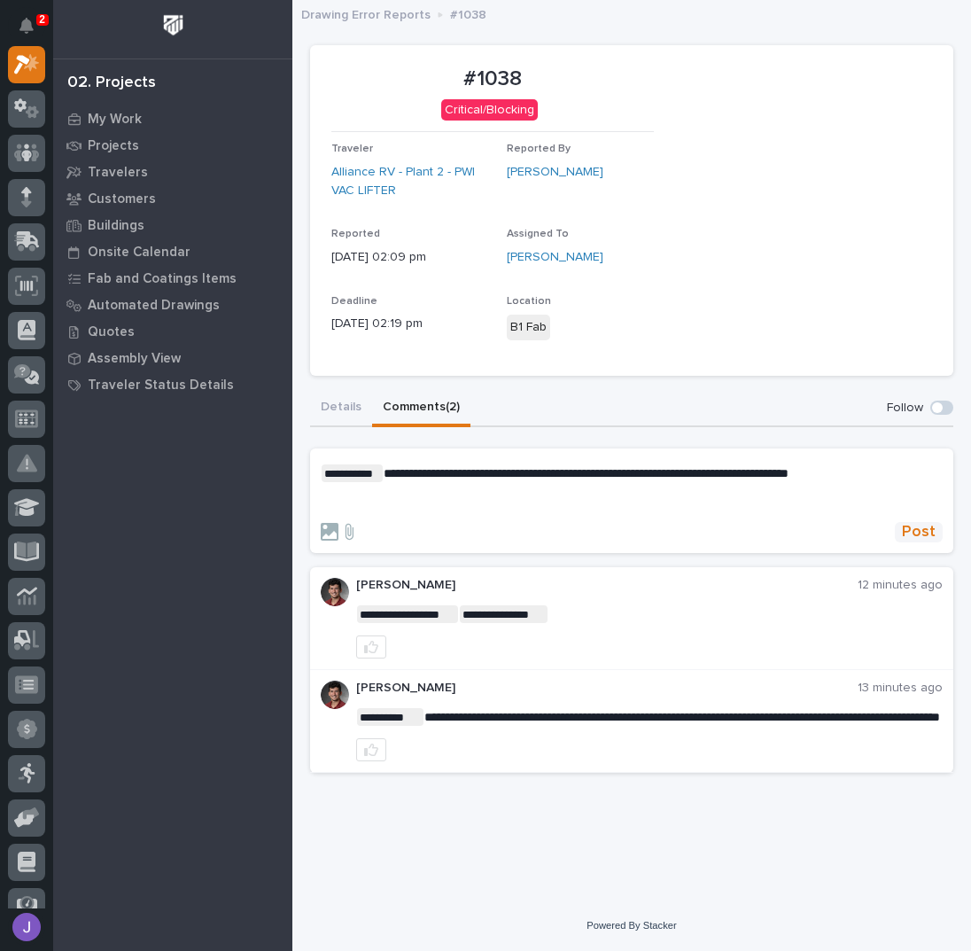
click at [929, 525] on span "Post" at bounding box center [919, 532] width 34 height 20
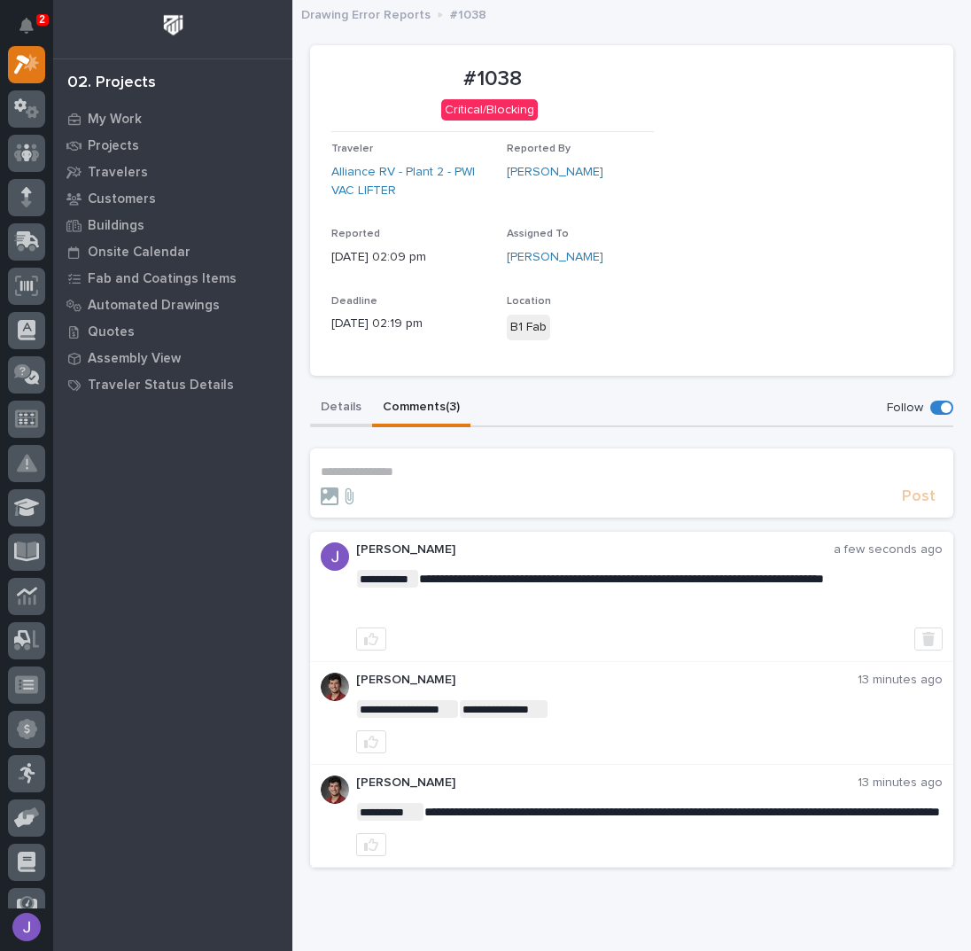
click at [344, 412] on button "Details" at bounding box center [341, 408] width 62 height 37
